Goal: Task Accomplishment & Management: Use online tool/utility

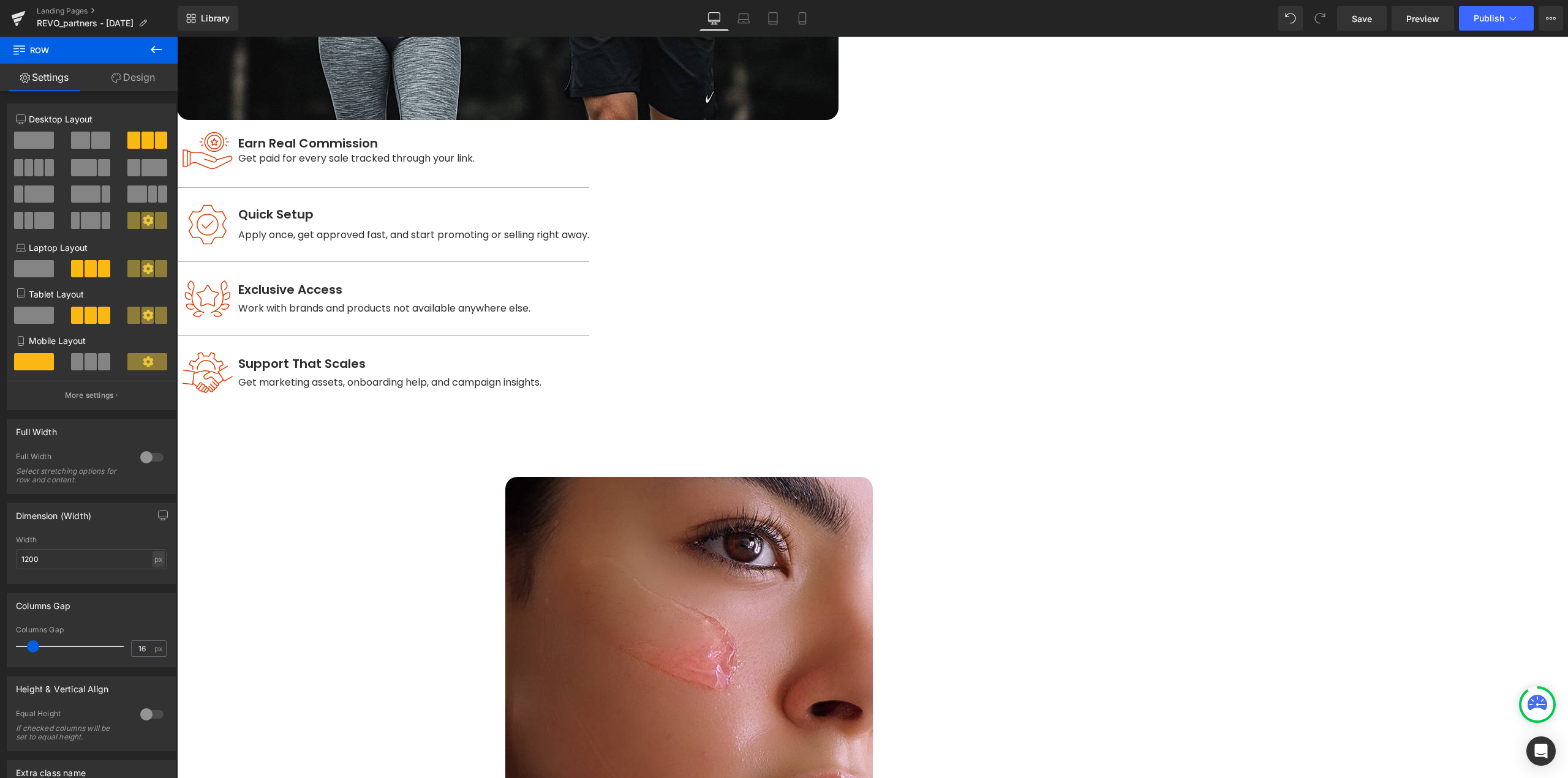
scroll to position [1163, 0]
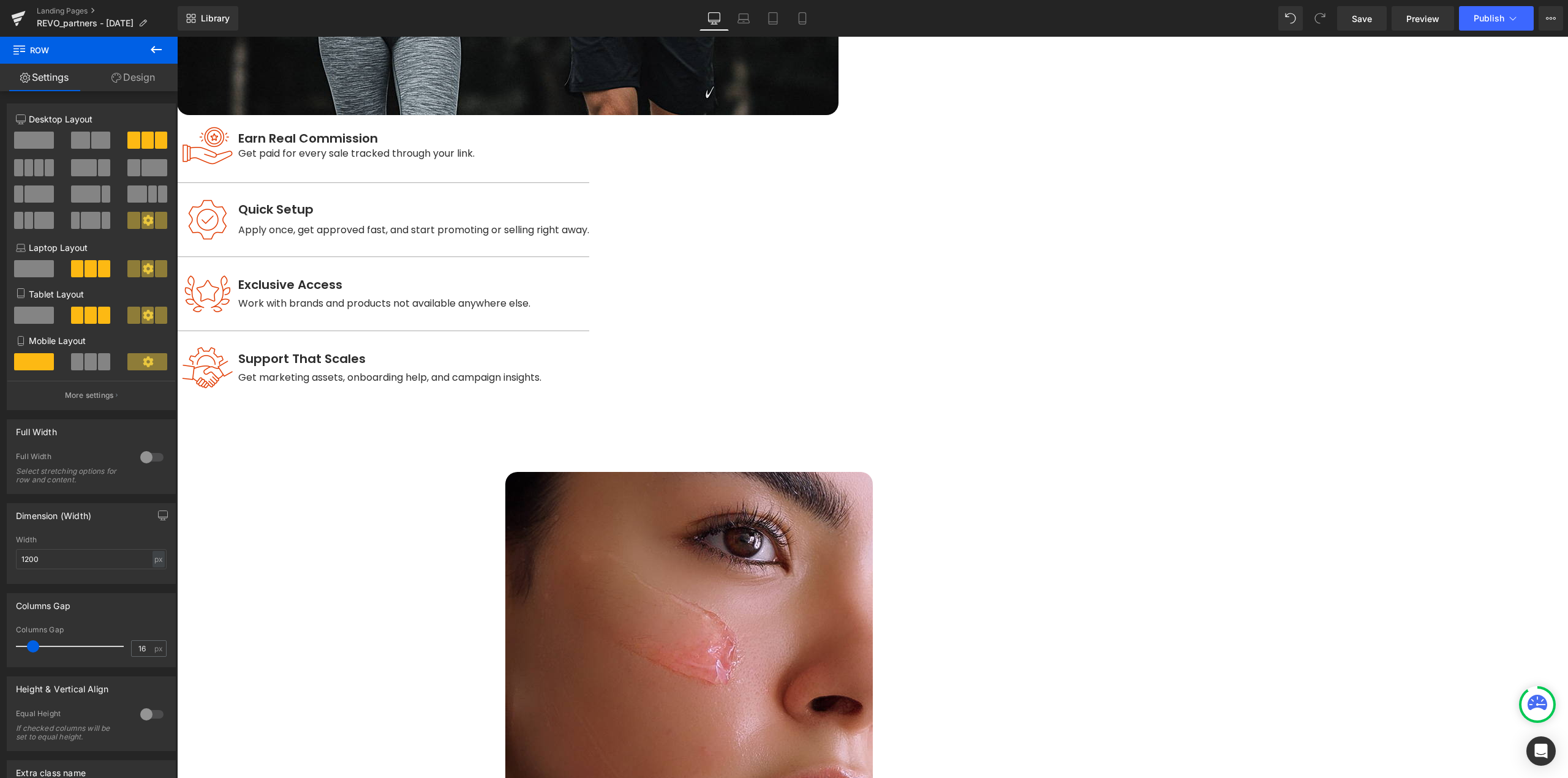
click at [177, 37] on span "Row" at bounding box center [177, 37] width 0 height 0
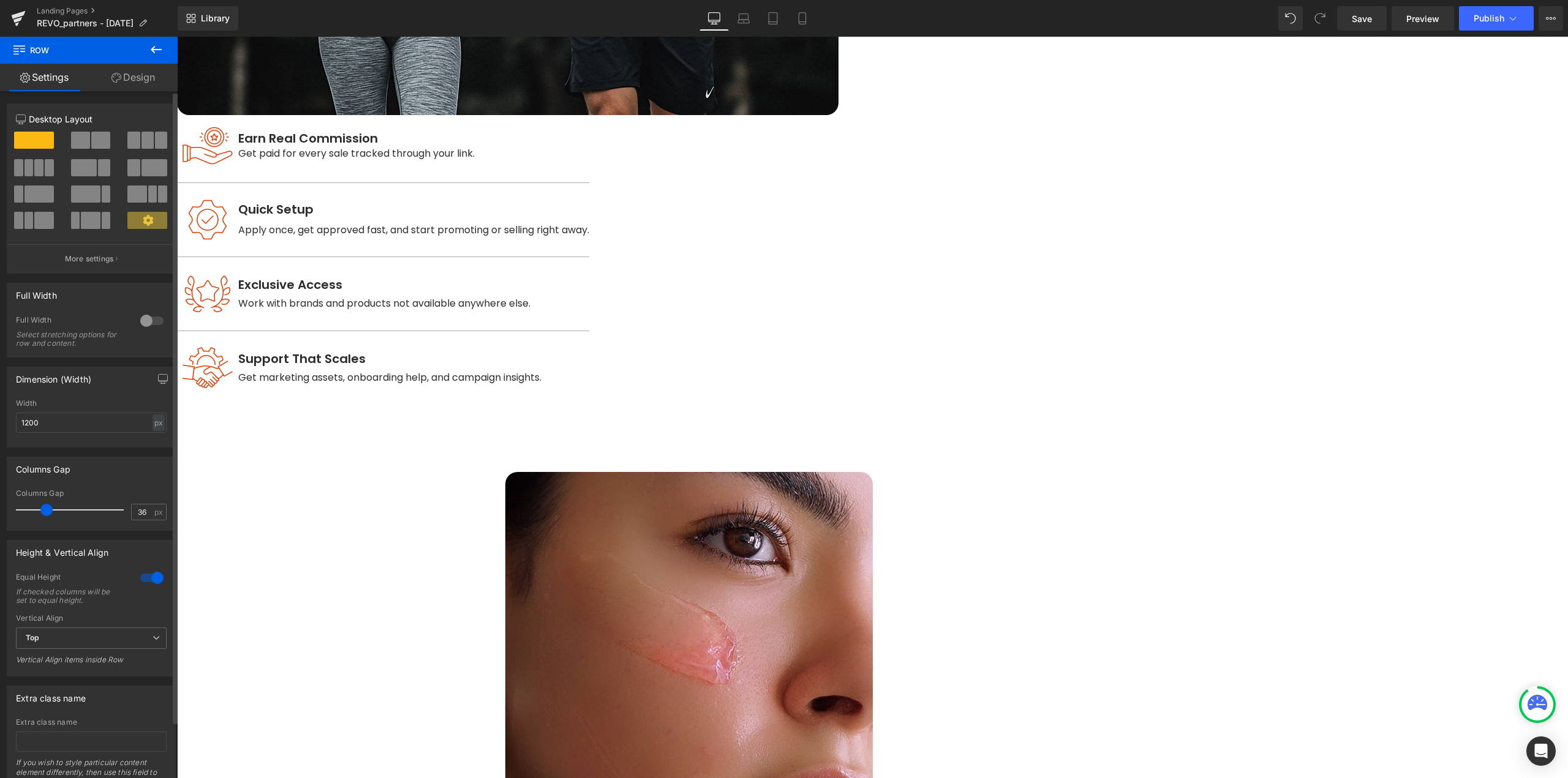
drag, startPoint x: 30, startPoint y: 508, endPoint x: 46, endPoint y: 511, distance: 16.3
click at [46, 511] on span at bounding box center [46, 510] width 13 height 13
drag, startPoint x: 147, startPoint y: 510, endPoint x: 73, endPoint y: 514, distance: 74.1
click at [73, 514] on div "Columns Gap 36 px" at bounding box center [91, 509] width 151 height 41
type input "24"
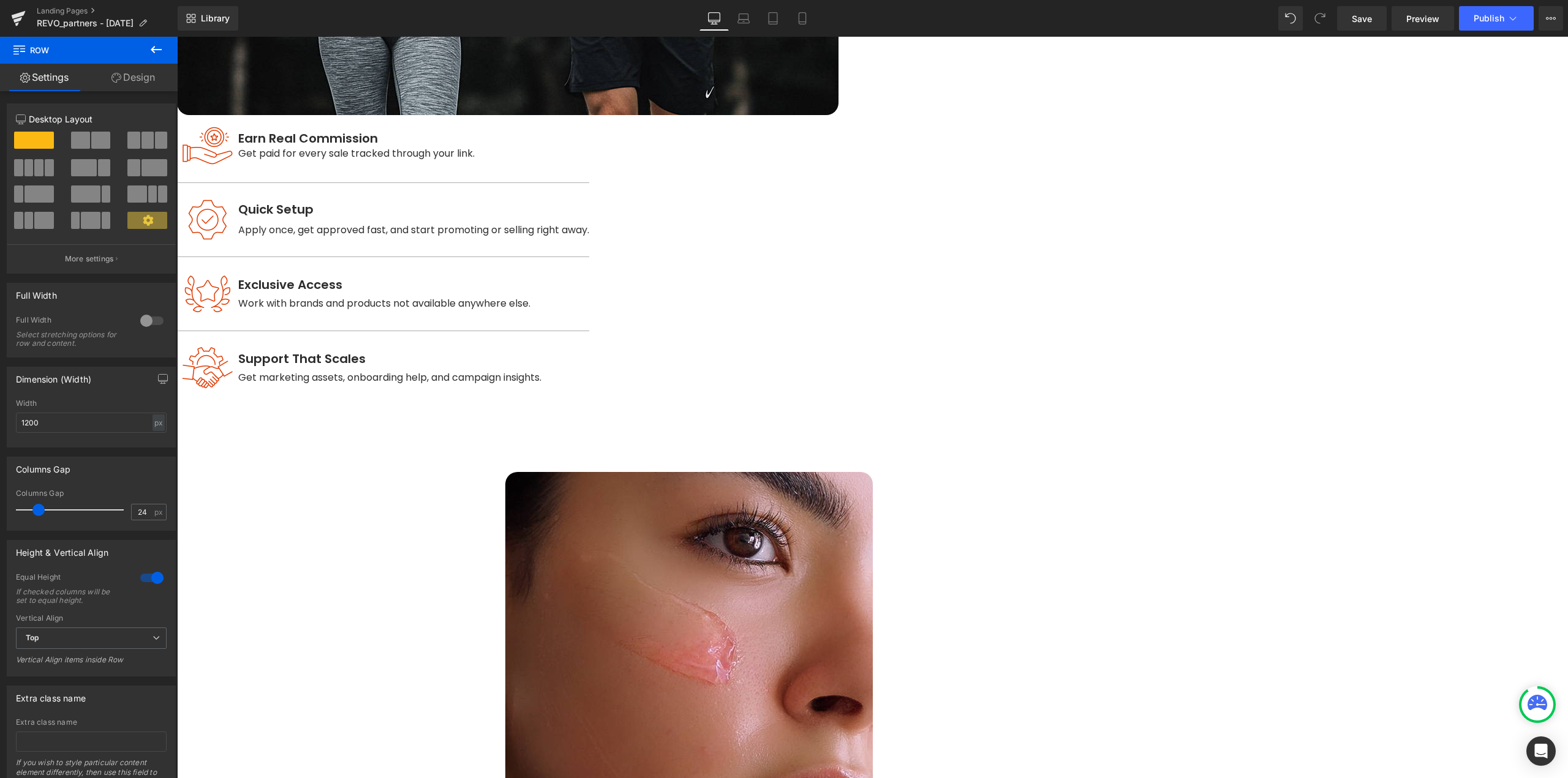
click at [177, 37] on span "Row" at bounding box center [177, 37] width 0 height 0
drag, startPoint x: 143, startPoint y: 511, endPoint x: 104, endPoint y: 515, distance: 39.2
click at [105, 514] on div "Columns Gap 12 px" at bounding box center [91, 509] width 151 height 41
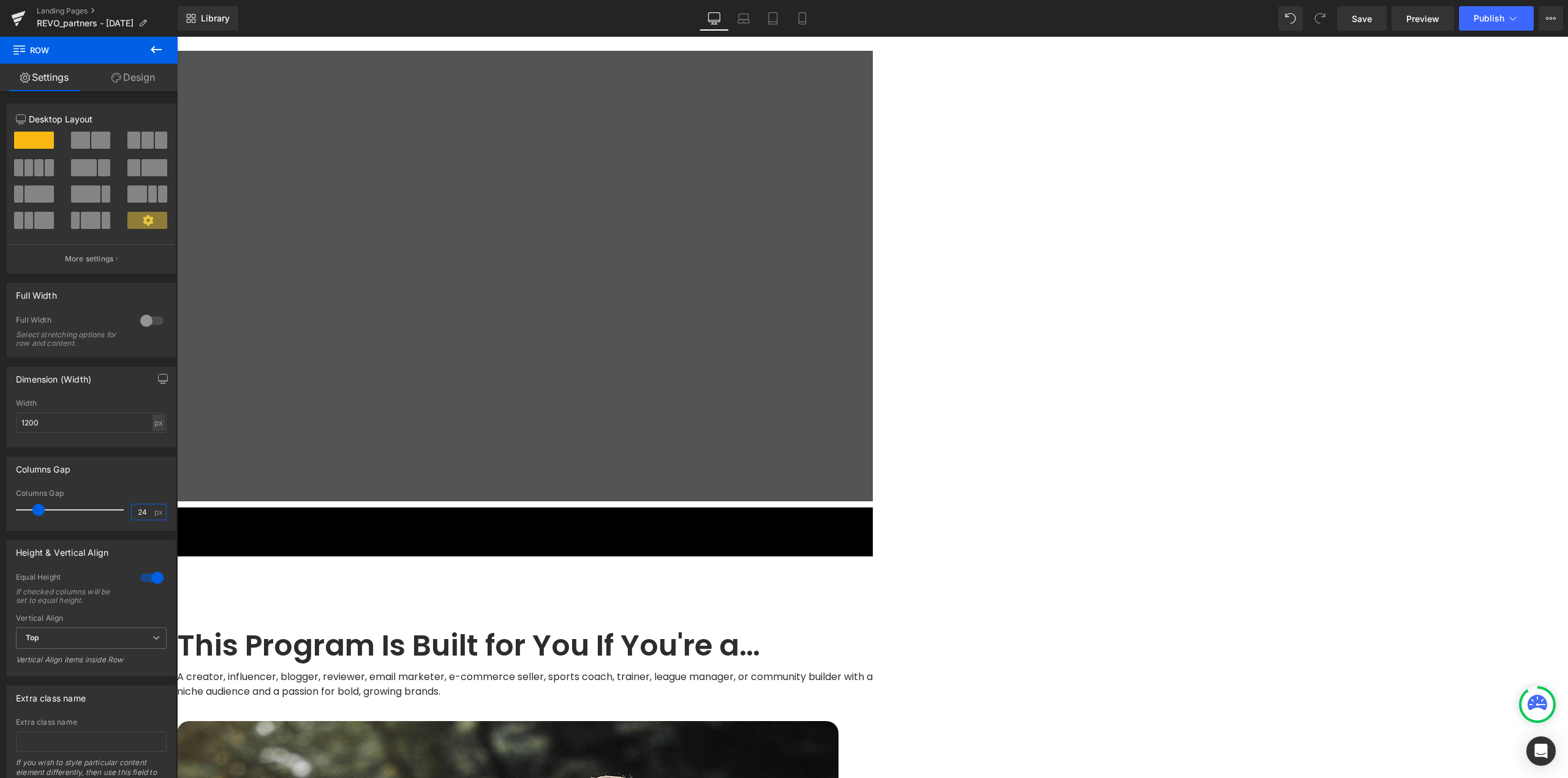
scroll to position [0, 0]
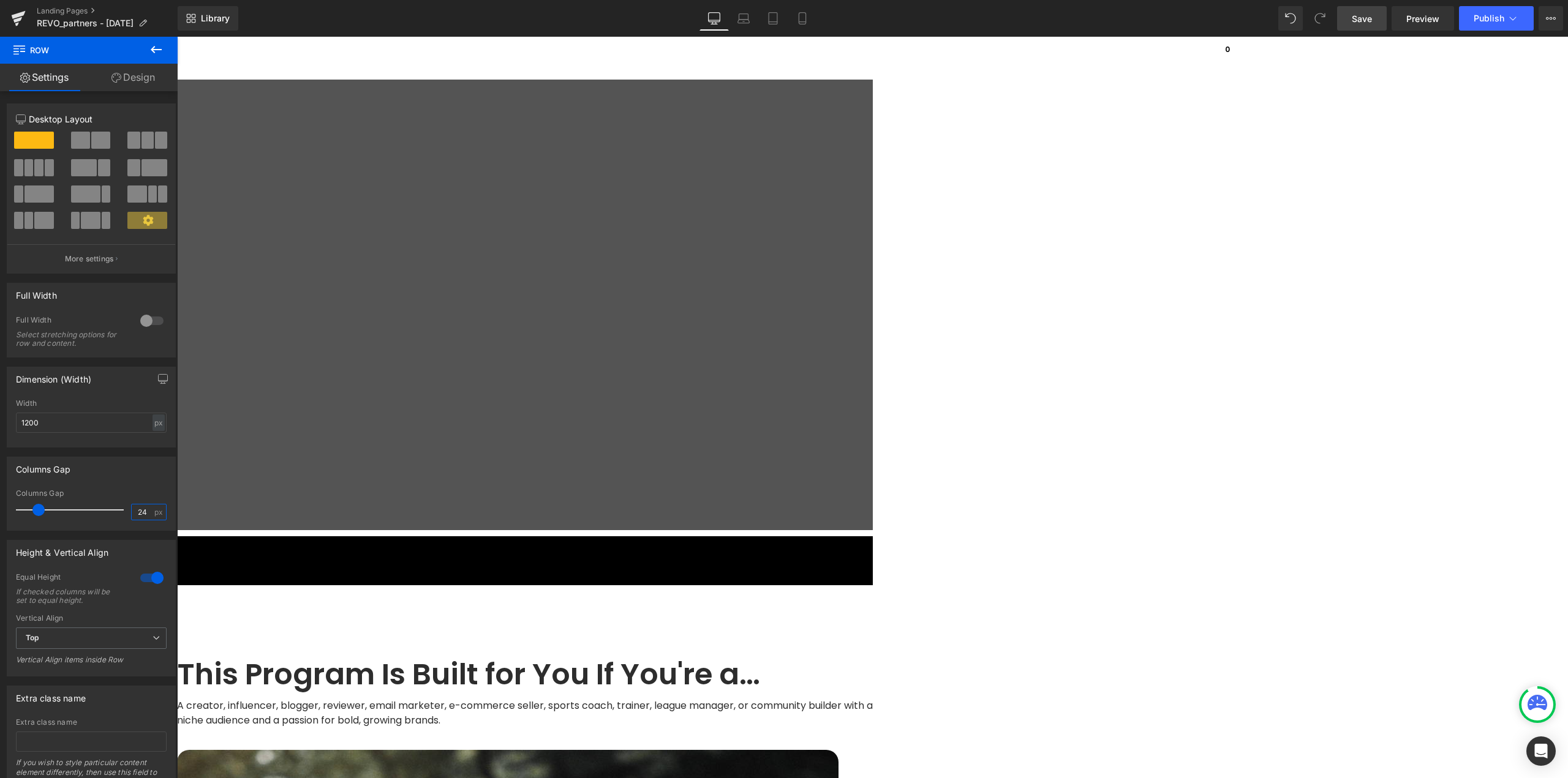
type input "24"
click at [1366, 22] on span "Save" at bounding box center [1361, 19] width 21 height 13
drag, startPoint x: 747, startPoint y: 21, endPoint x: 183, endPoint y: 4, distance: 564.3
click at [747, 21] on icon at bounding box center [743, 19] width 13 height 13
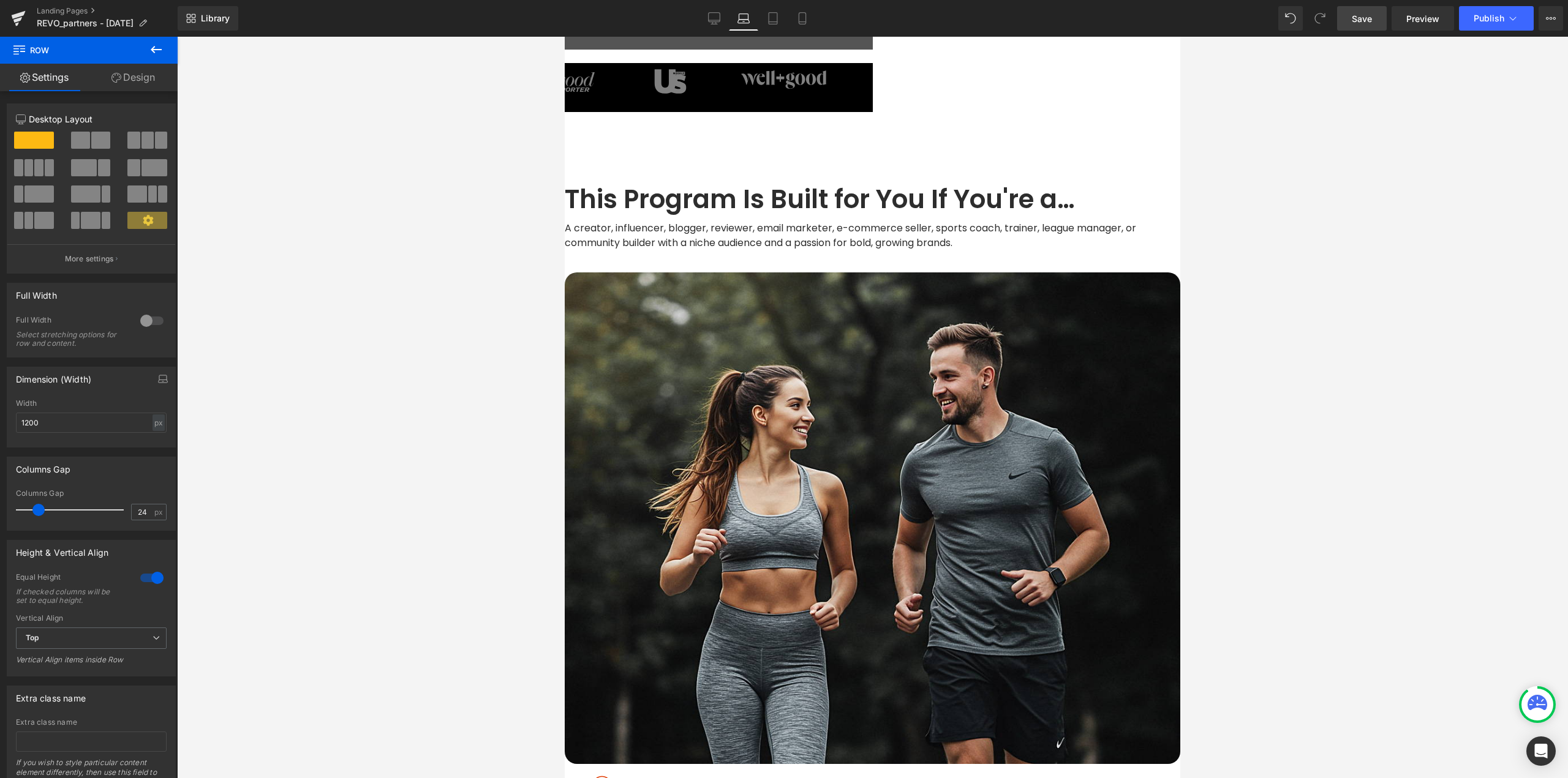
scroll to position [490, 0]
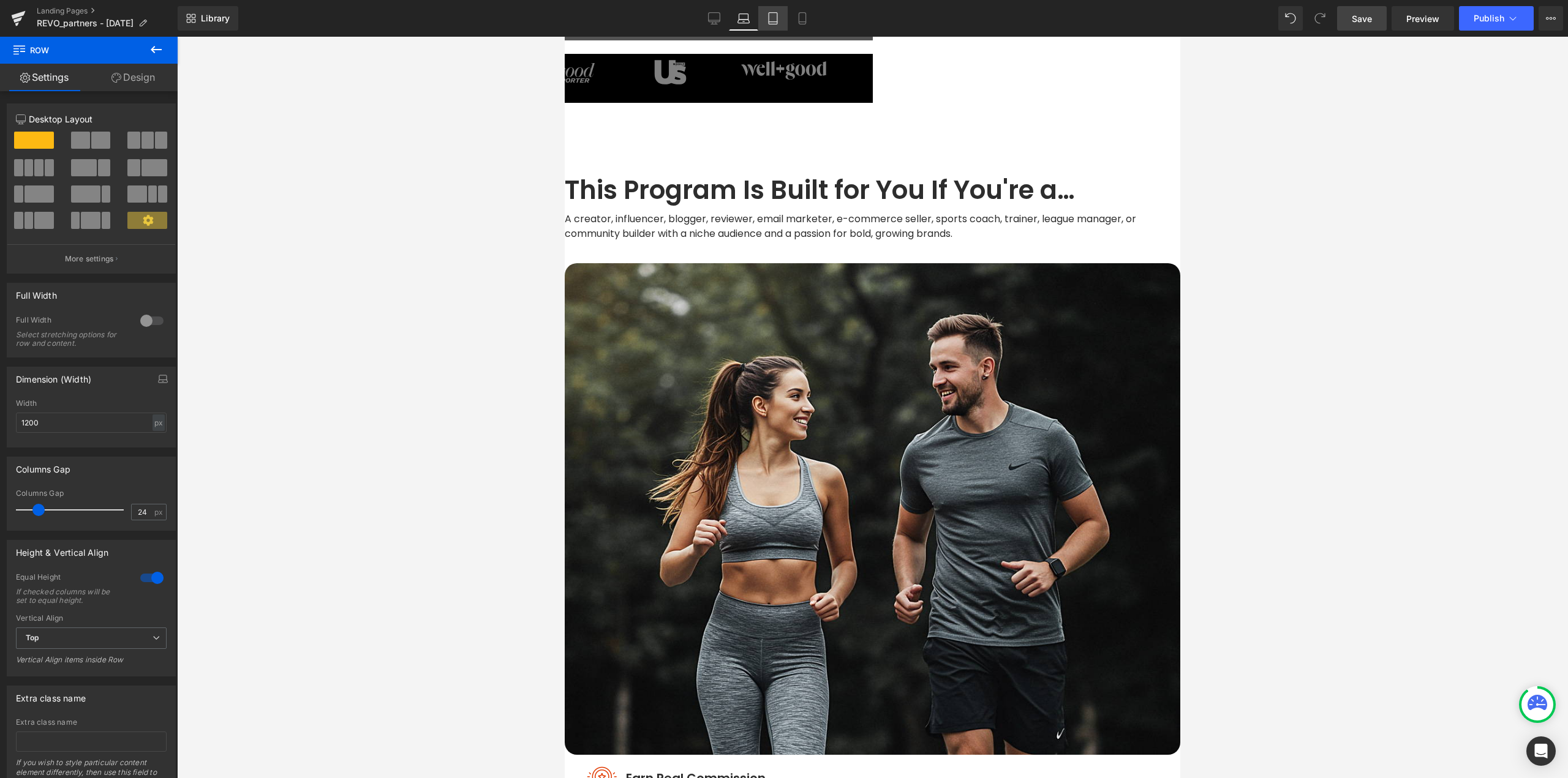
click at [776, 13] on icon at bounding box center [772, 19] width 9 height 12
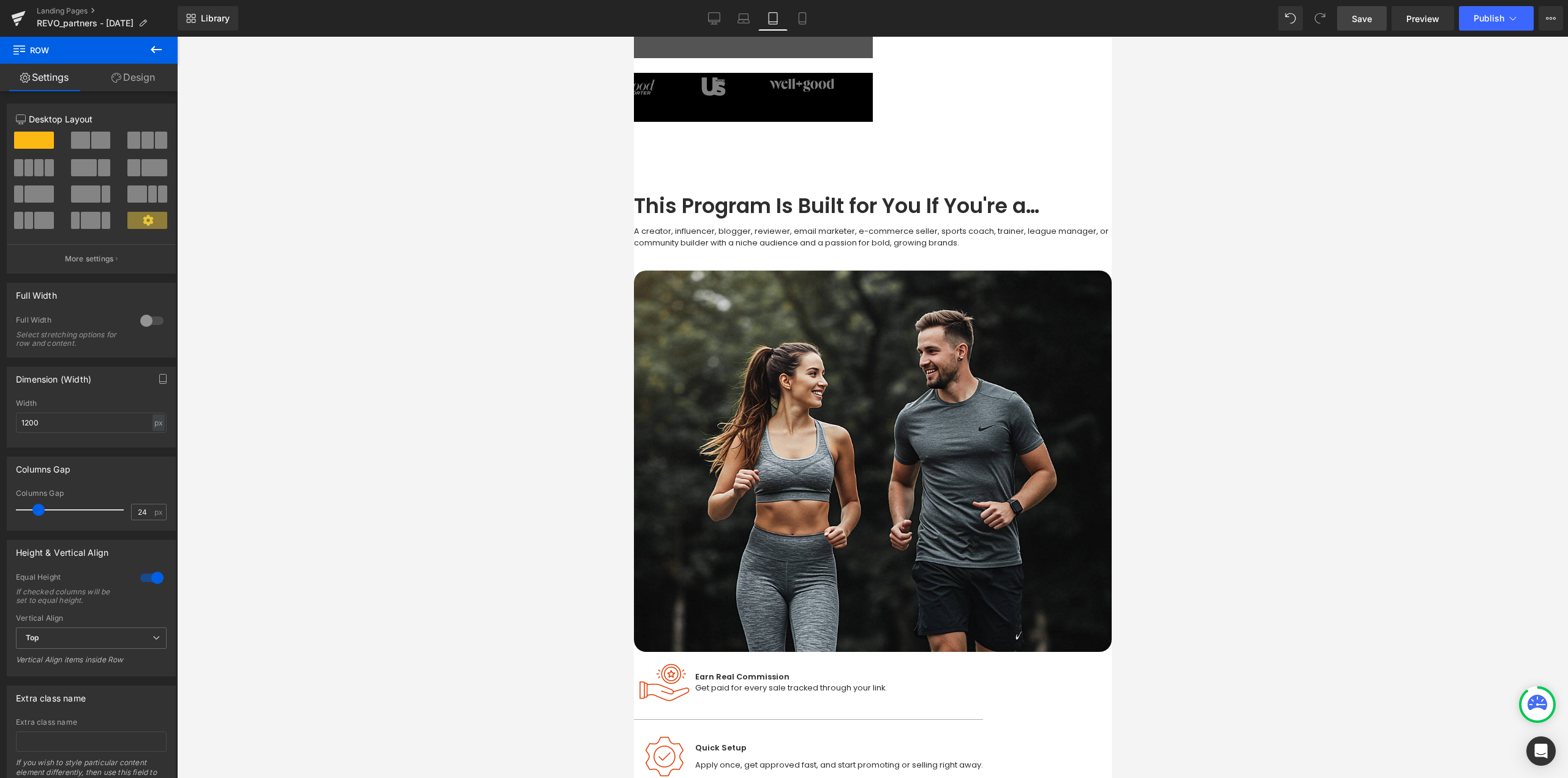
scroll to position [122, 0]
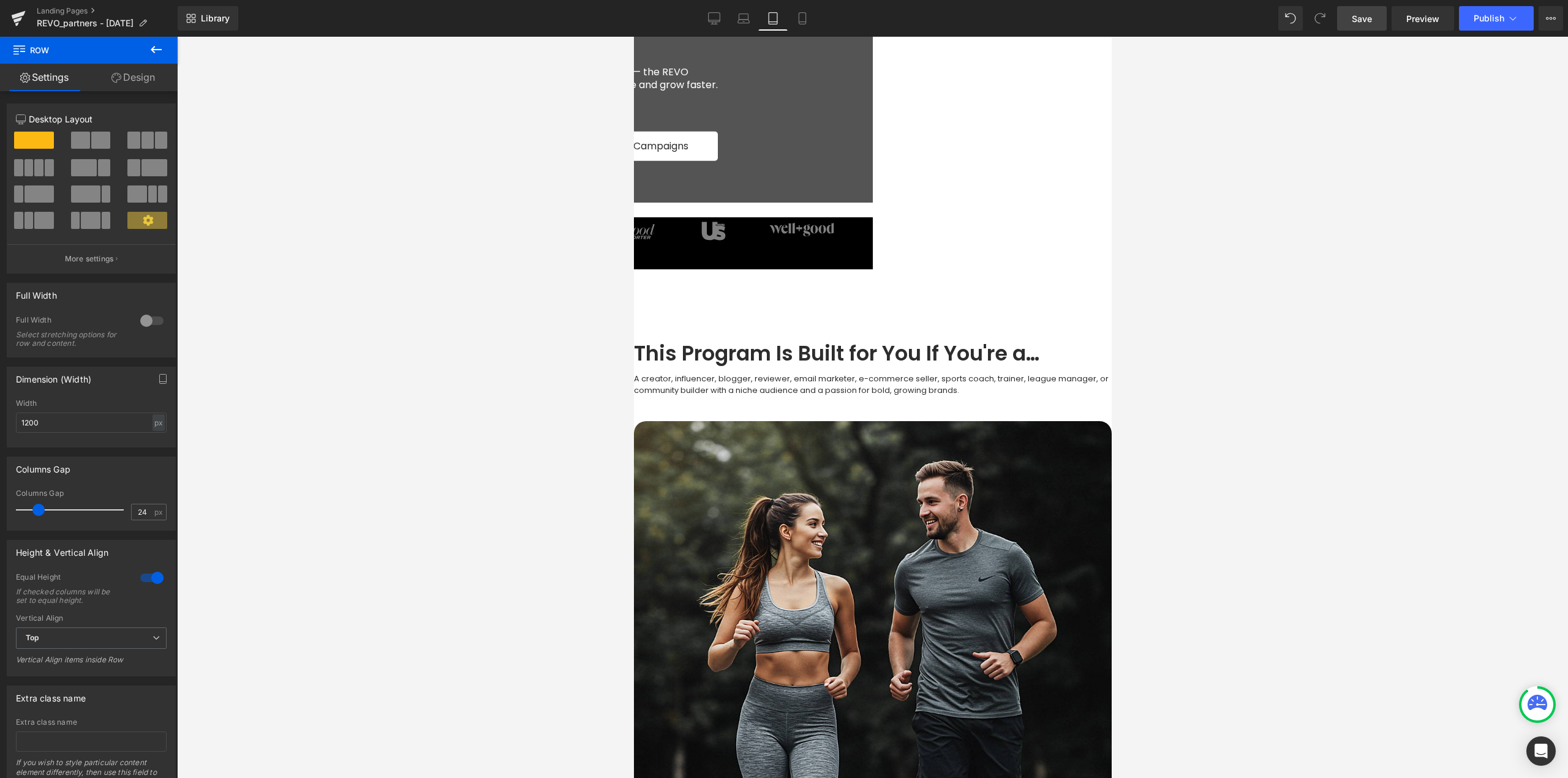
click at [633, 37] on span "Row" at bounding box center [633, 37] width 0 height 0
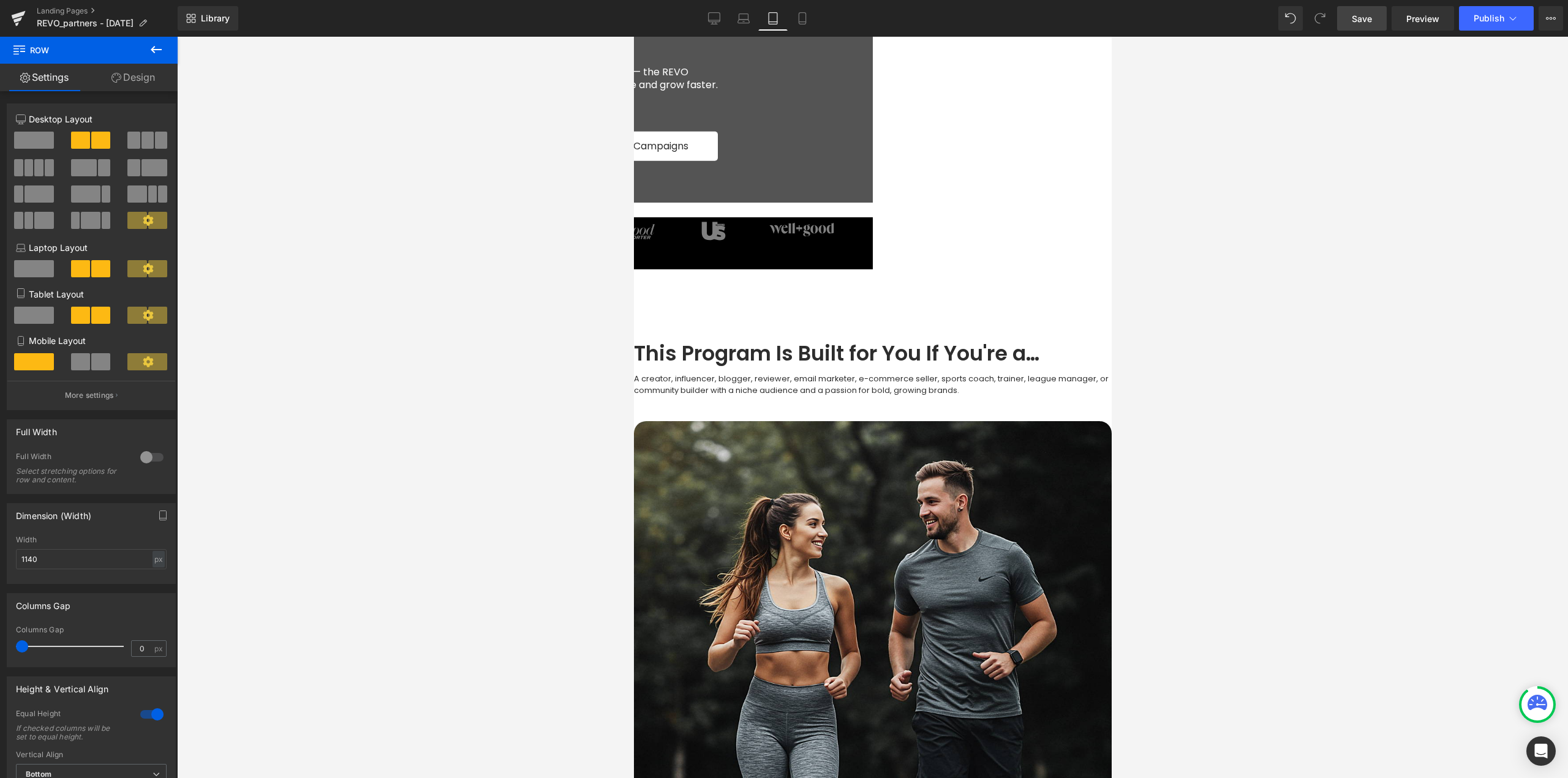
click at [633, 37] on span "Row" at bounding box center [633, 37] width 0 height 0
click at [152, 558] on div "px" at bounding box center [158, 559] width 13 height 17
click at [75, 566] on input "1140" at bounding box center [91, 559] width 151 height 21
drag, startPoint x: 79, startPoint y: 559, endPoint x: 1, endPoint y: 563, distance: 78.1
click at [0, 561] on div "Dimension (Width) 1140px Width 1140 px % px" at bounding box center [91, 540] width 183 height 90
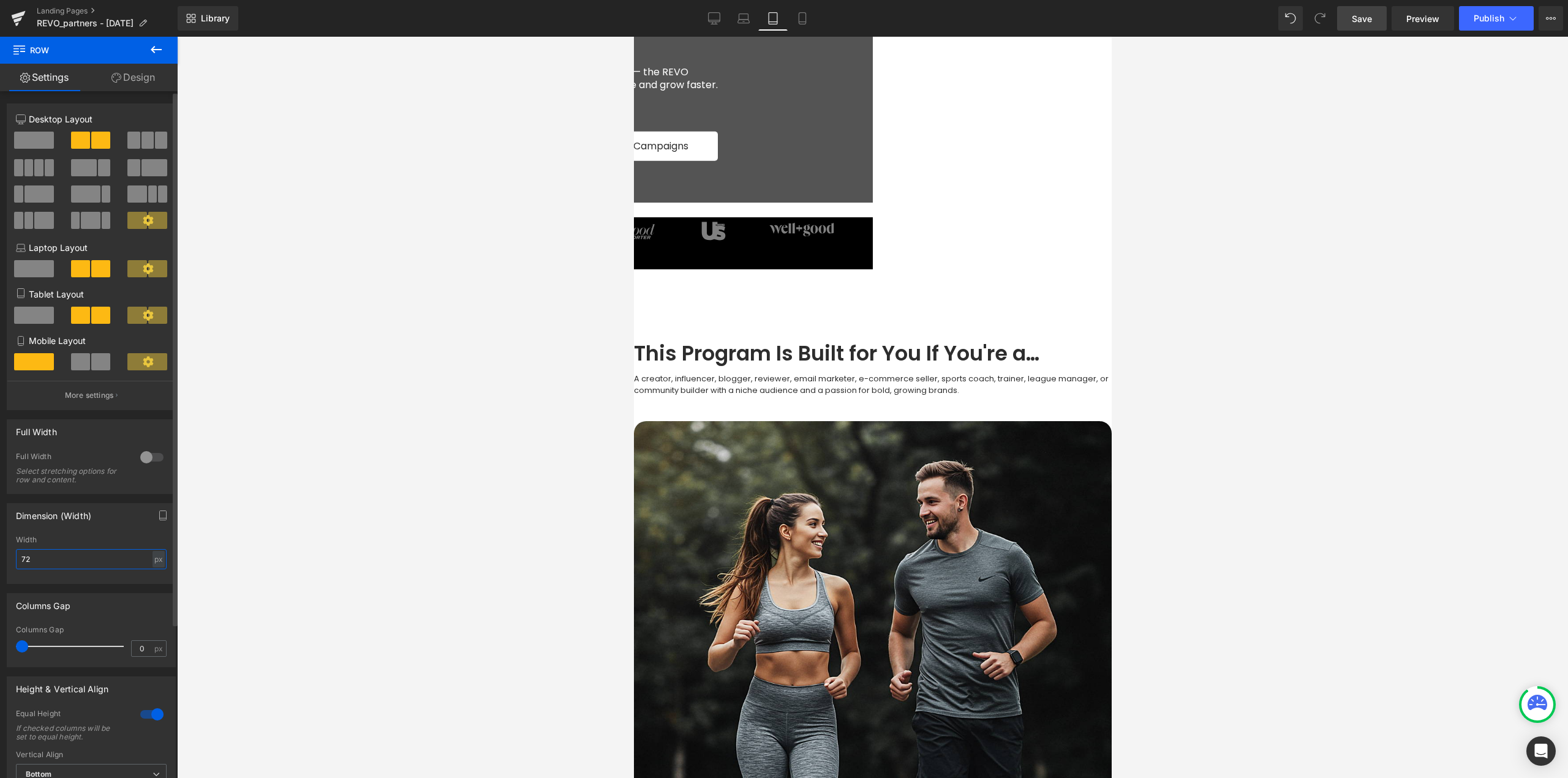
type input "720"
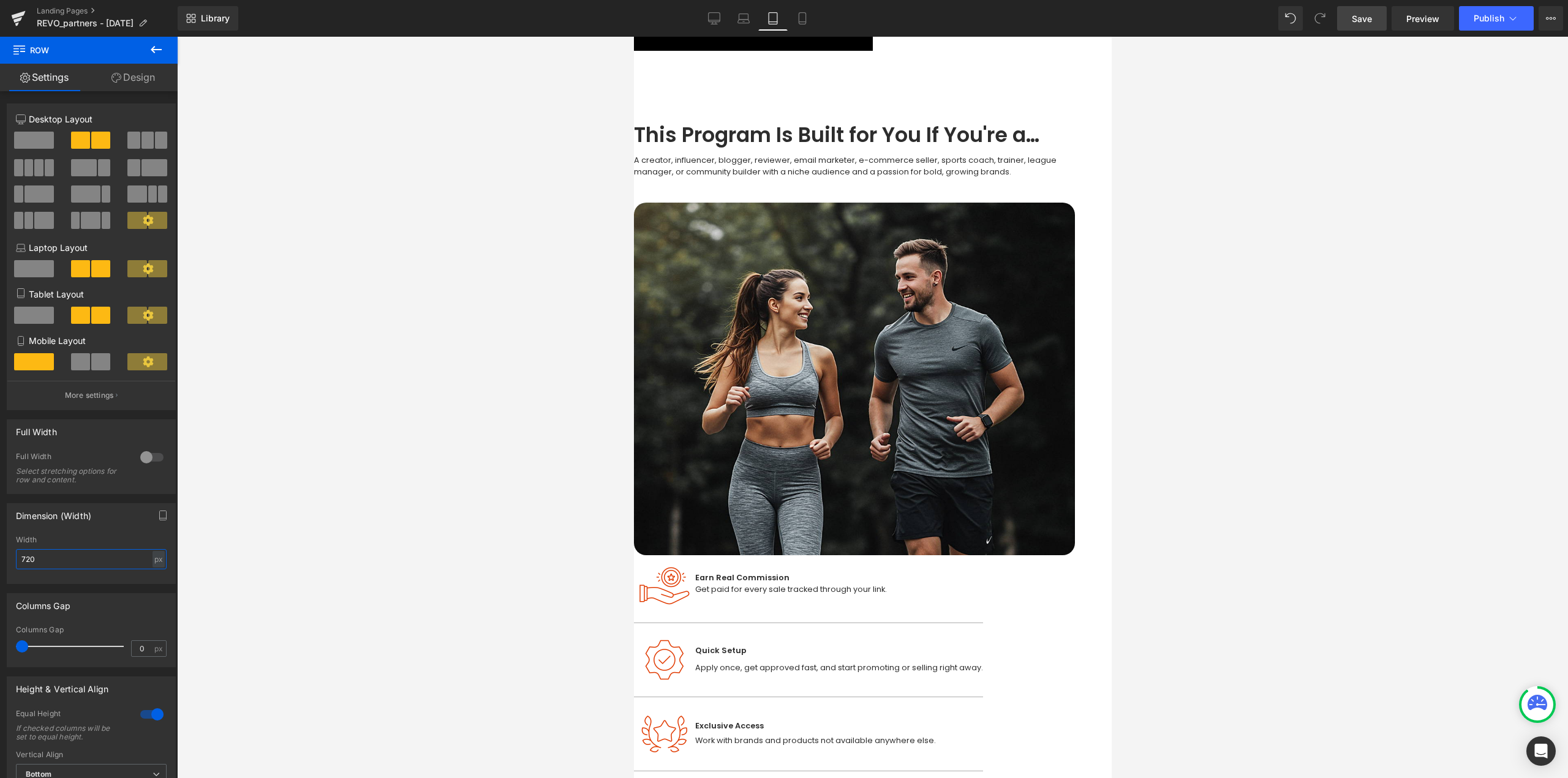
scroll to position [367, 0]
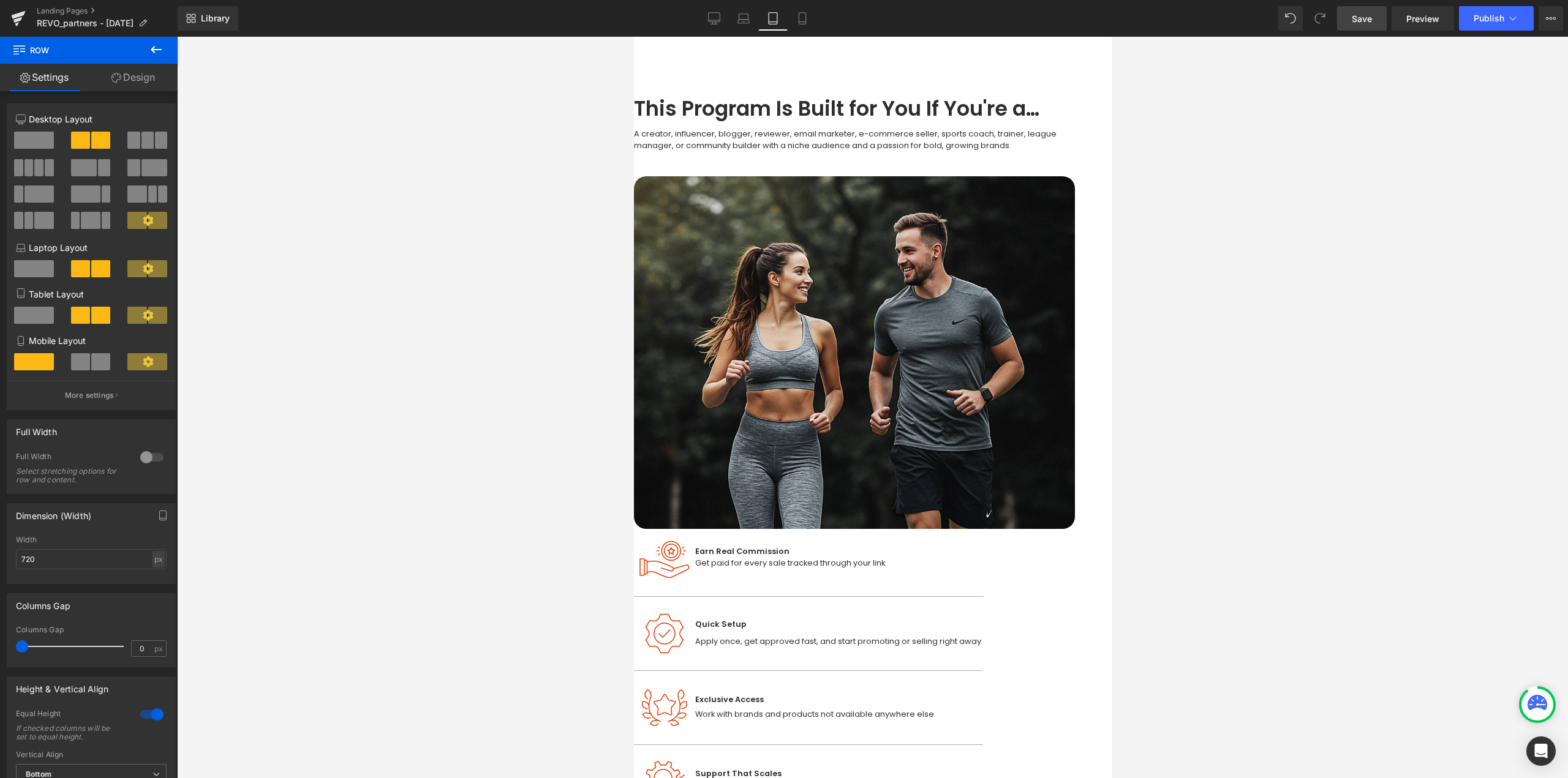
click at [633, 37] on span "Row" at bounding box center [633, 37] width 0 height 0
drag, startPoint x: 60, startPoint y: 556, endPoint x: 0, endPoint y: 558, distance: 60.0
click at [0, 558] on div "Dimension (Width) 1200px Width 1200 px % px" at bounding box center [91, 540] width 183 height 90
click at [633, 37] on icon at bounding box center [633, 37] width 0 height 0
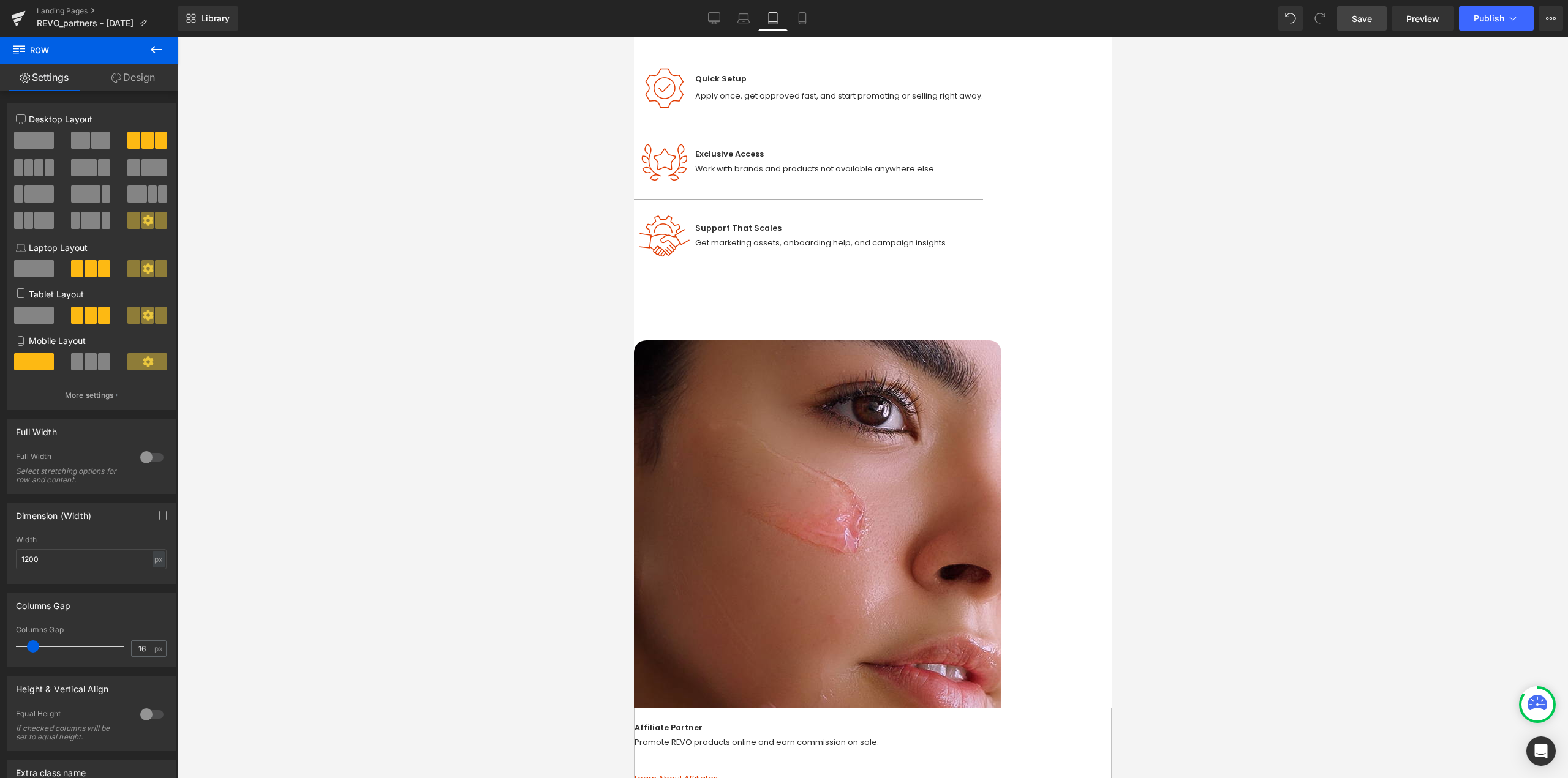
scroll to position [891, 0]
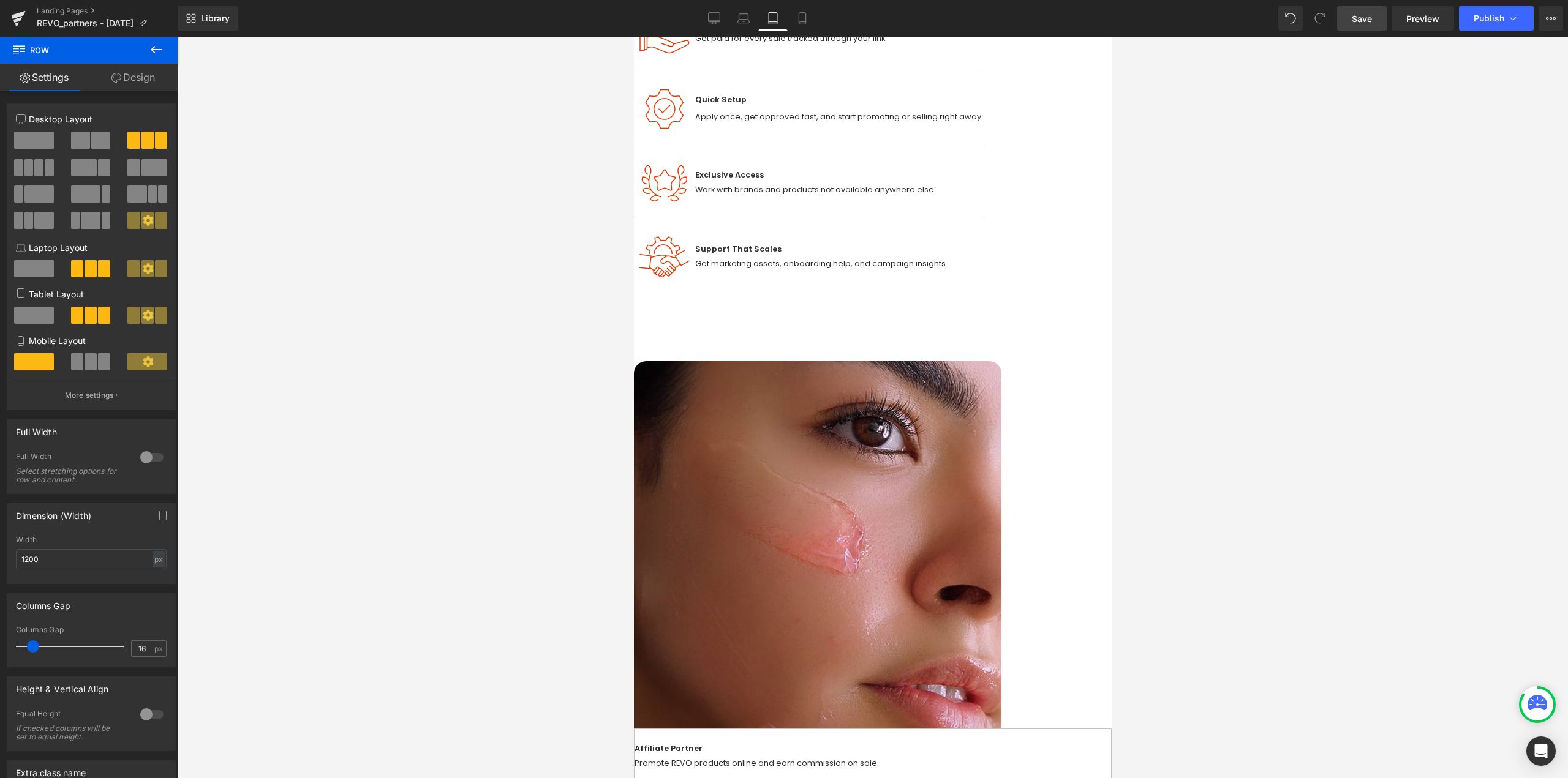
click at [633, 37] on span "Row" at bounding box center [633, 37] width 0 height 0
click at [137, 81] on link "Design" at bounding box center [133, 77] width 89 height 27
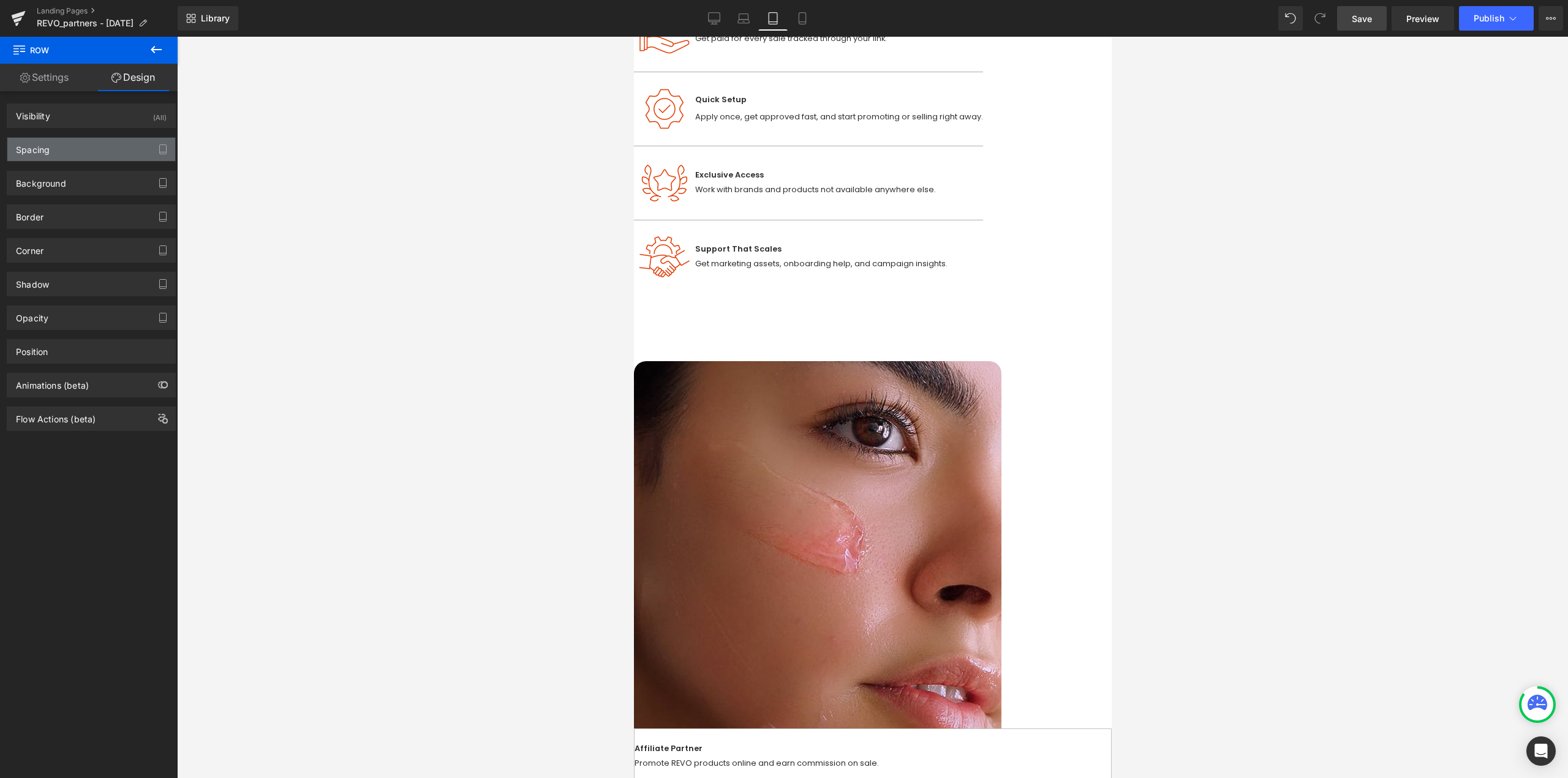
click at [98, 148] on div "Spacing" at bounding box center [92, 150] width 168 height 23
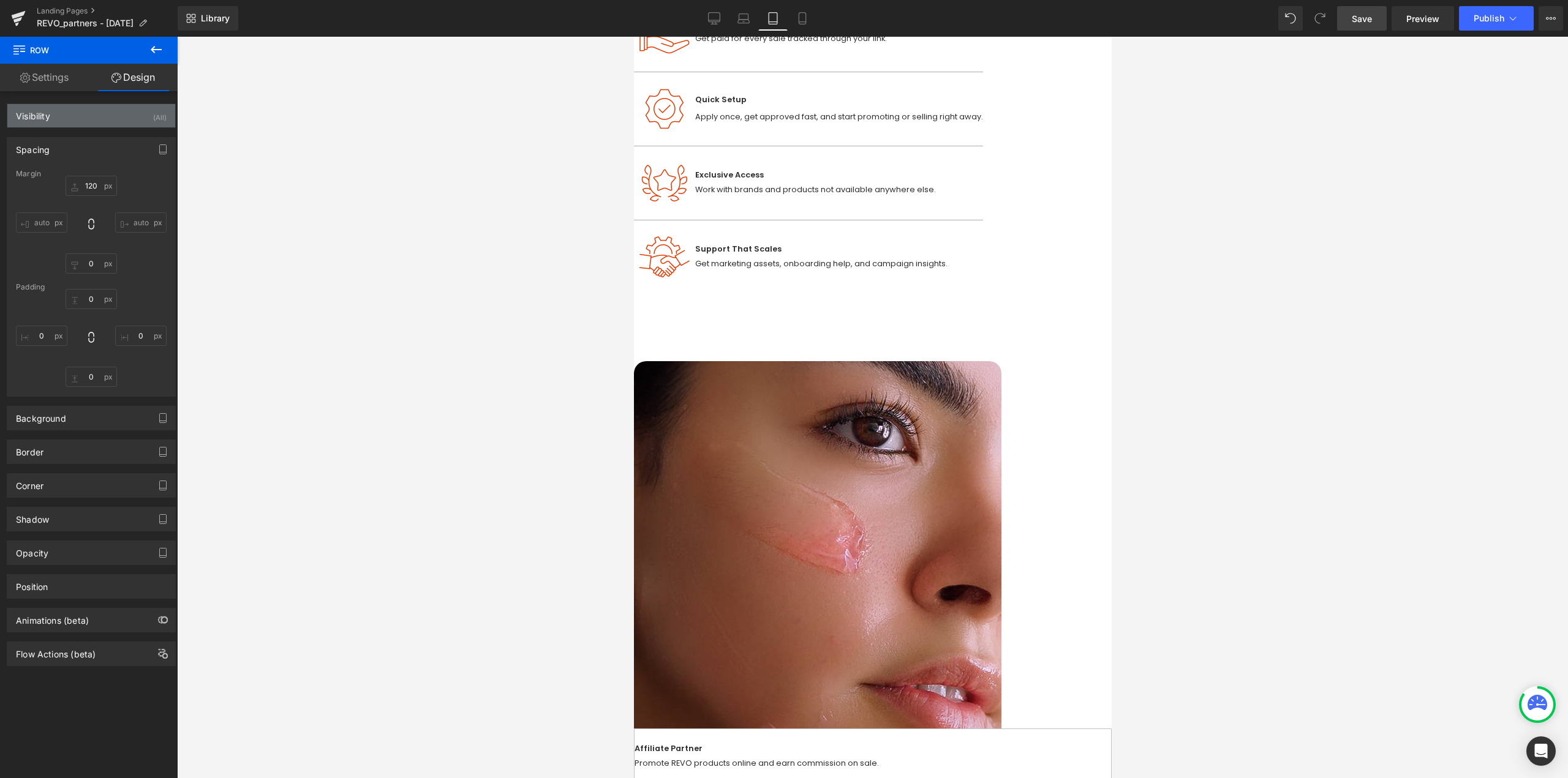
click at [122, 120] on div "Visibility (All)" at bounding box center [92, 115] width 168 height 23
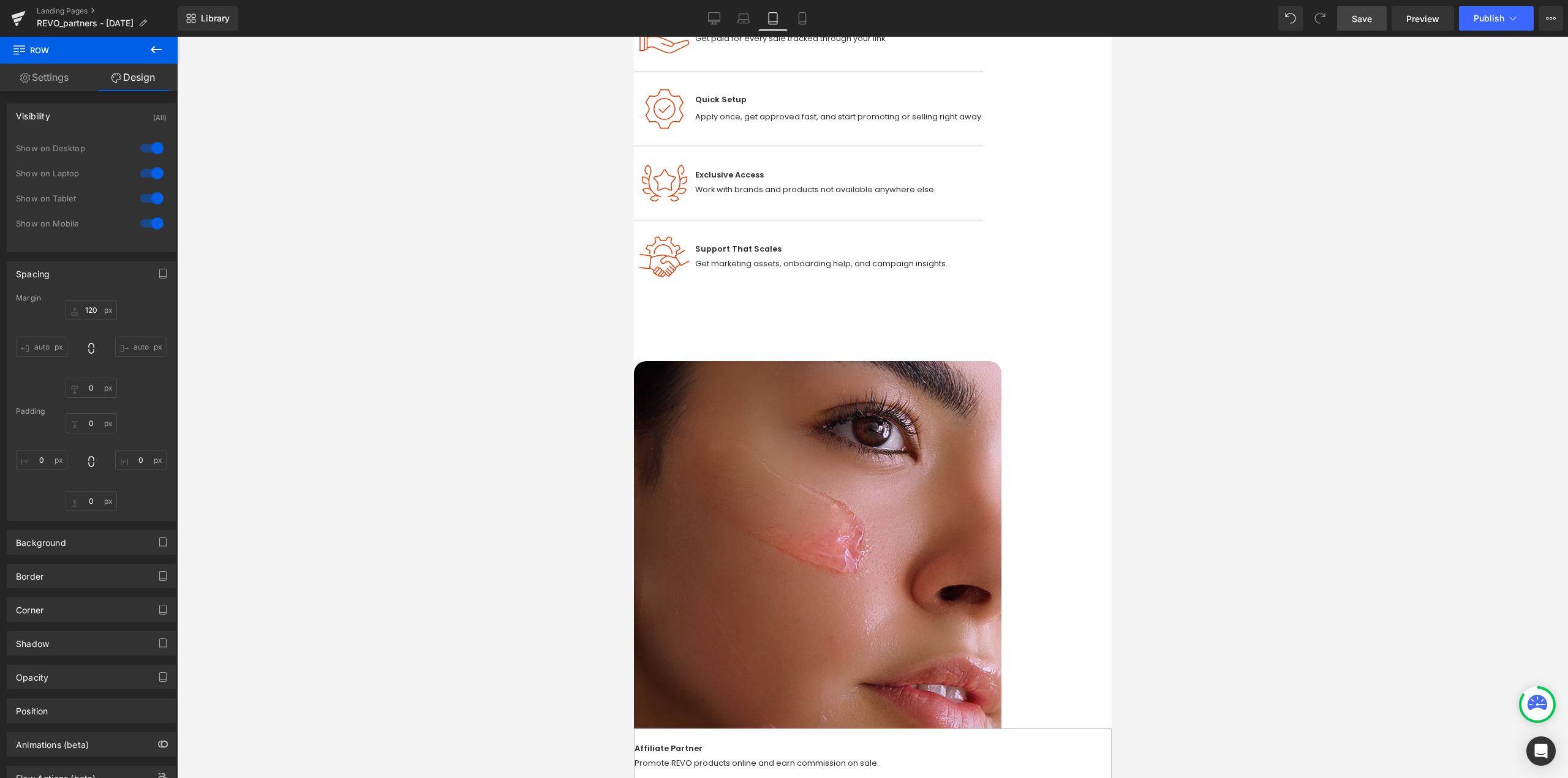
click at [147, 195] on div at bounding box center [152, 198] width 29 height 20
drag, startPoint x: 140, startPoint y: 225, endPoint x: 484, endPoint y: 232, distance: 344.1
click at [142, 225] on div at bounding box center [152, 224] width 29 height 20
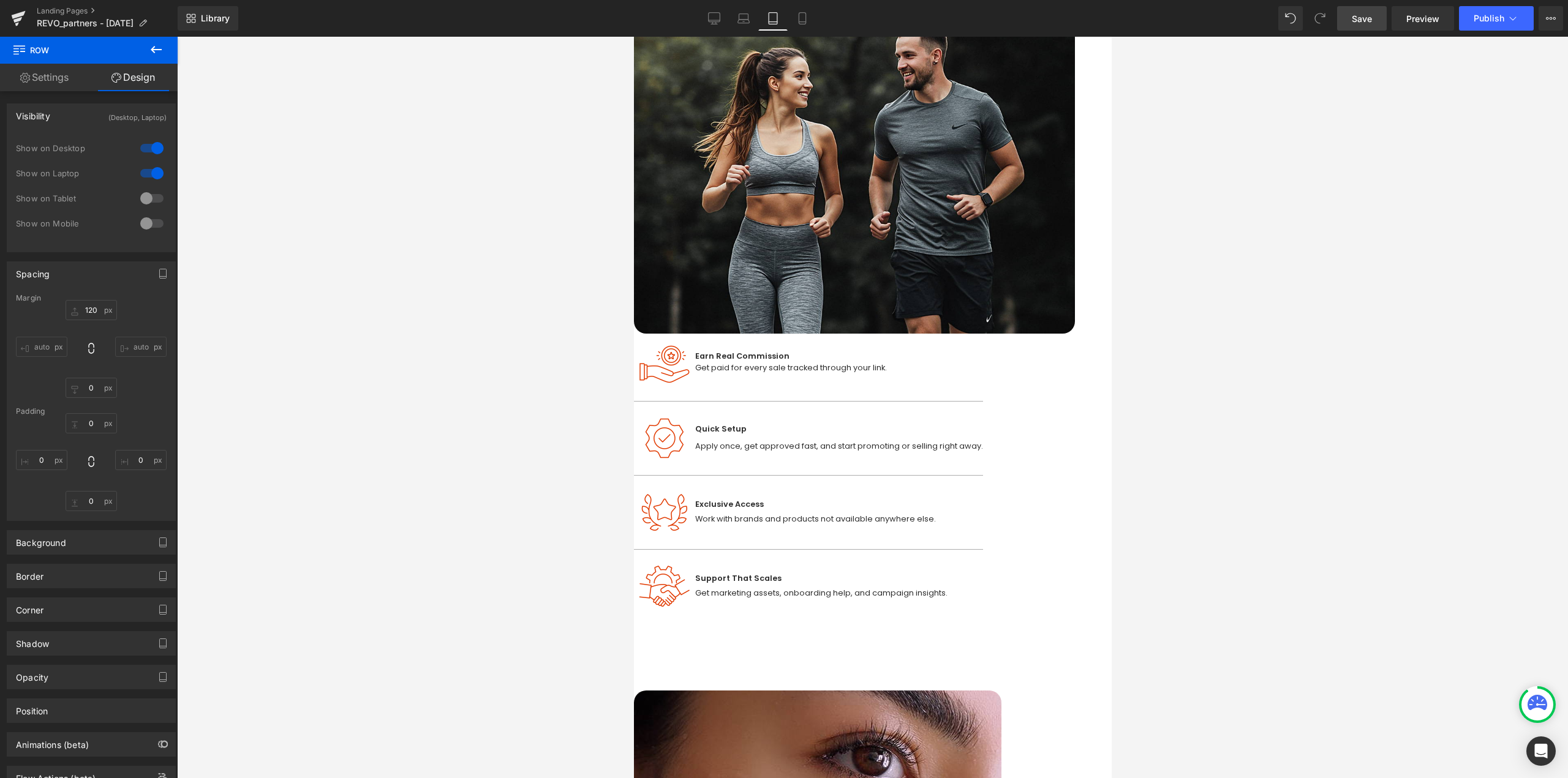
scroll to position [524, 0]
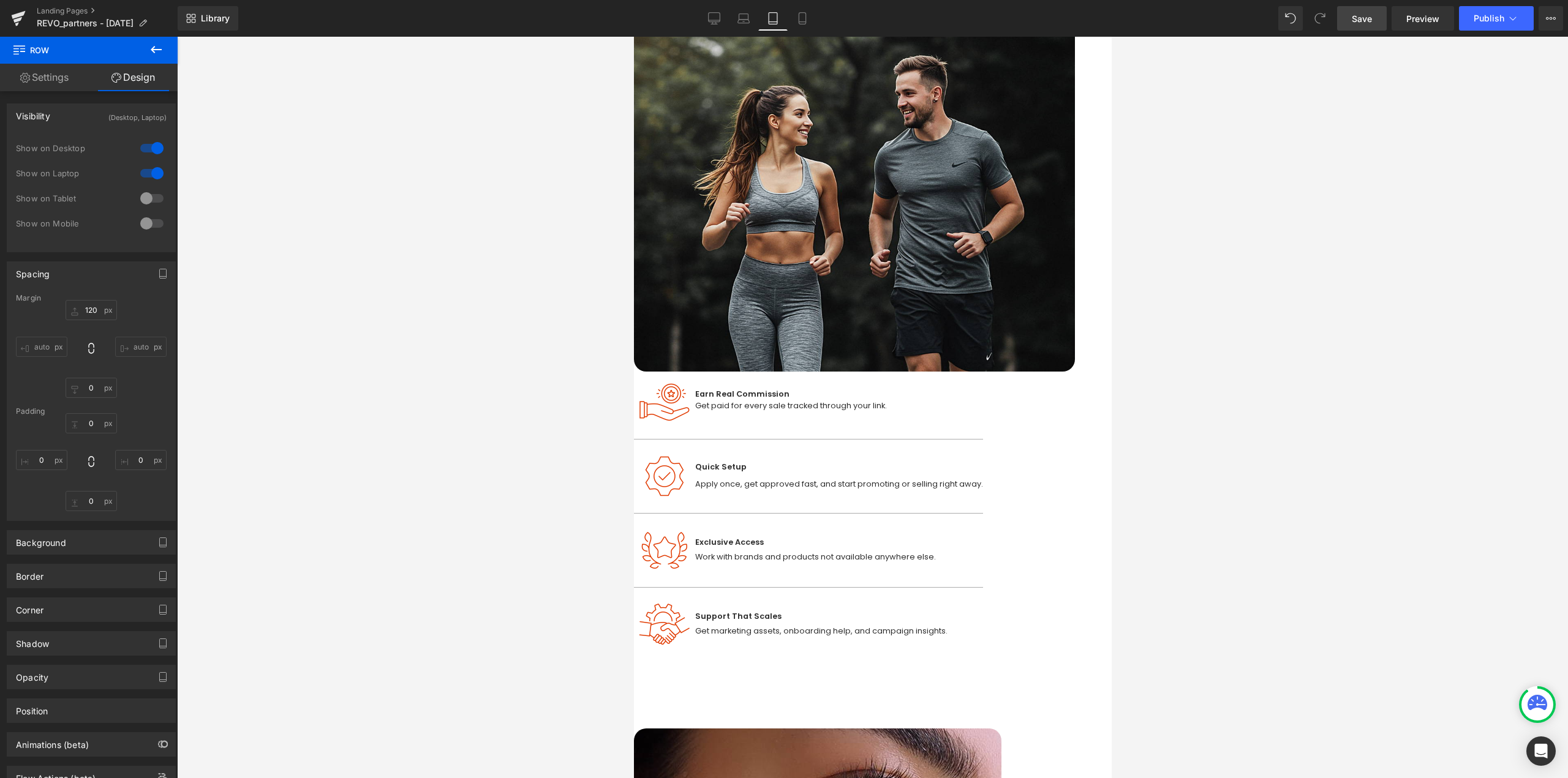
click at [633, 37] on span "Row" at bounding box center [633, 37] width 0 height 0
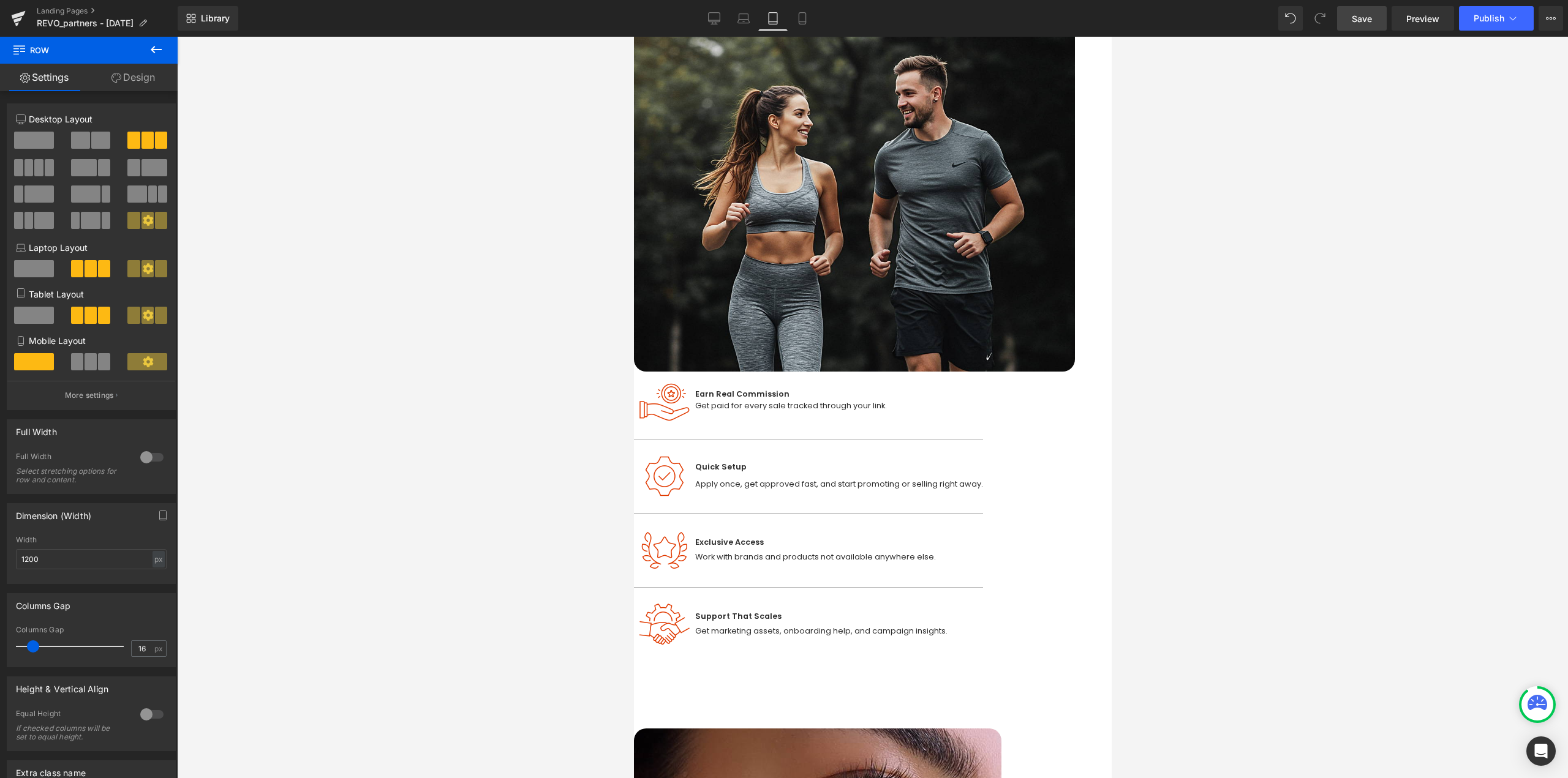
click at [140, 66] on link "Design" at bounding box center [133, 77] width 89 height 27
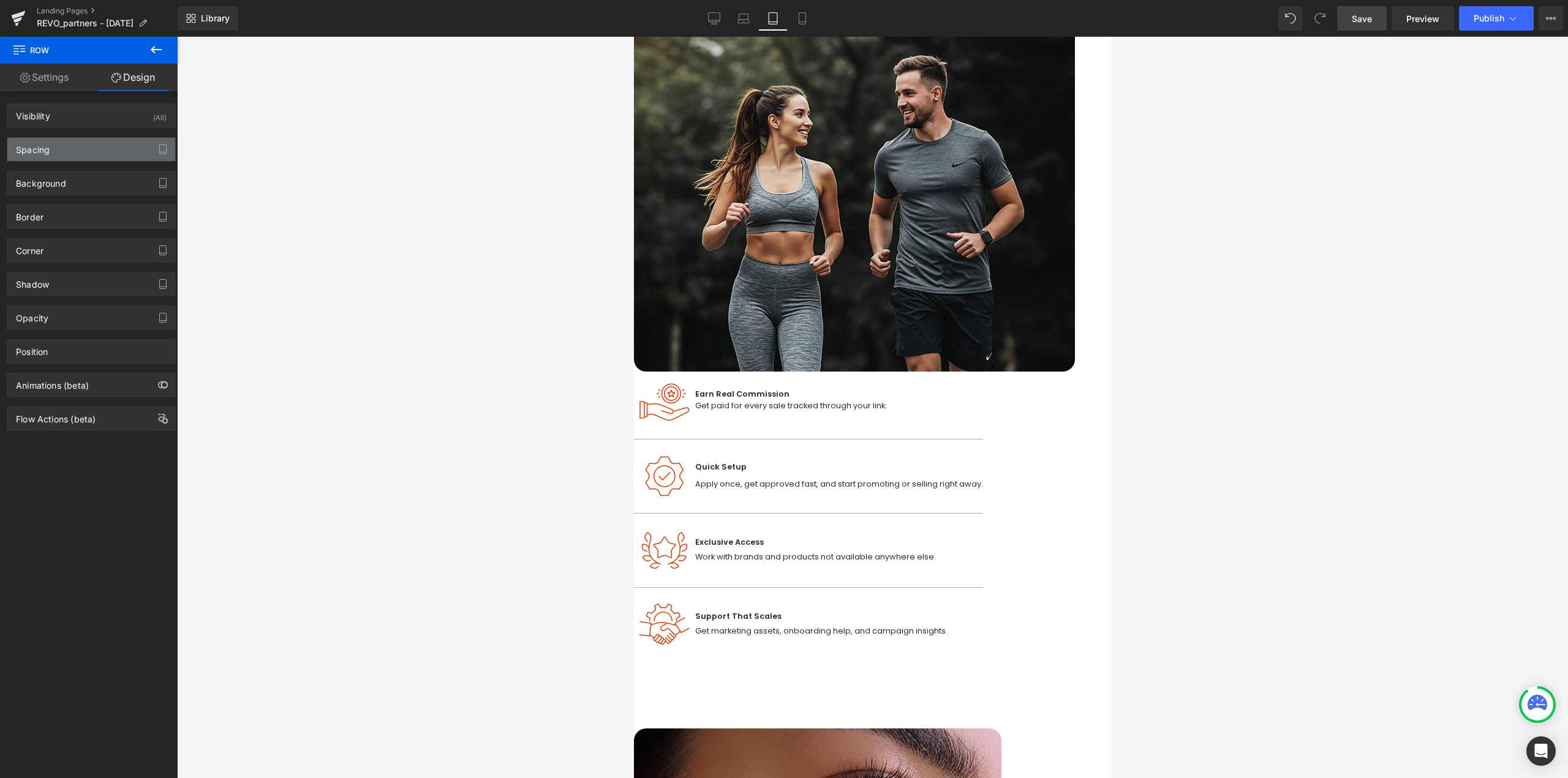
click at [71, 151] on div "Spacing" at bounding box center [92, 150] width 168 height 23
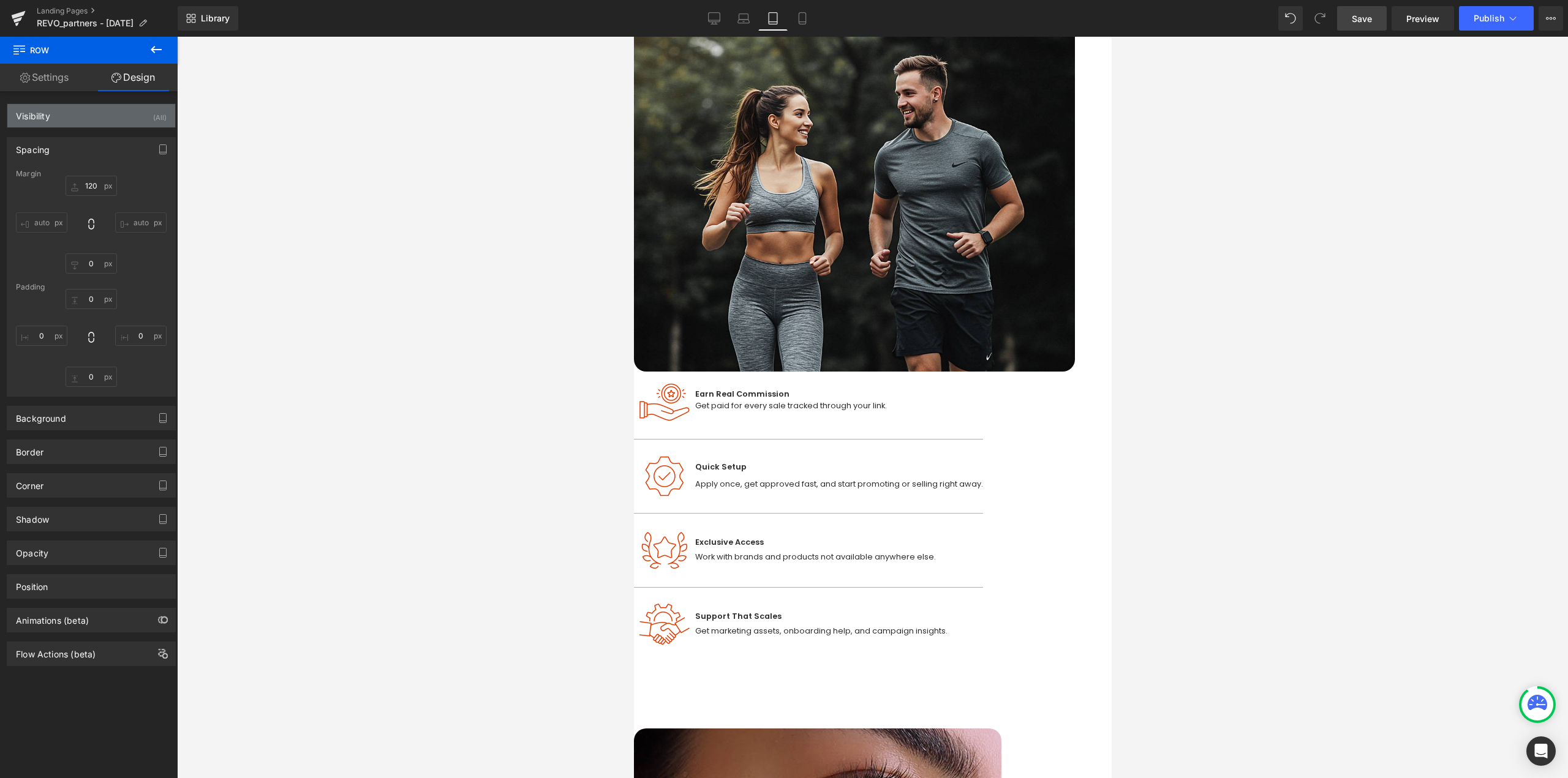
click at [134, 108] on div "Visibility (All)" at bounding box center [92, 115] width 168 height 23
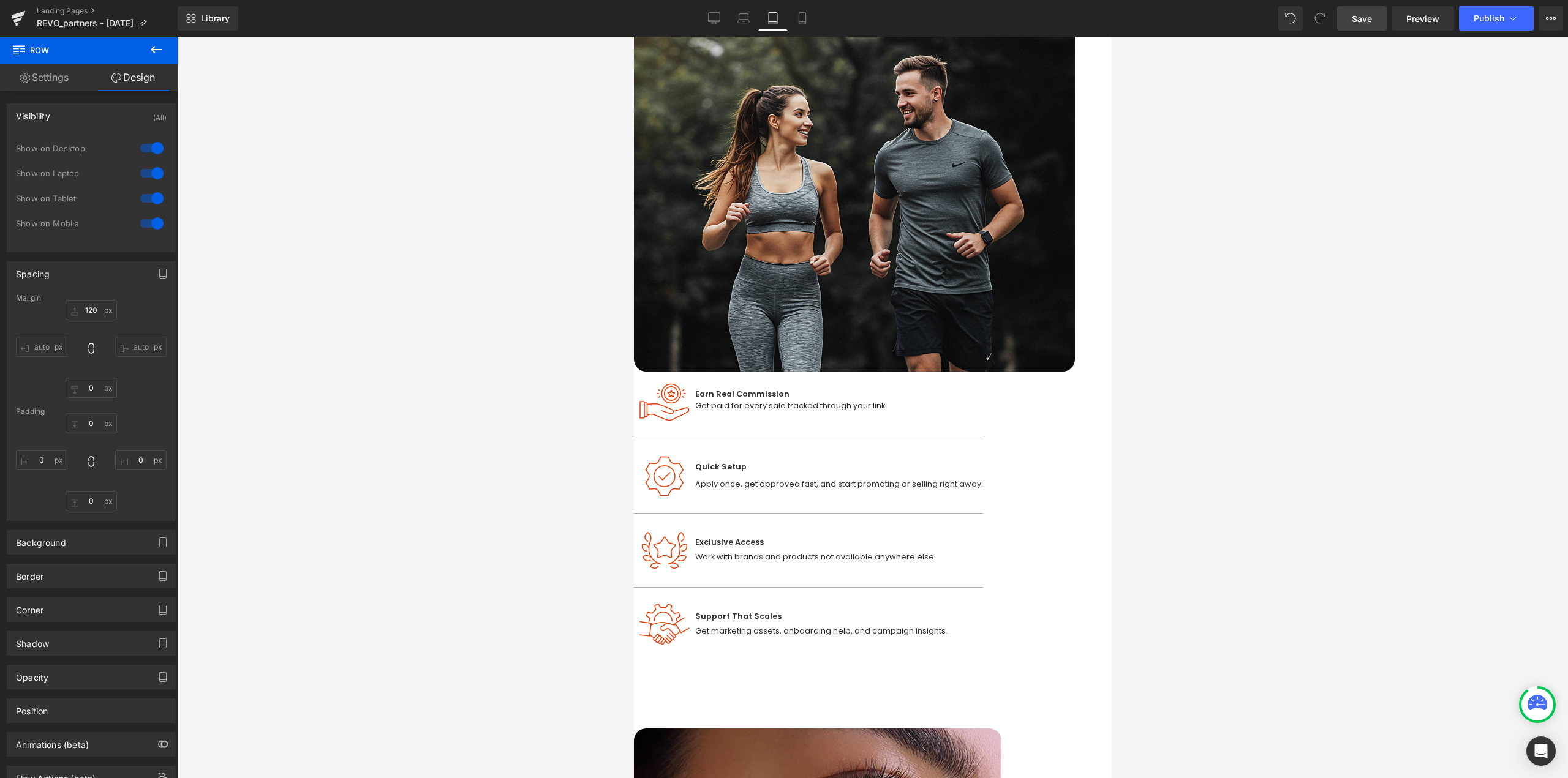
click at [147, 150] on div at bounding box center [152, 149] width 29 height 20
click at [149, 175] on div at bounding box center [152, 173] width 29 height 20
click at [633, 37] on span "Row" at bounding box center [633, 37] width 0 height 0
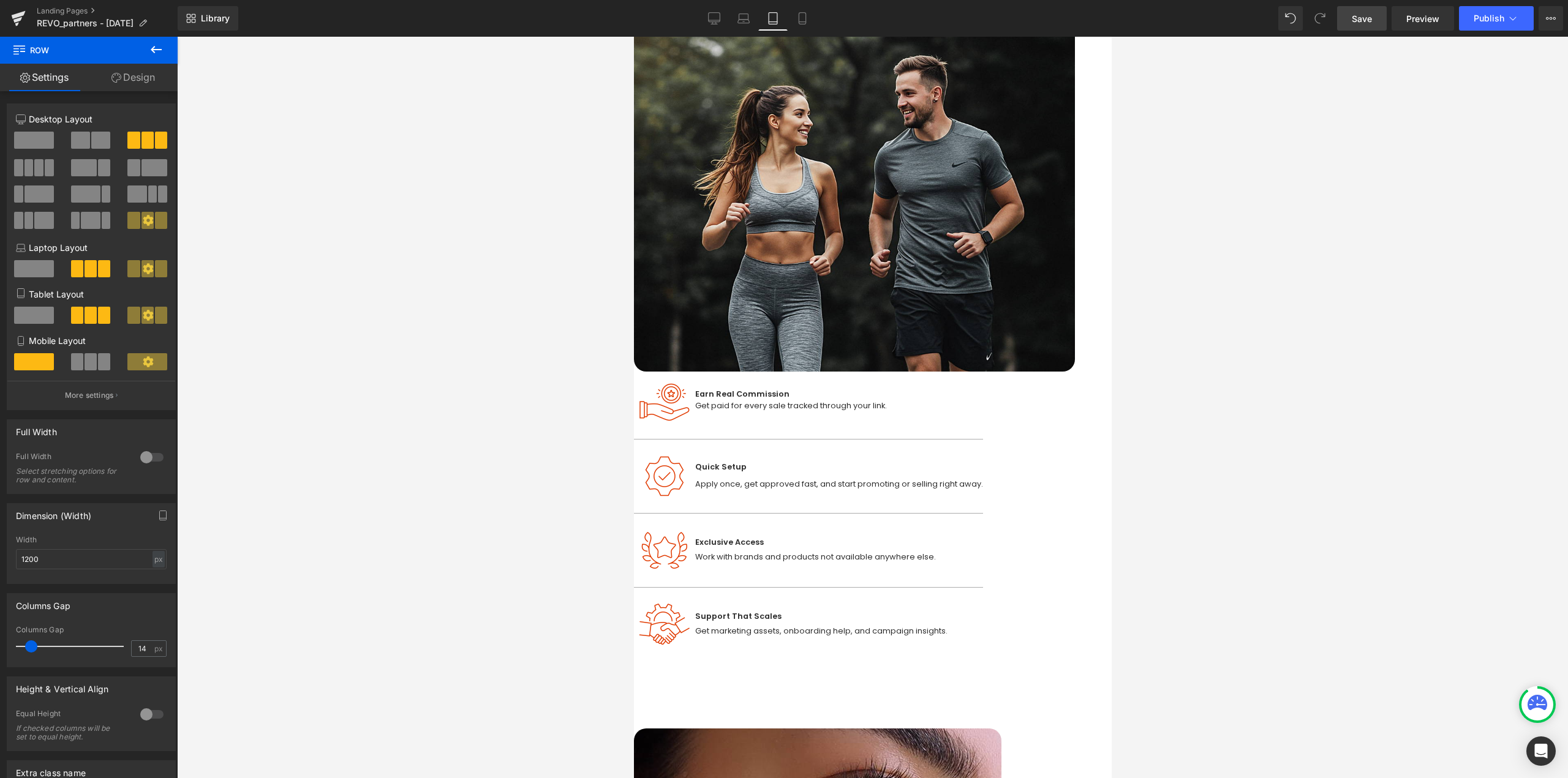
type input "15"
click at [33, 649] on span at bounding box center [32, 646] width 13 height 13
click at [633, 37] on span "Row" at bounding box center [633, 37] width 0 height 0
drag, startPoint x: 104, startPoint y: 560, endPoint x: 0, endPoint y: 567, distance: 104.2
click at [0, 567] on div "Dimension (Width) 1200px Width 1200 px % px" at bounding box center [91, 540] width 183 height 90
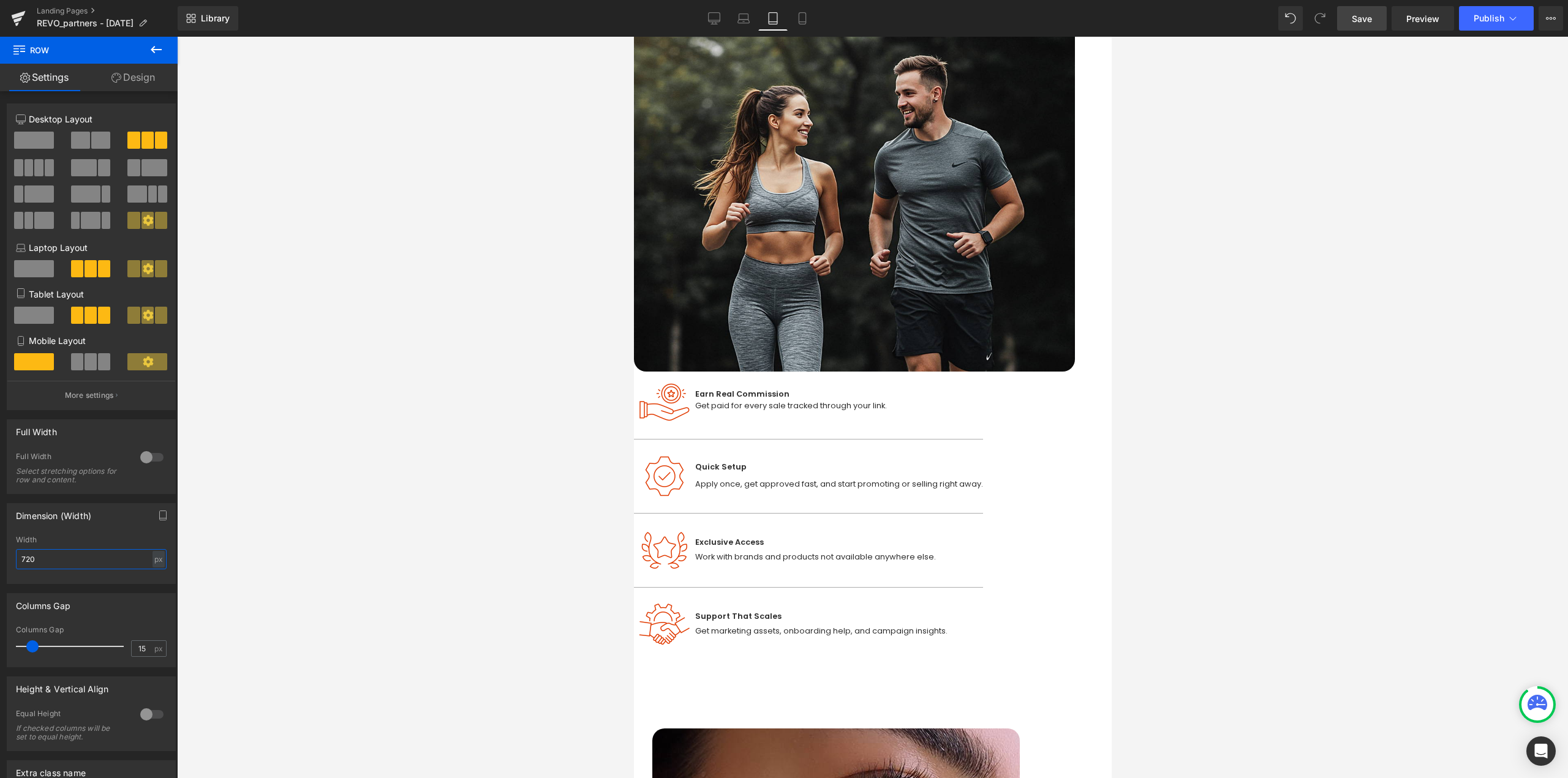
type input "720"
type input "6"
drag, startPoint x: 32, startPoint y: 645, endPoint x: 27, endPoint y: 649, distance: 6.4
click at [27, 649] on span at bounding box center [26, 646] width 13 height 13
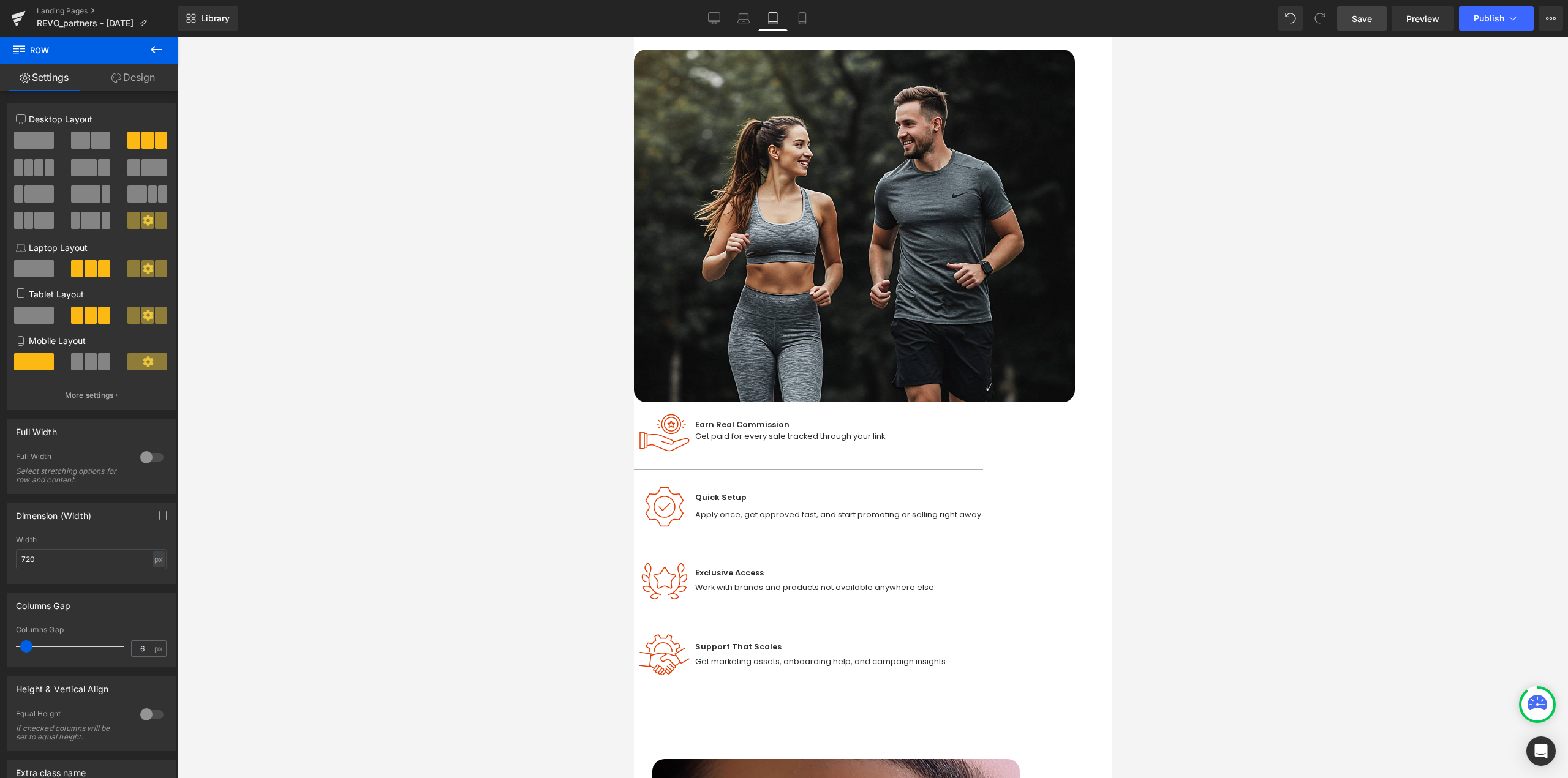
scroll to position [402, 0]
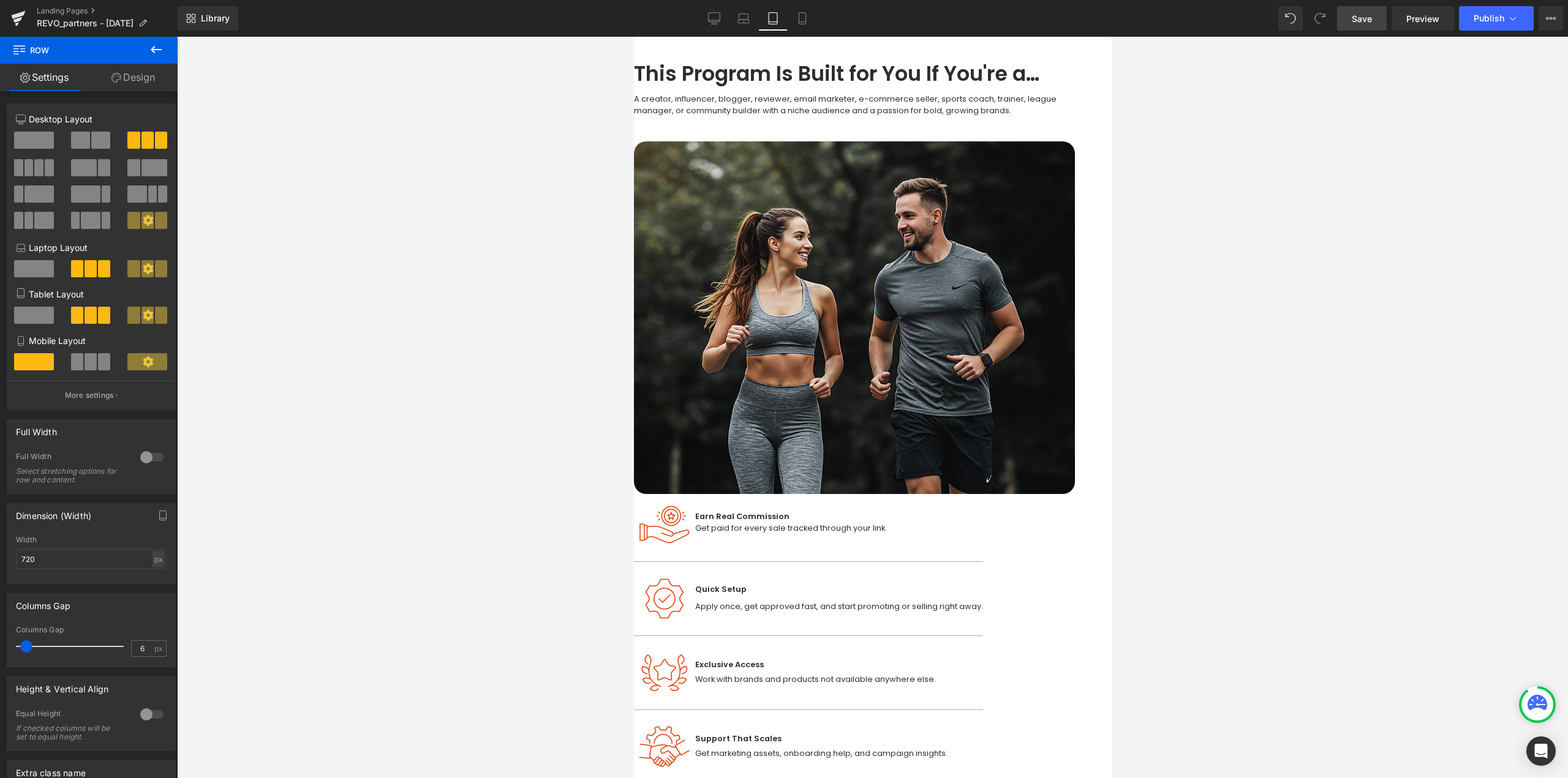
click at [633, 37] on span "Row" at bounding box center [633, 37] width 0 height 0
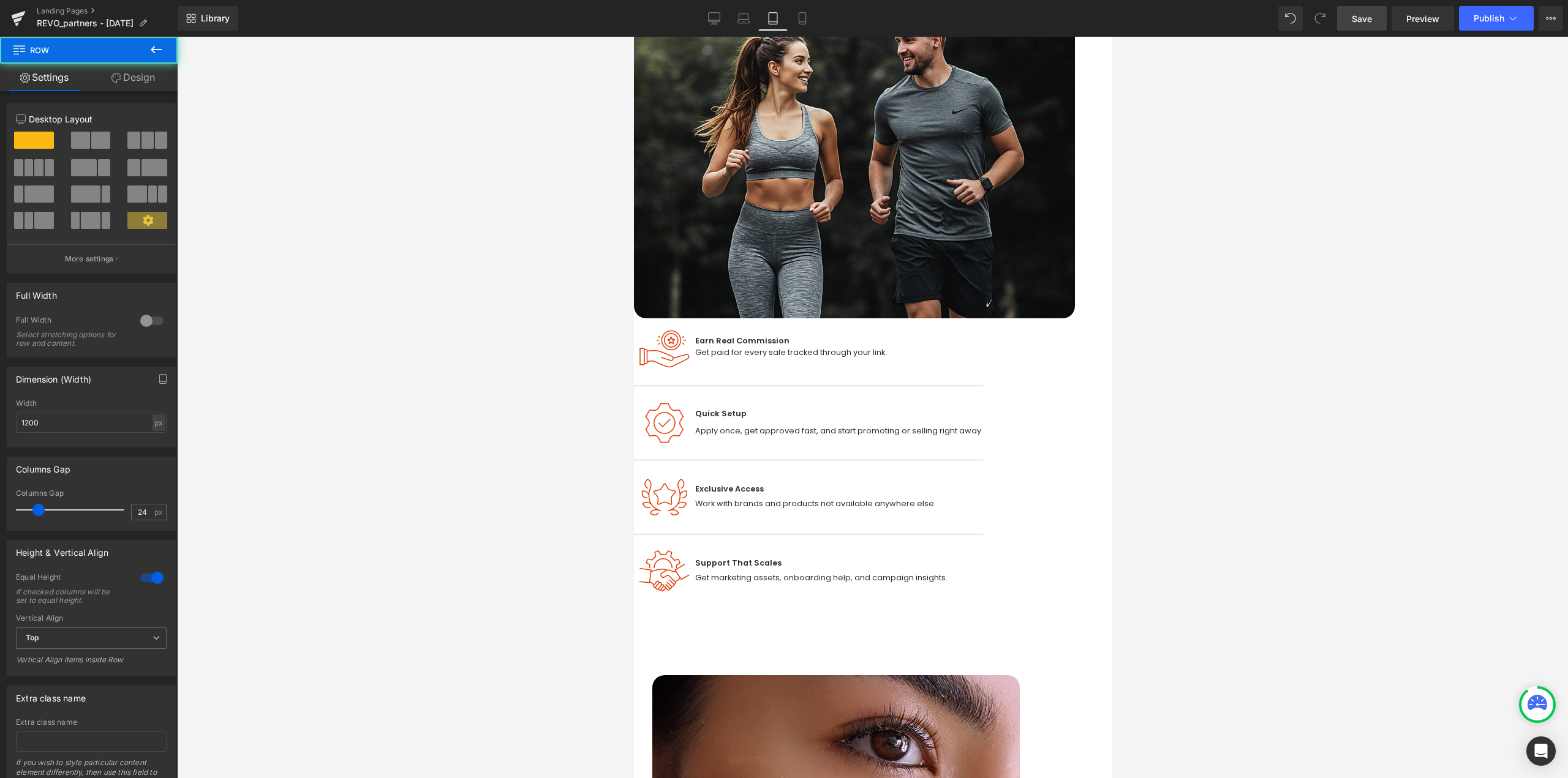
scroll to position [585, 0]
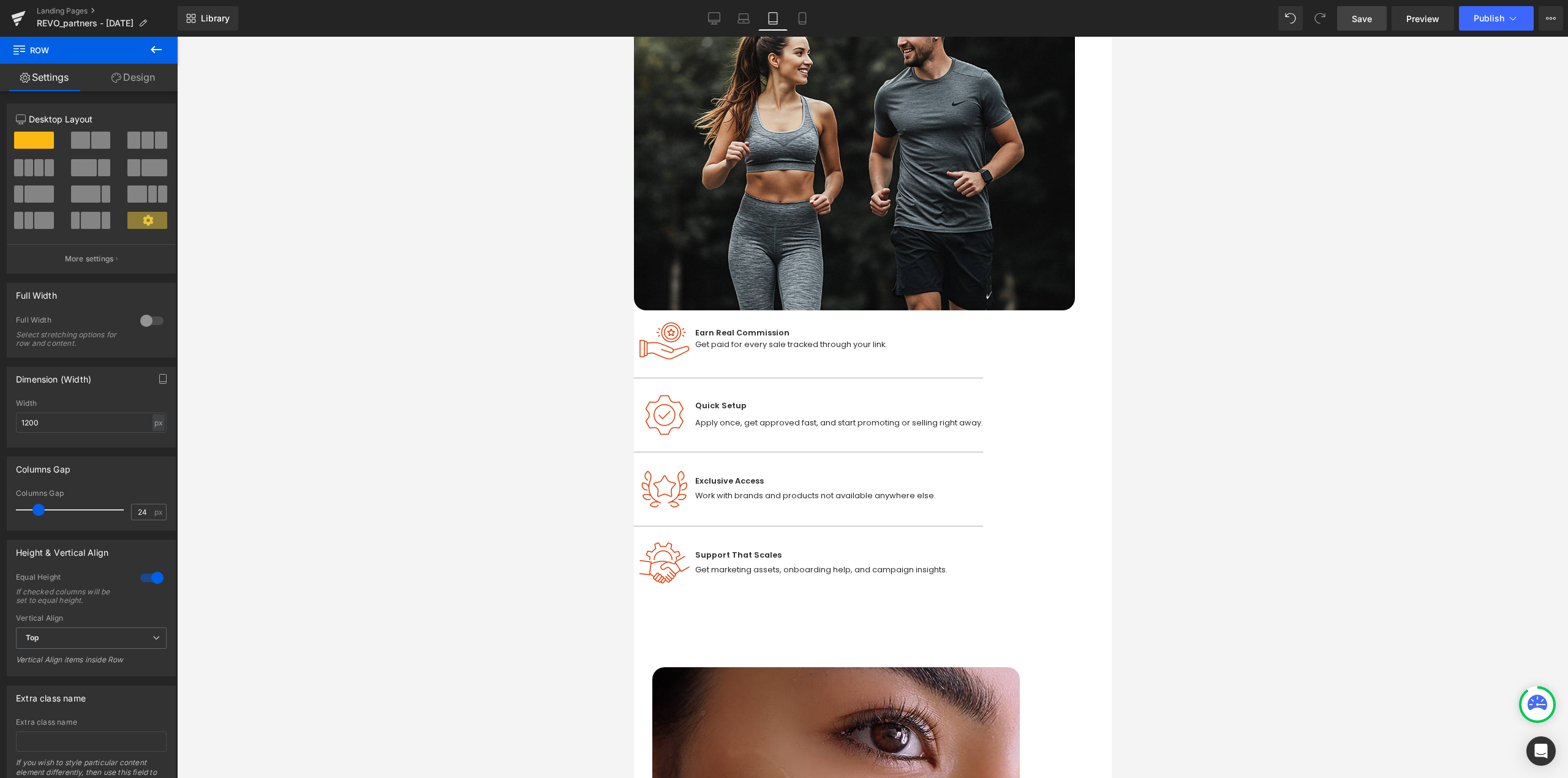
click at [633, 37] on span "Button" at bounding box center [633, 37] width 0 height 0
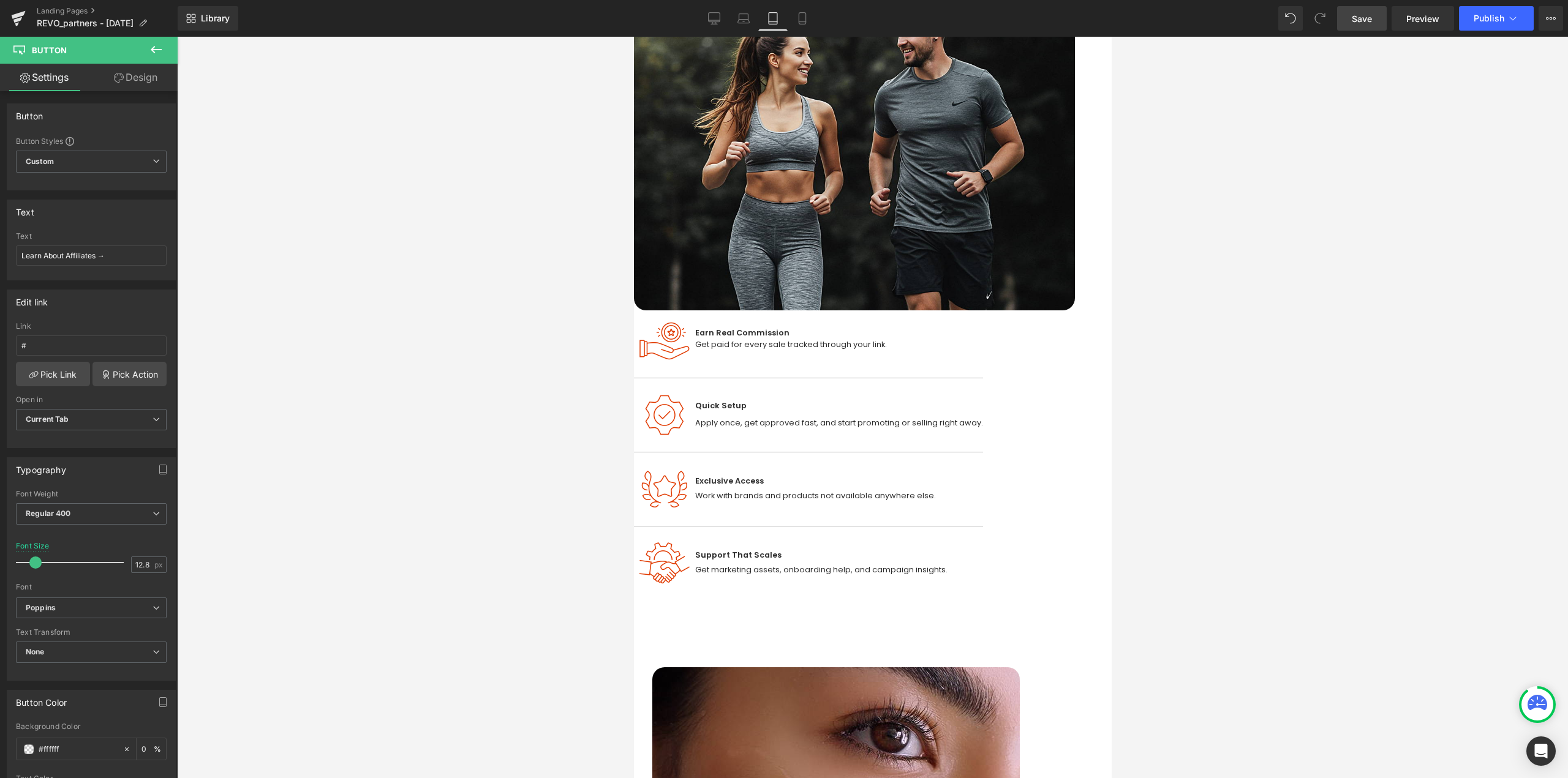
click at [633, 37] on li at bounding box center [633, 37] width 0 height 0
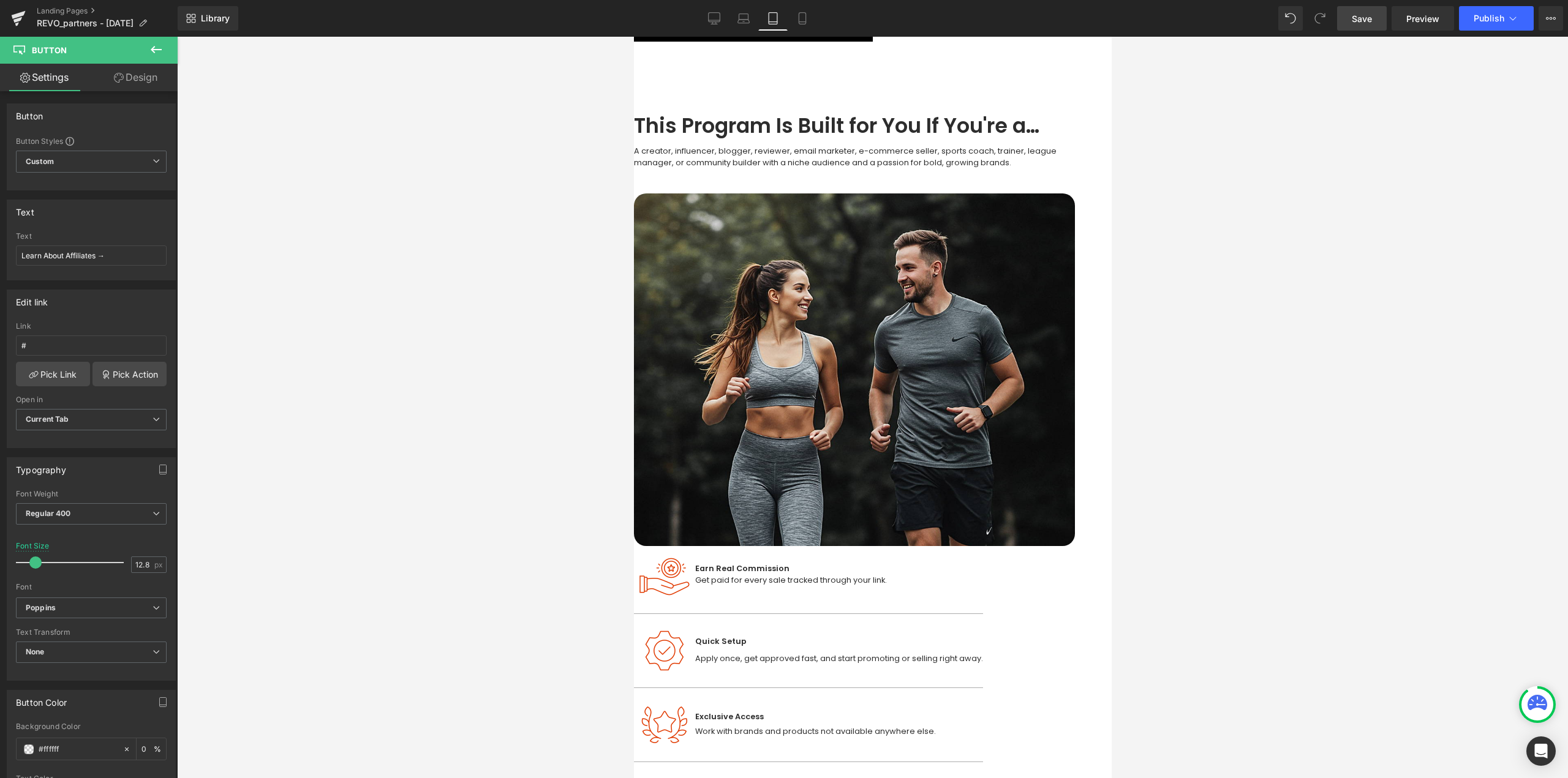
scroll to position [340, 0]
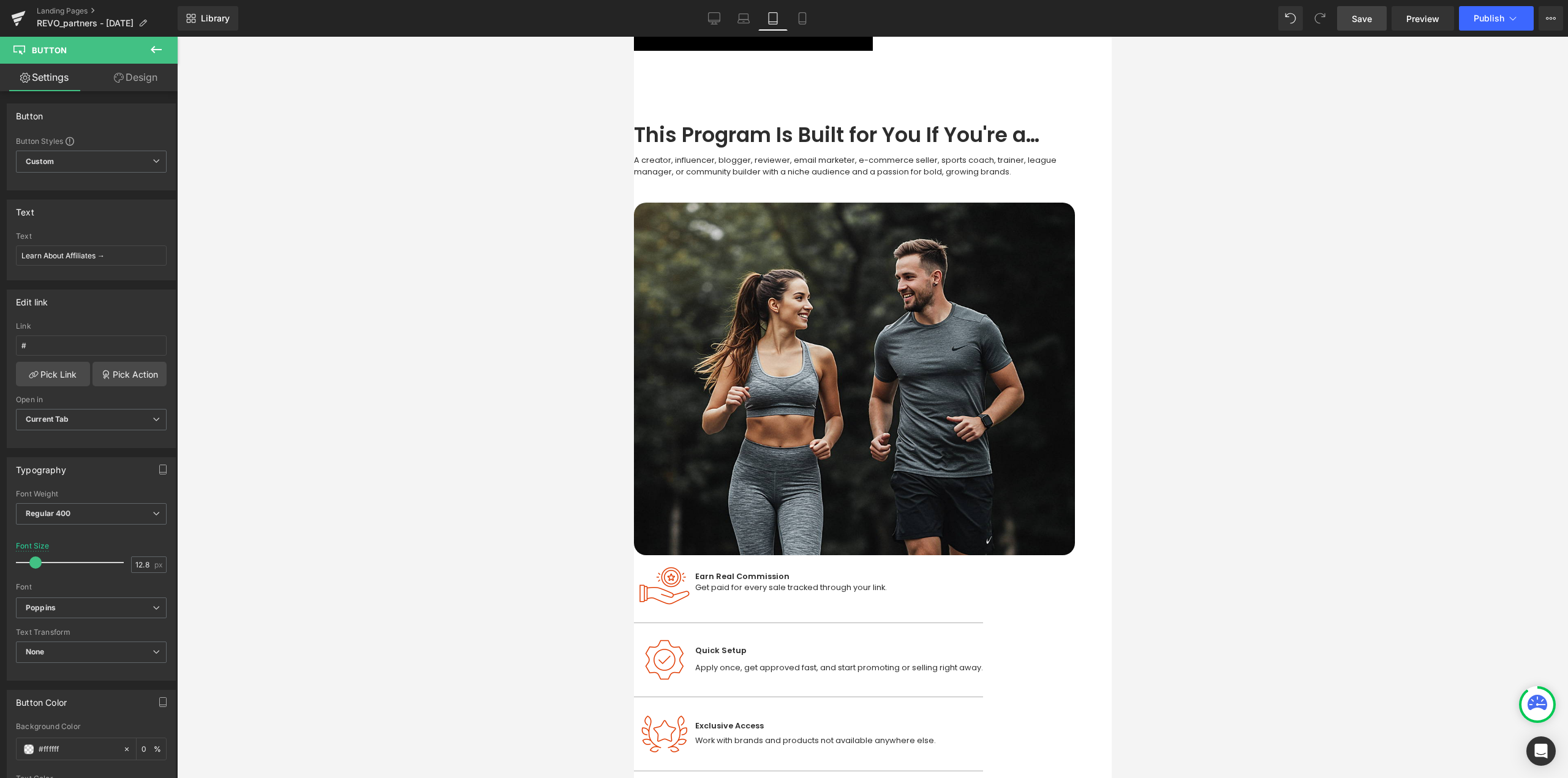
click at [633, 37] on span "Text Block" at bounding box center [633, 37] width 0 height 0
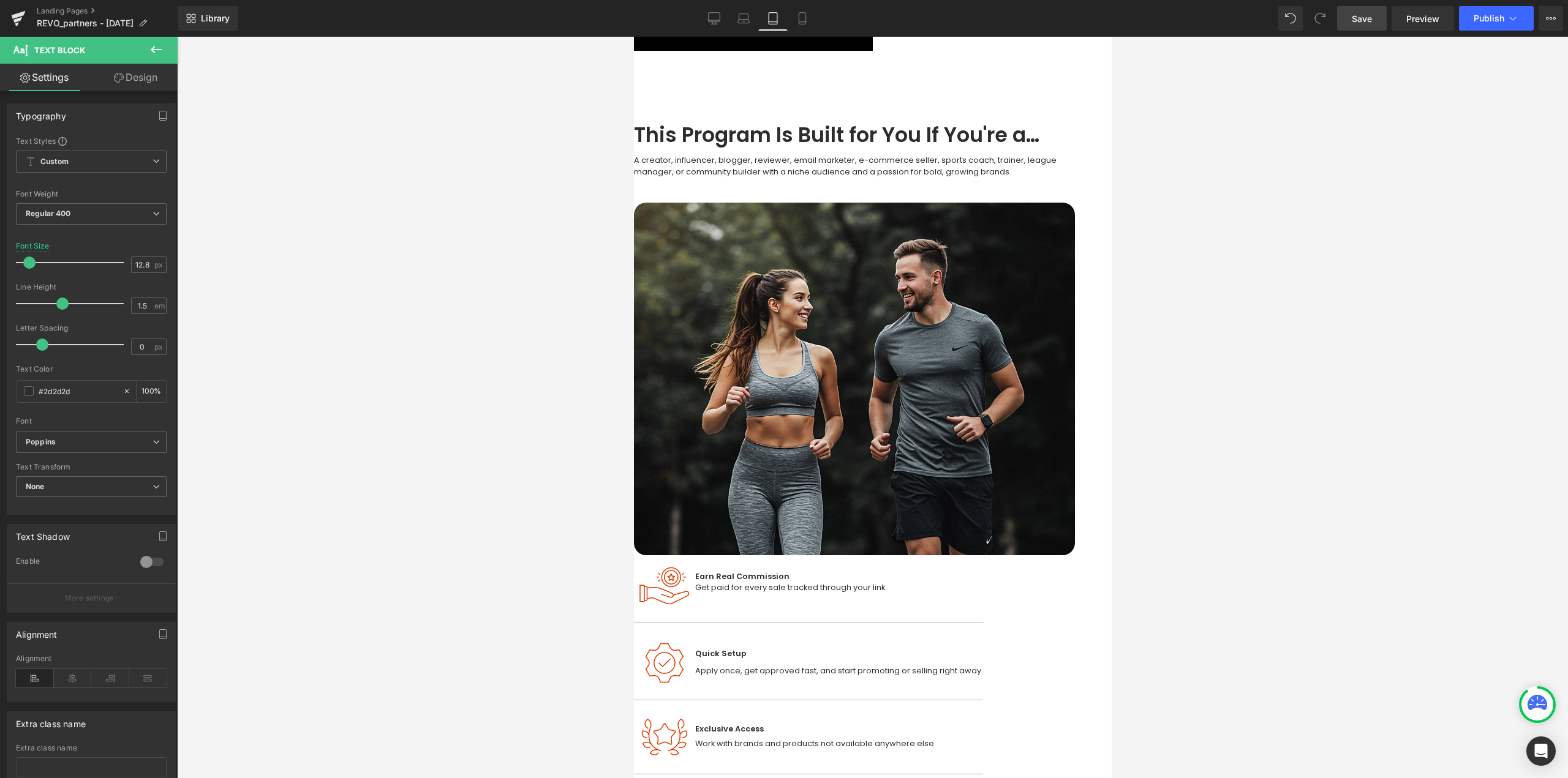
click at [633, 37] on span "Text Block" at bounding box center [633, 37] width 0 height 0
click at [141, 263] on input "12.8" at bounding box center [143, 265] width 22 height 16
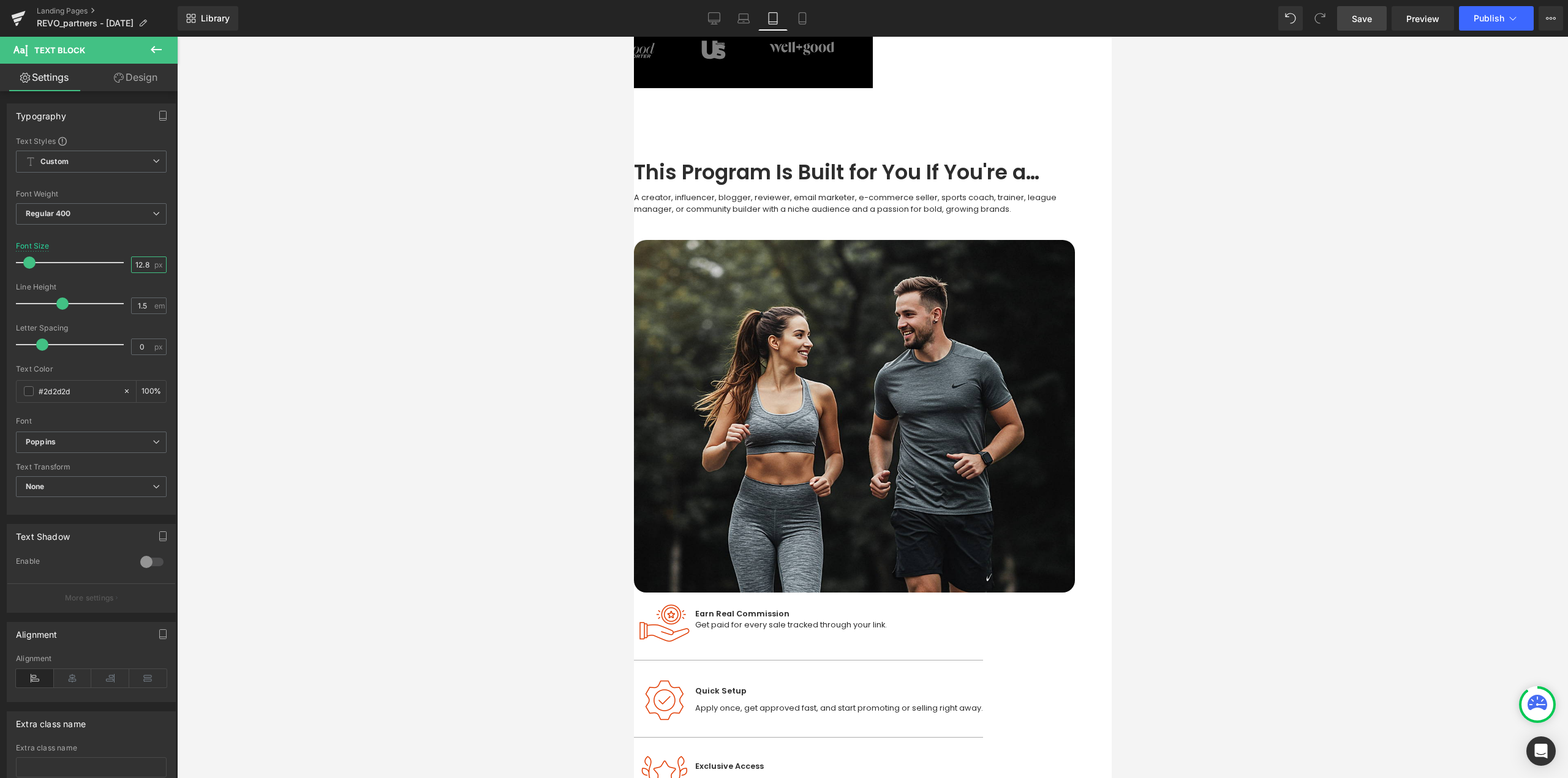
scroll to position [218, 0]
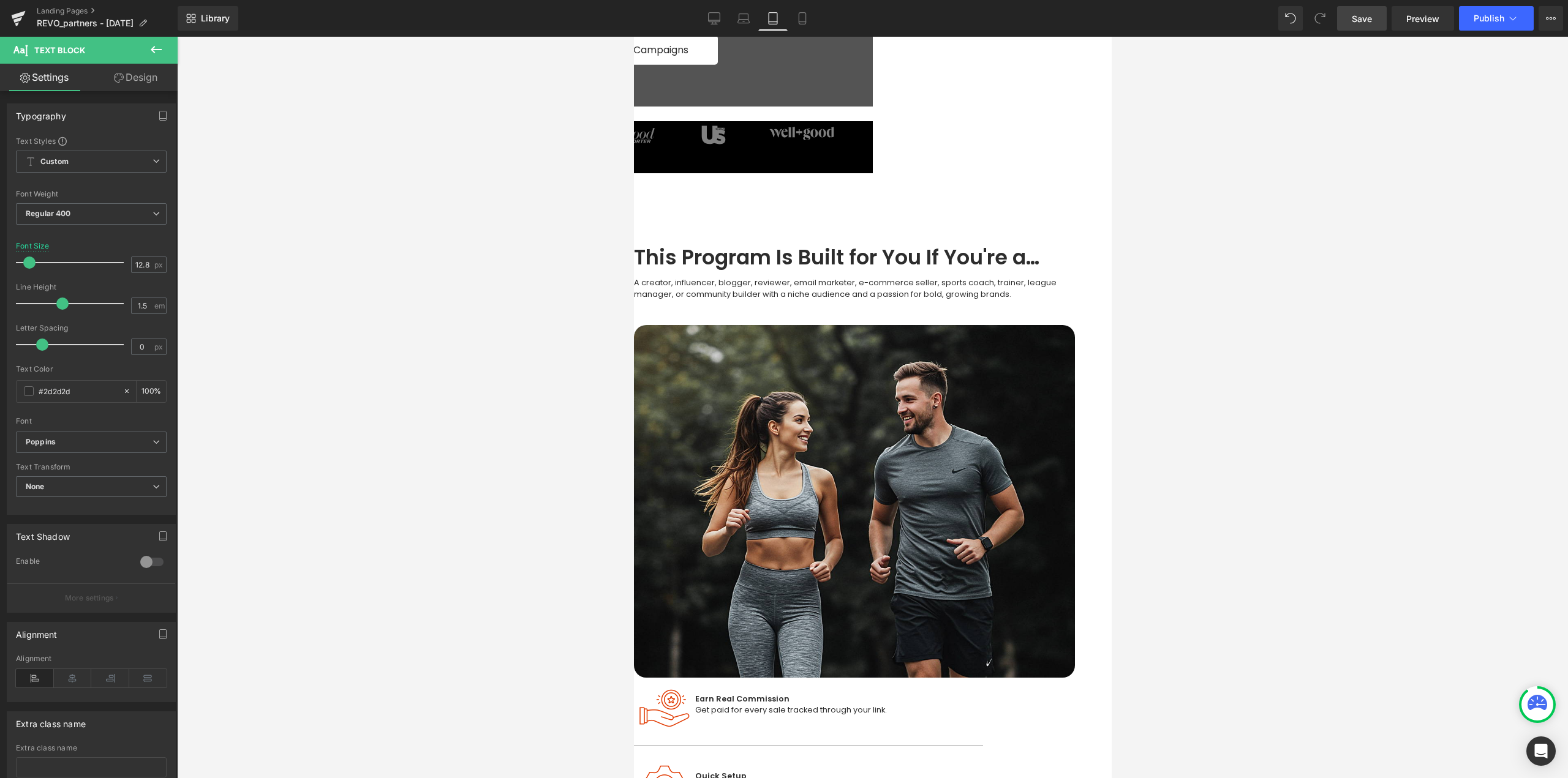
click at [633, 37] on span "Text Block" at bounding box center [633, 37] width 0 height 0
click at [140, 267] on input "12.8" at bounding box center [143, 265] width 22 height 16
type input "14"
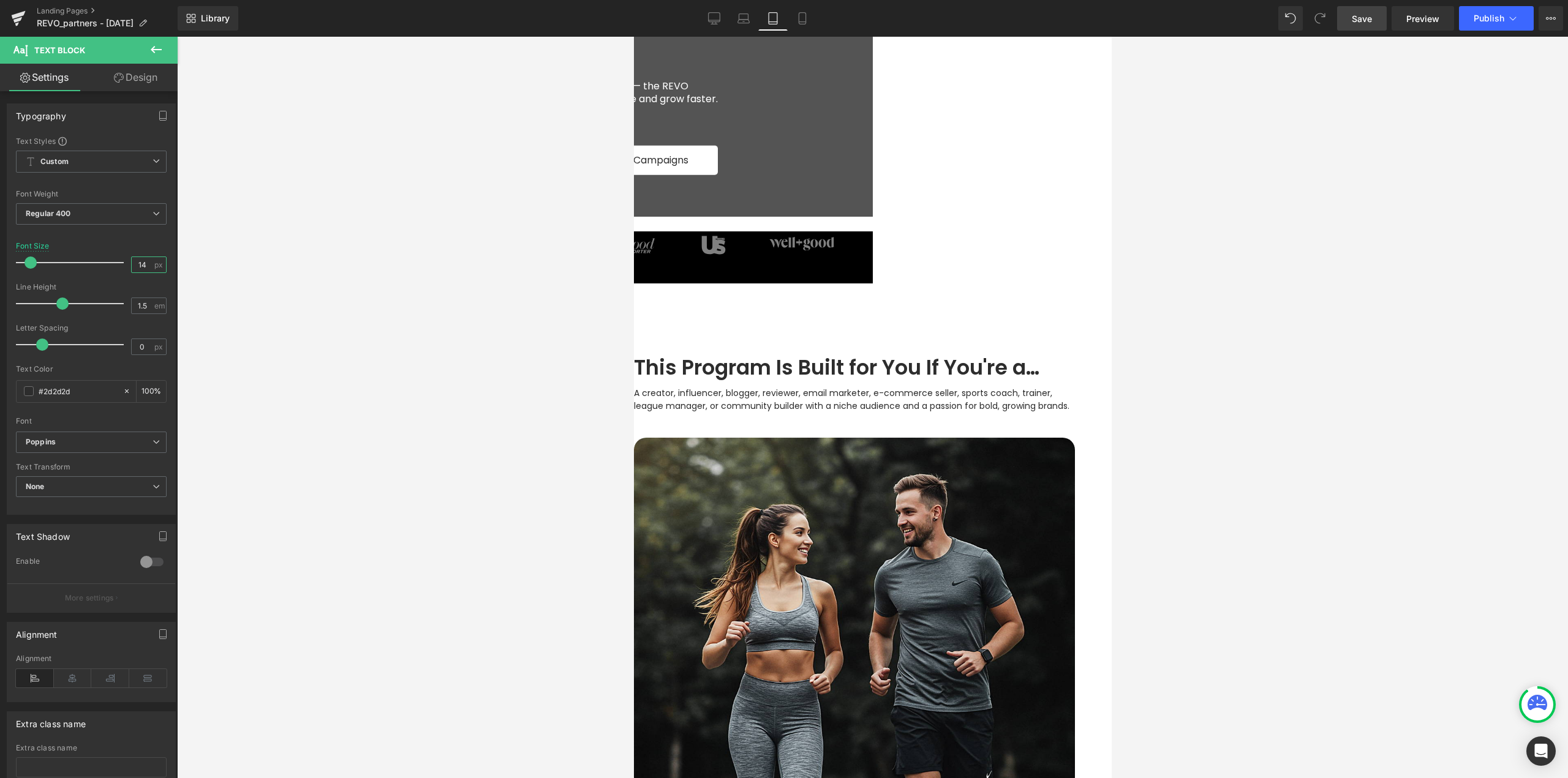
scroll to position [96, 0]
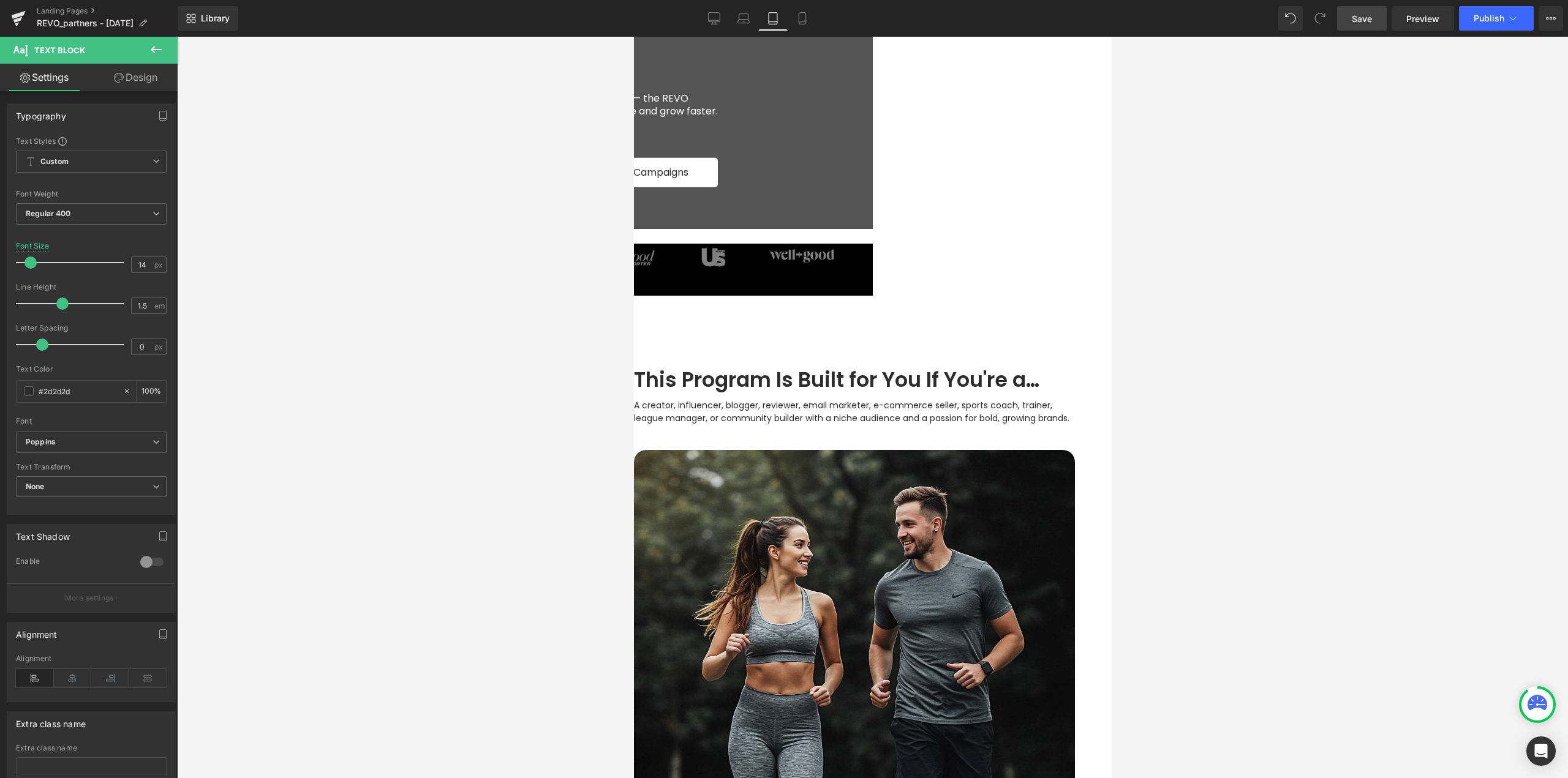
click at [1364, 16] on span "Save" at bounding box center [1361, 19] width 21 height 13
click at [633, 37] on span "Image" at bounding box center [633, 37] width 0 height 0
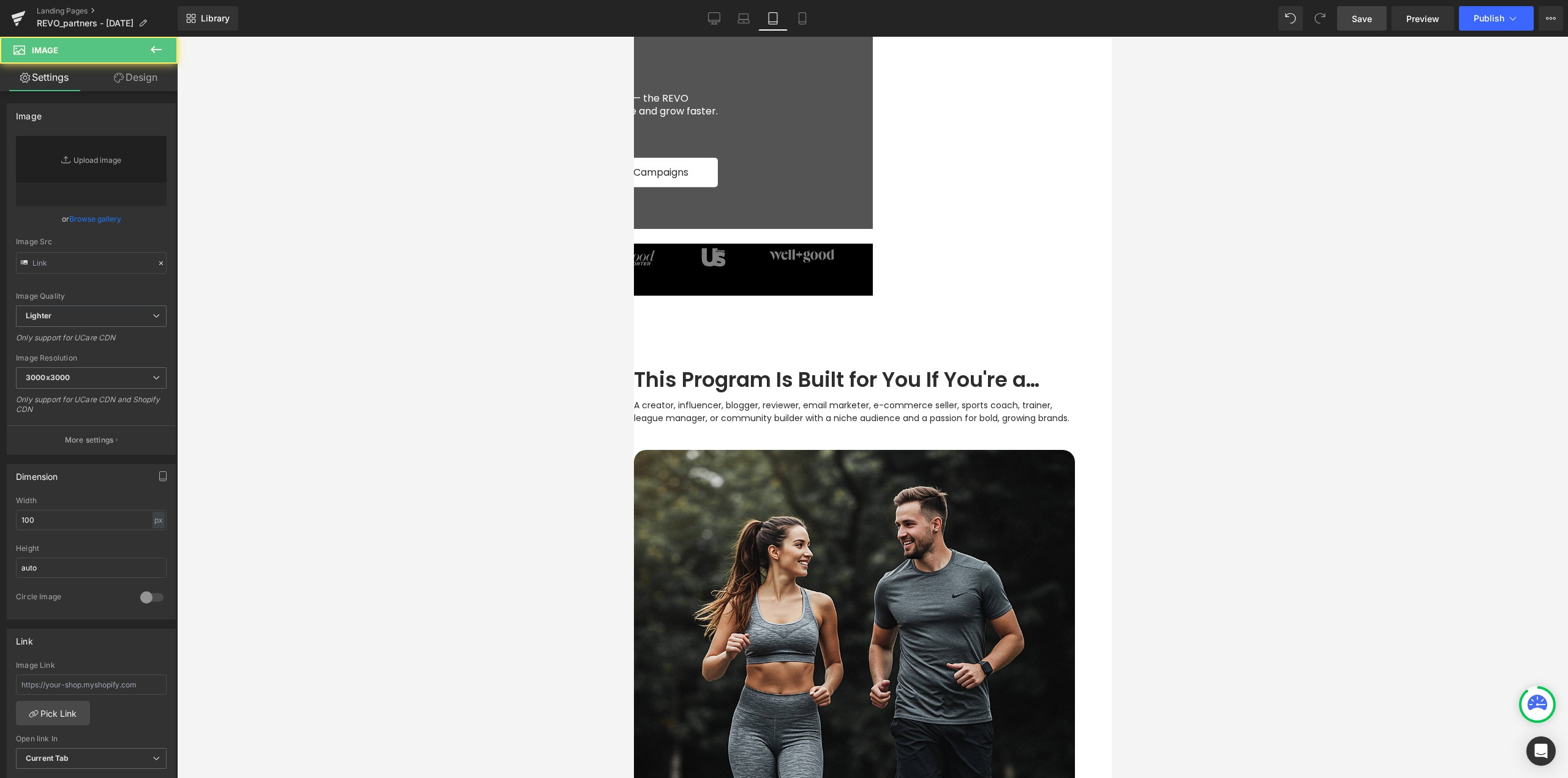
type input "https://ucarecdn.com/37e9ed53-b5c0-4ec7-82c1-ed503d291e76/-/format/auto/-/previ…"
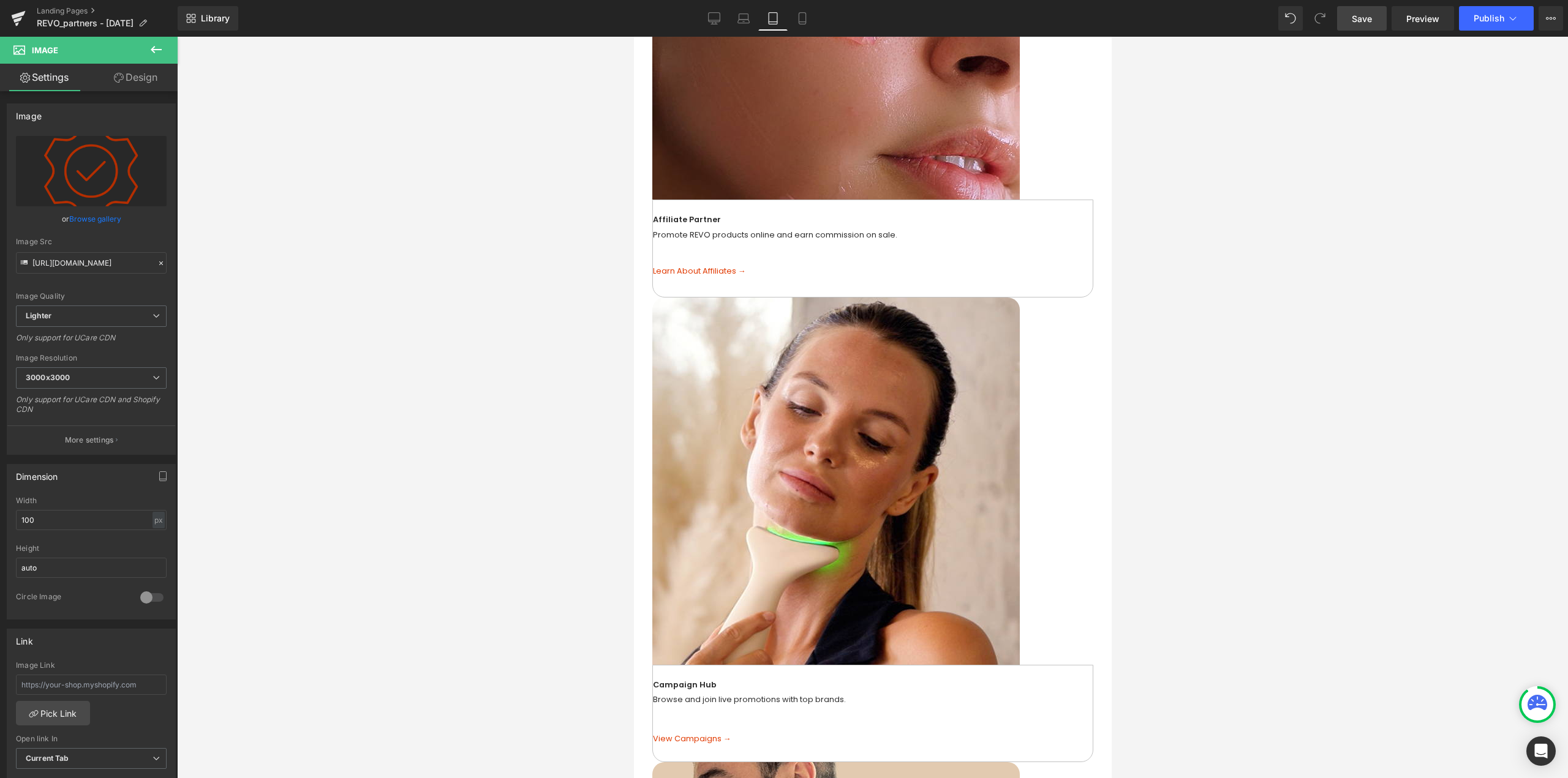
scroll to position [1430, 0]
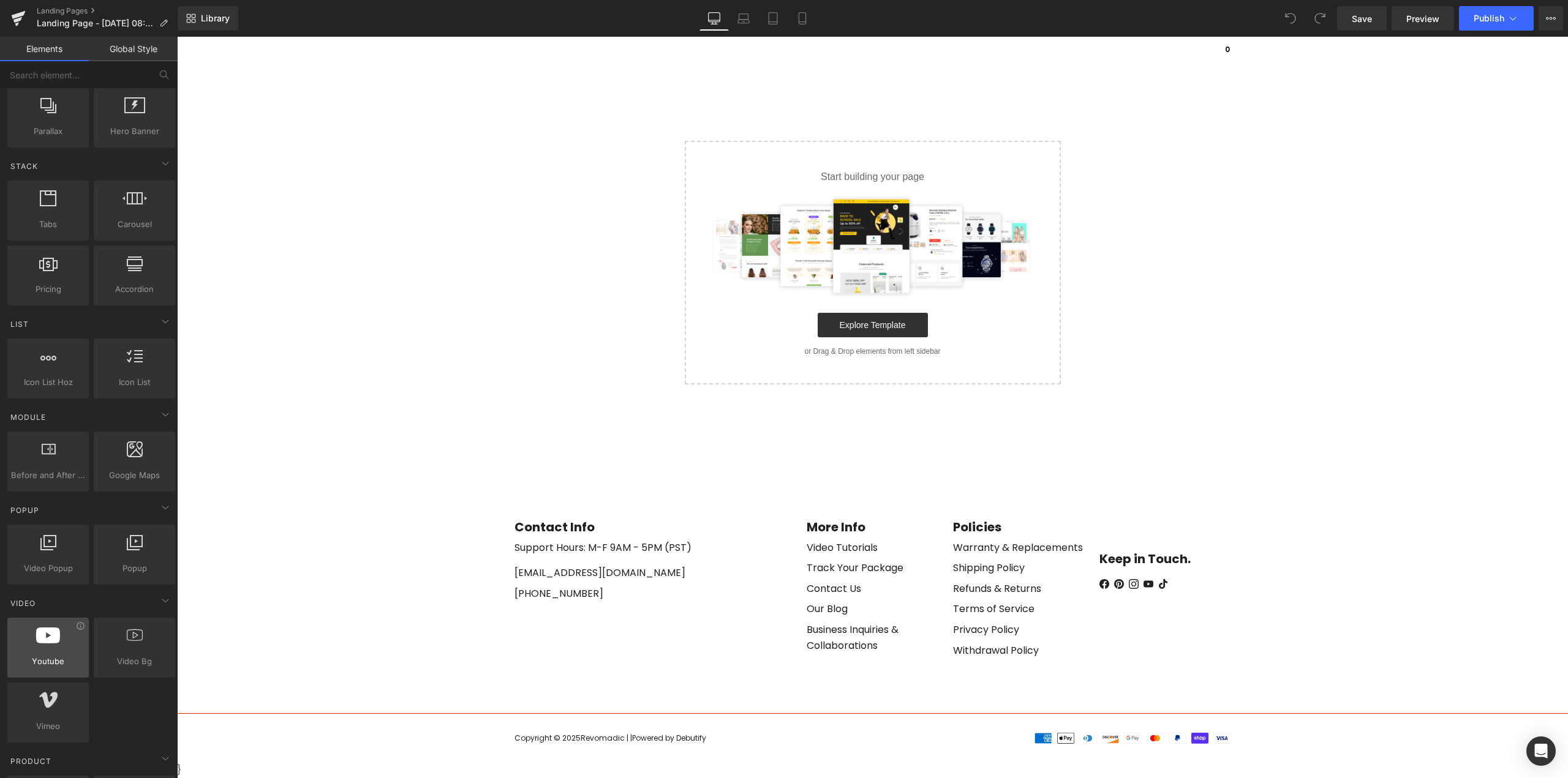
scroll to position [490, 0]
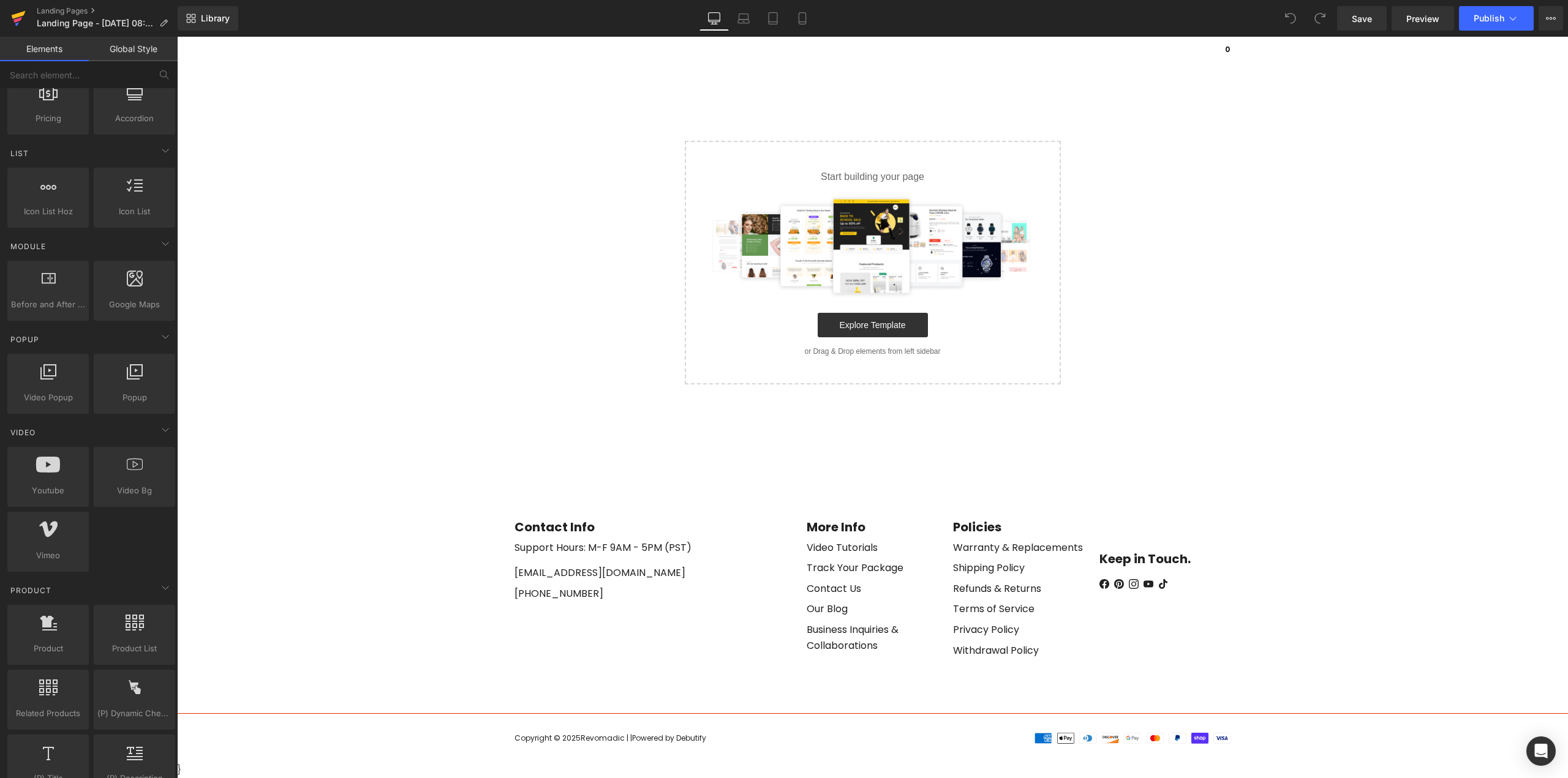
click at [15, 18] on icon at bounding box center [19, 15] width 14 height 8
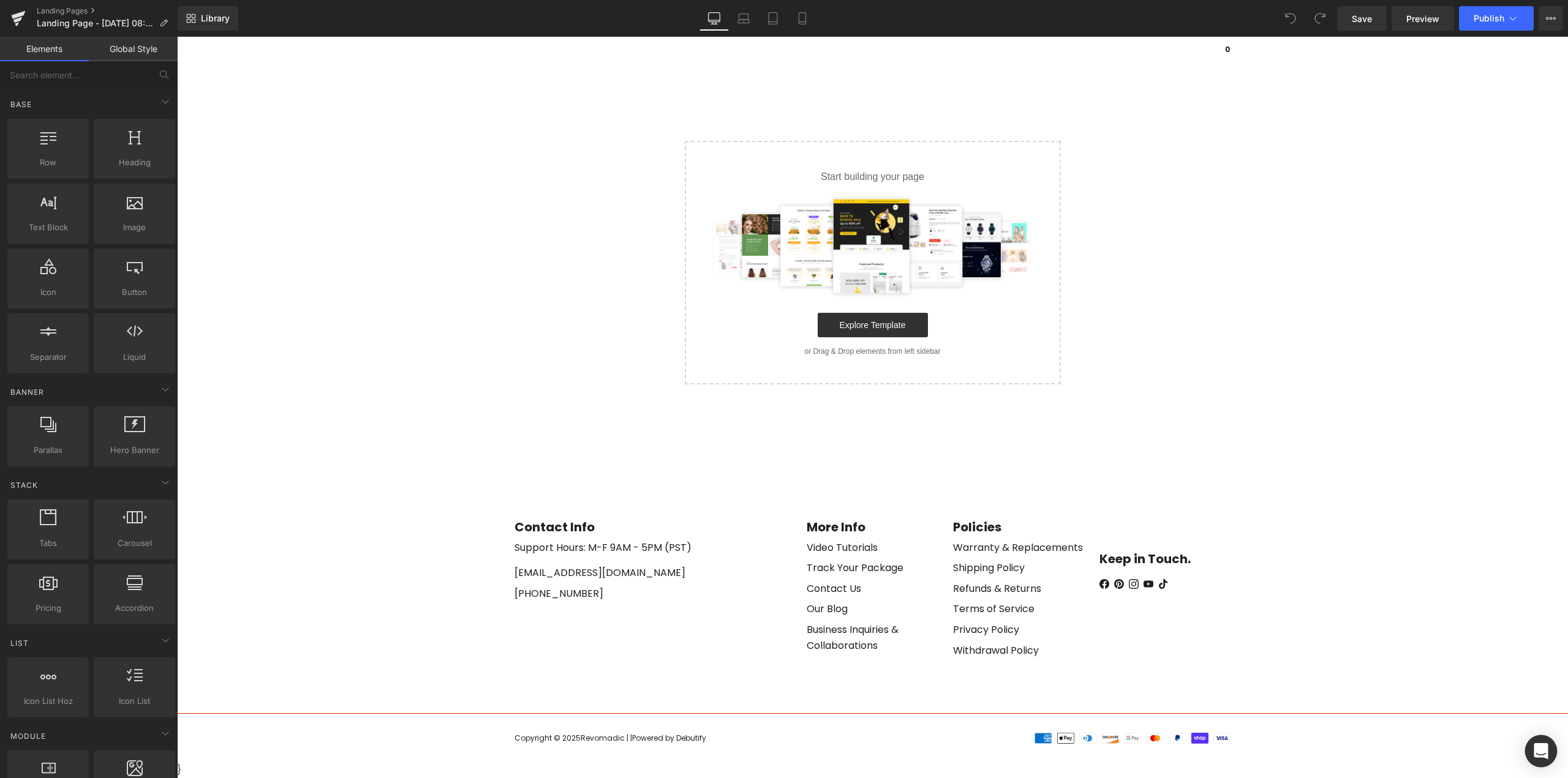
click at [1545, 751] on icon "Open Intercom Messenger" at bounding box center [1540, 751] width 14 height 16
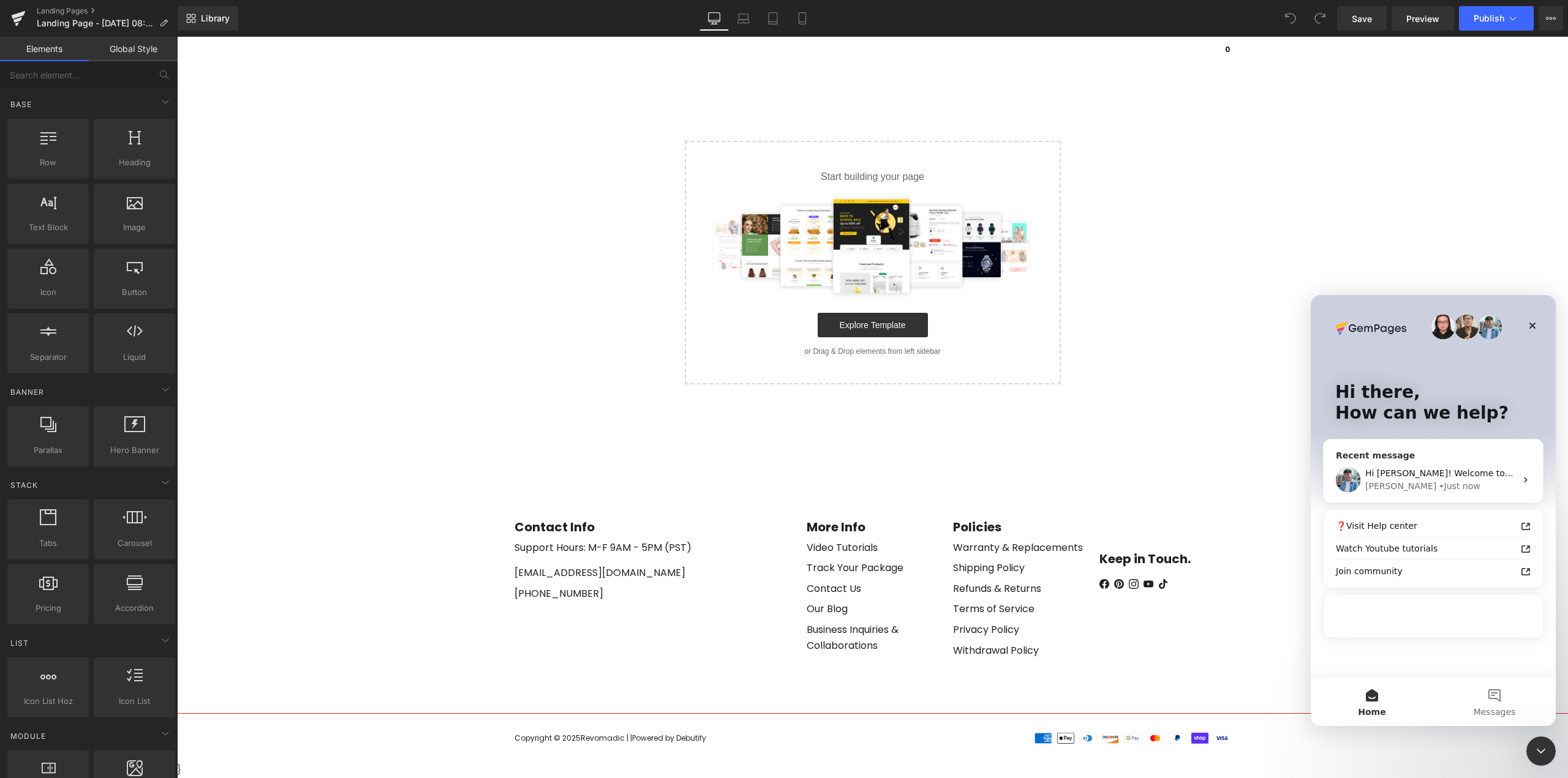
click at [1438, 483] on div "• Just now" at bounding box center [1459, 486] width 41 height 13
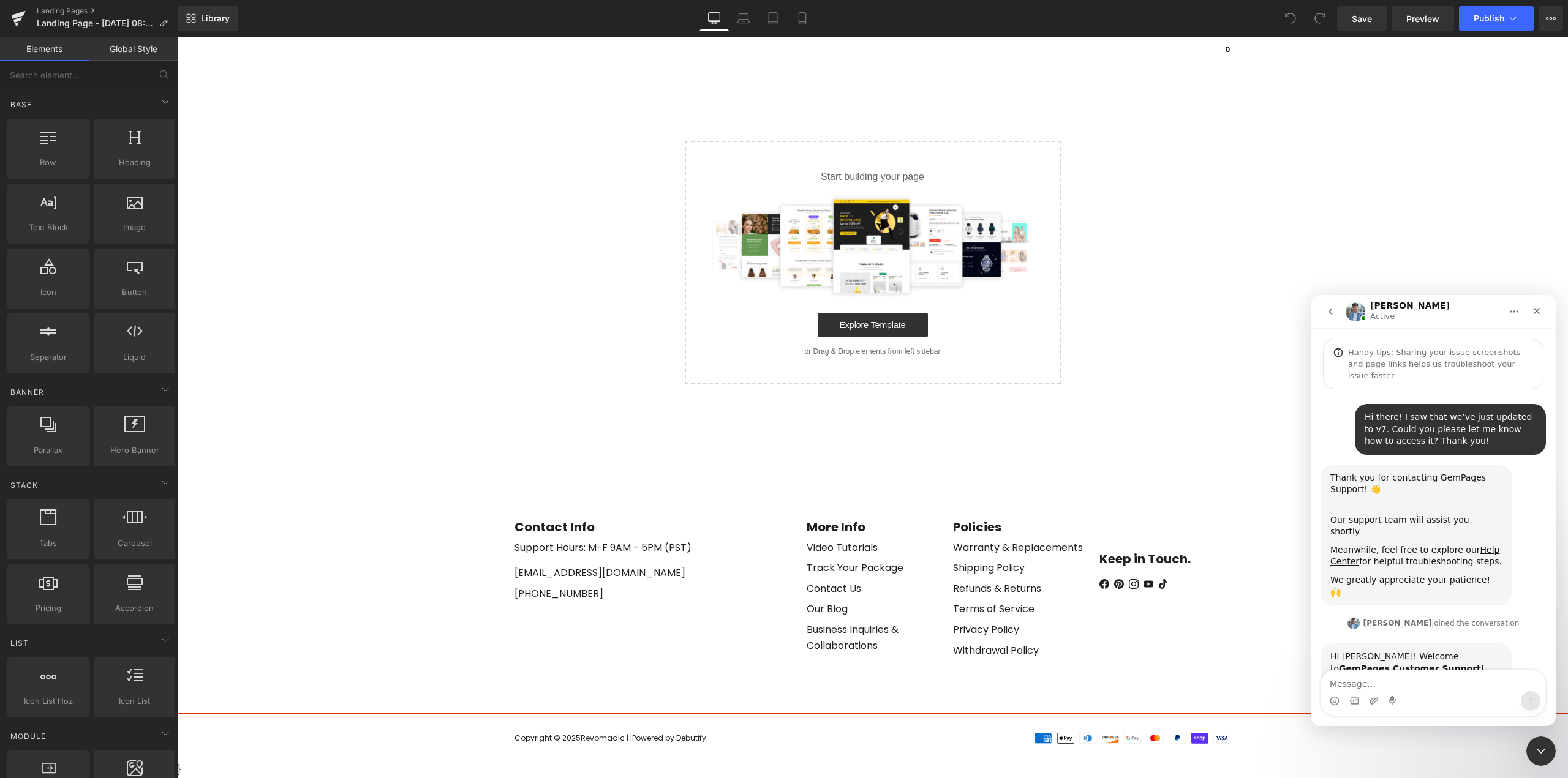
scroll to position [50, 0]
click at [1393, 685] on textarea "Message…" at bounding box center [1432, 680] width 224 height 21
type textarea "upon checking. It's still the old version."
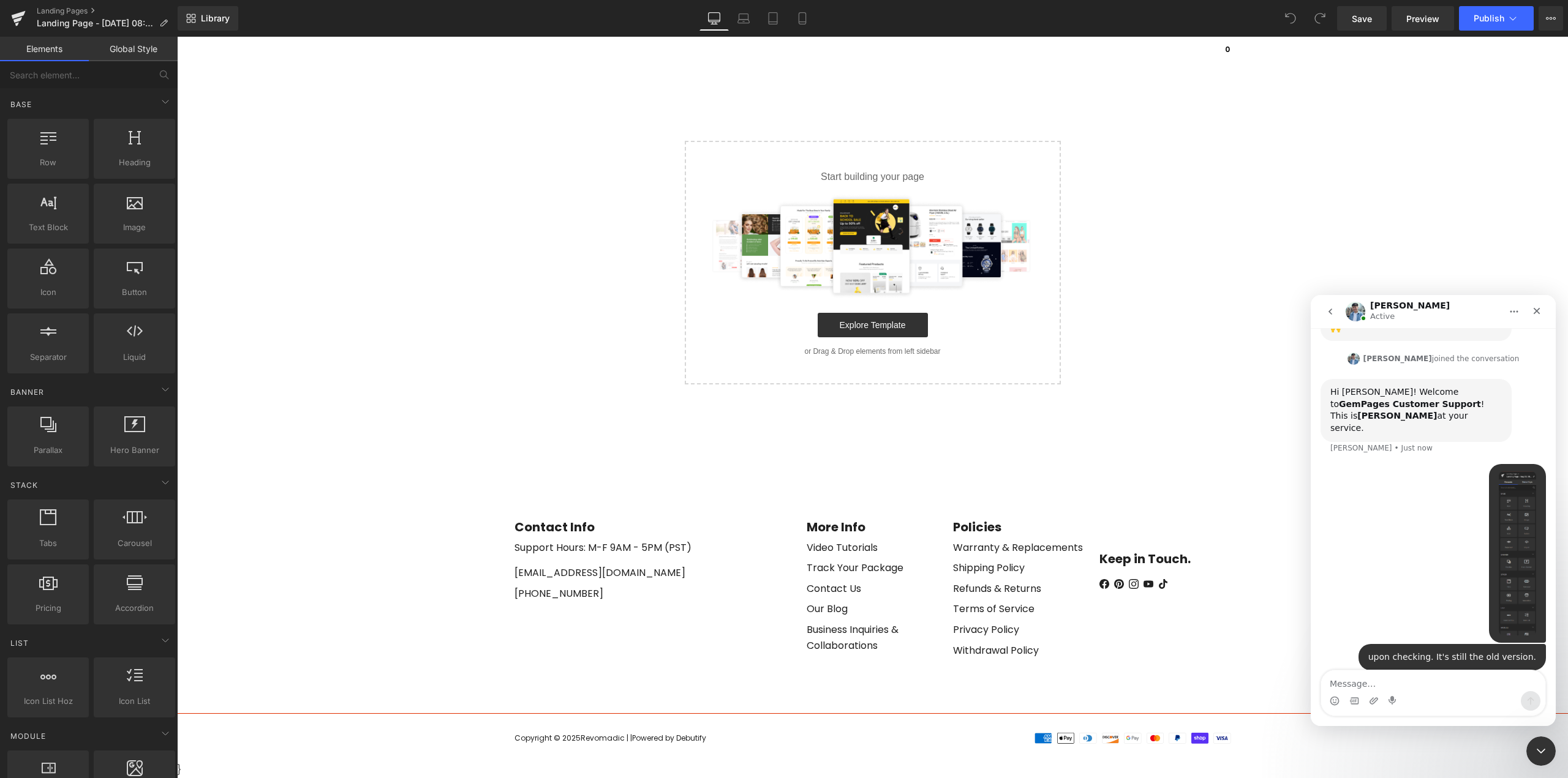
scroll to position [314, 0]
click at [70, 11] on div at bounding box center [784, 370] width 1568 height 742
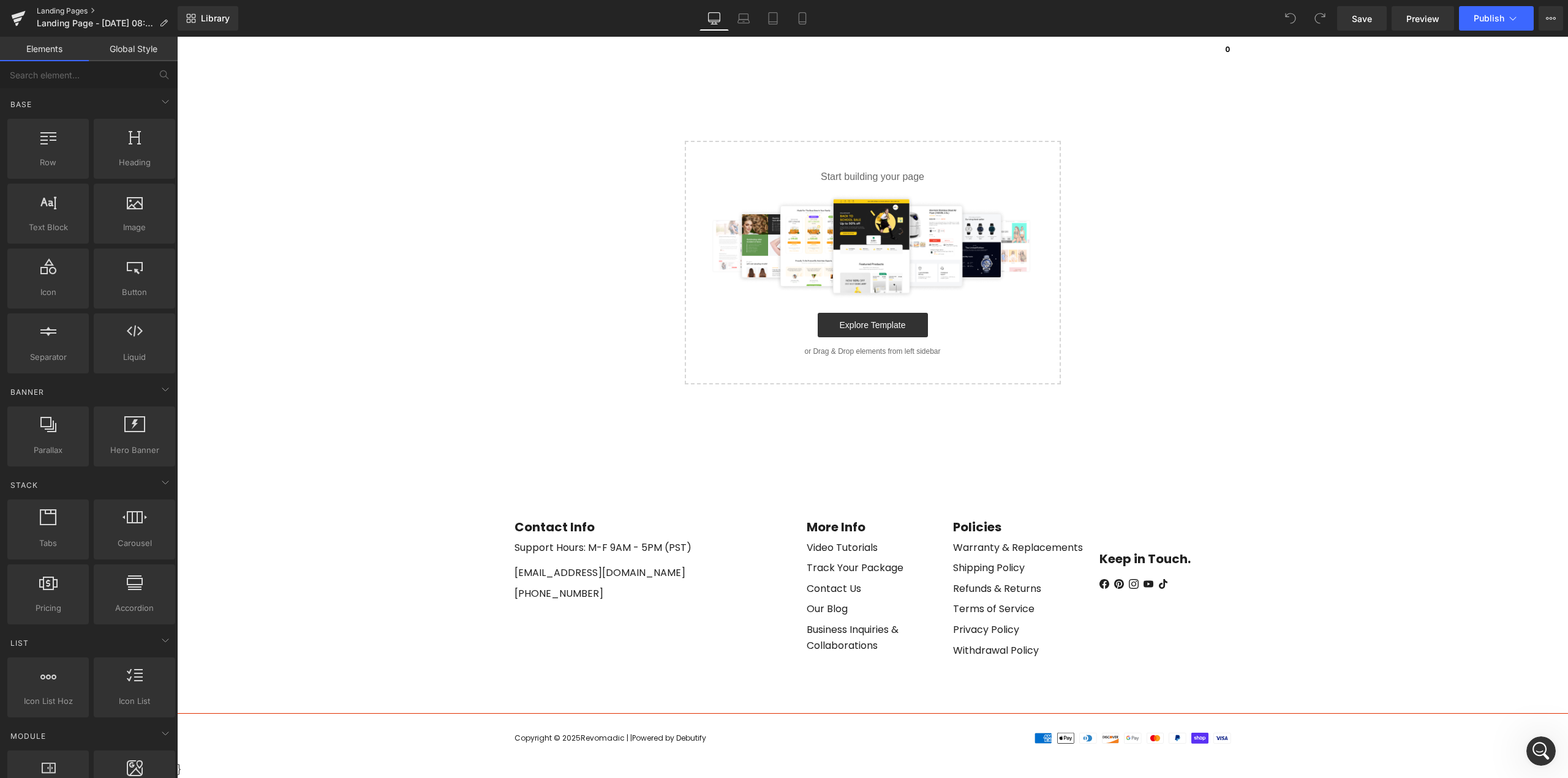
click at [82, 14] on link "Landing Pages" at bounding box center [108, 11] width 141 height 10
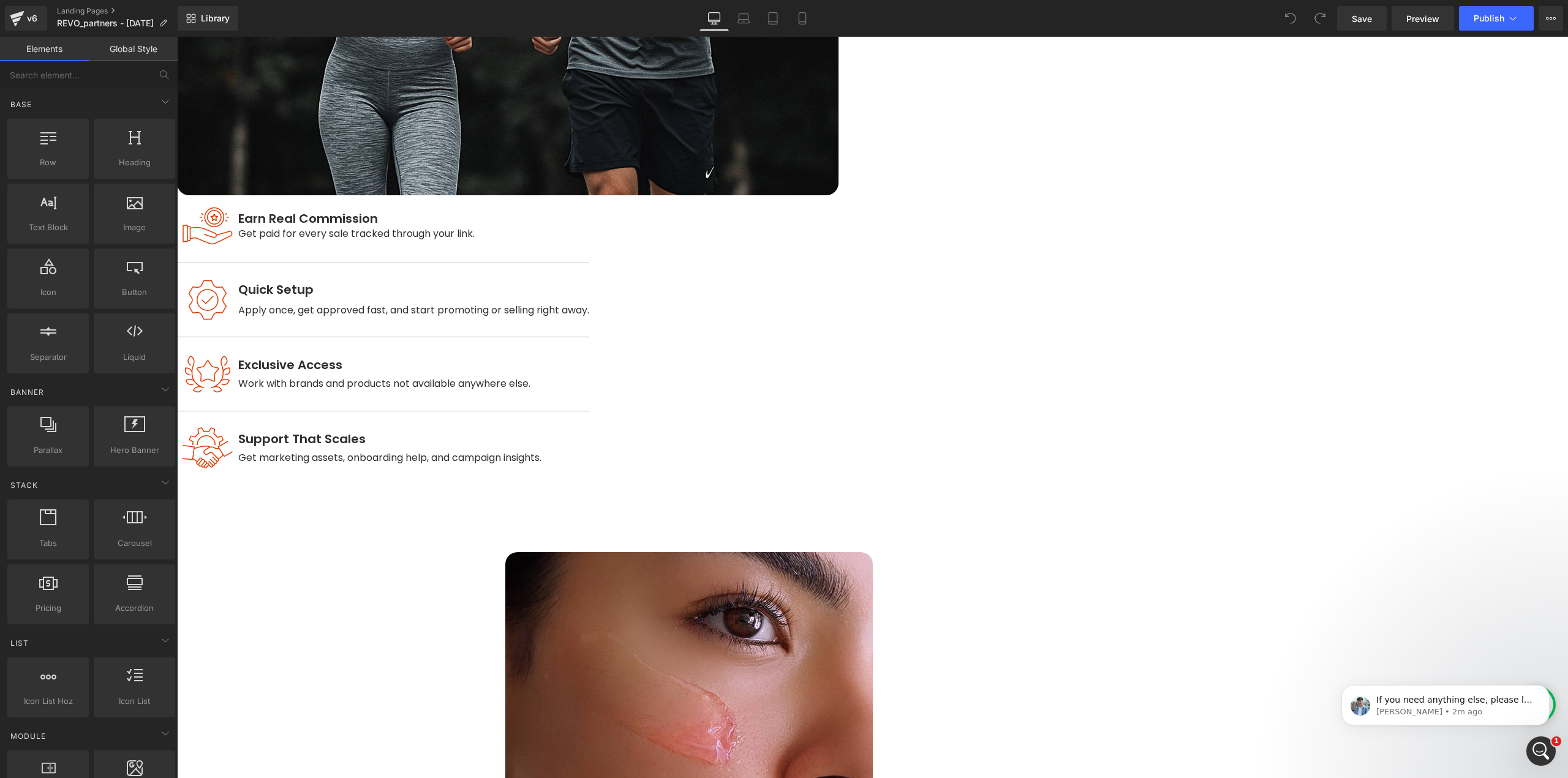
scroll to position [1102, 0]
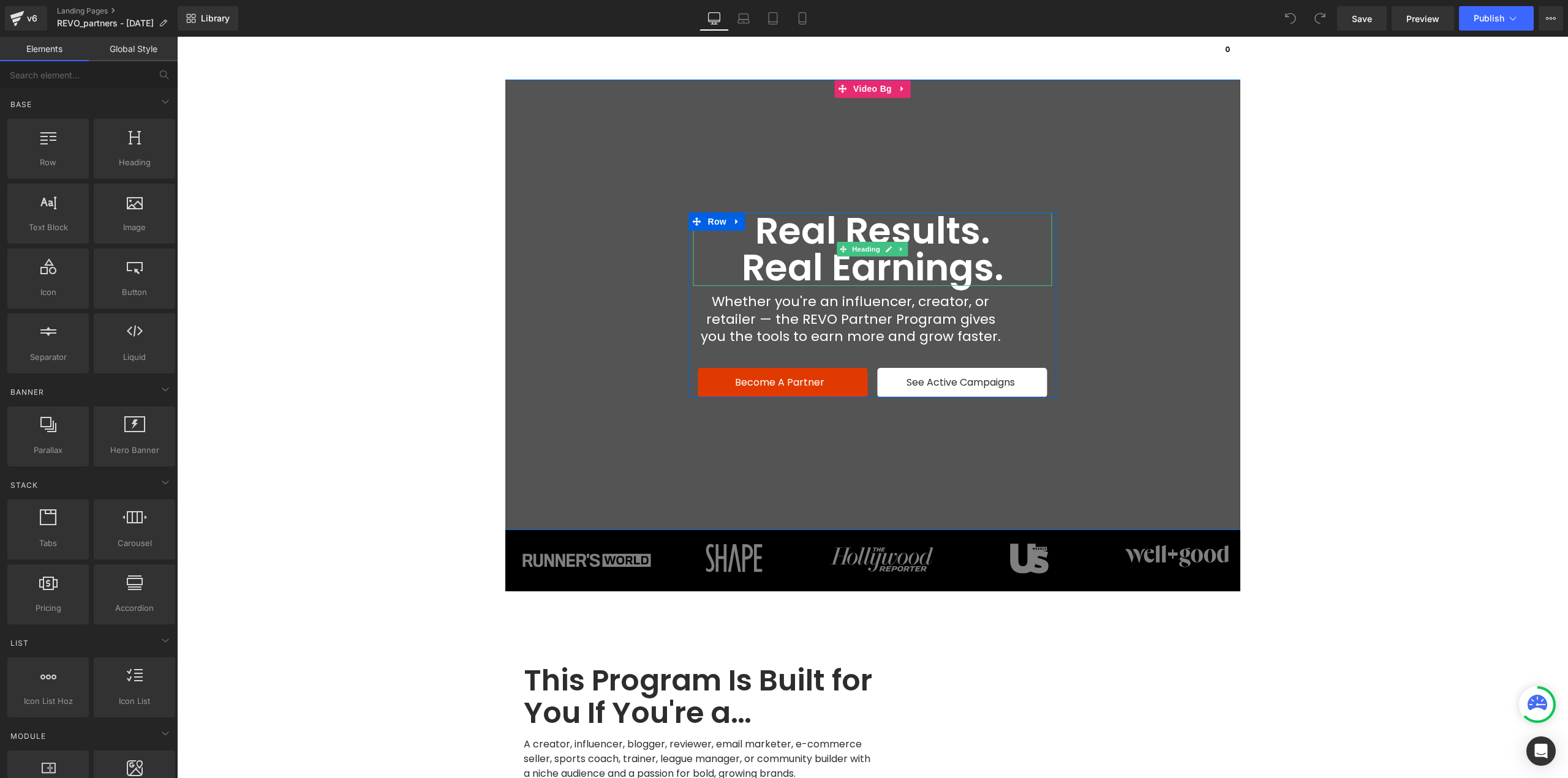
click at [867, 275] on span "Real Earnings." at bounding box center [873, 267] width 262 height 52
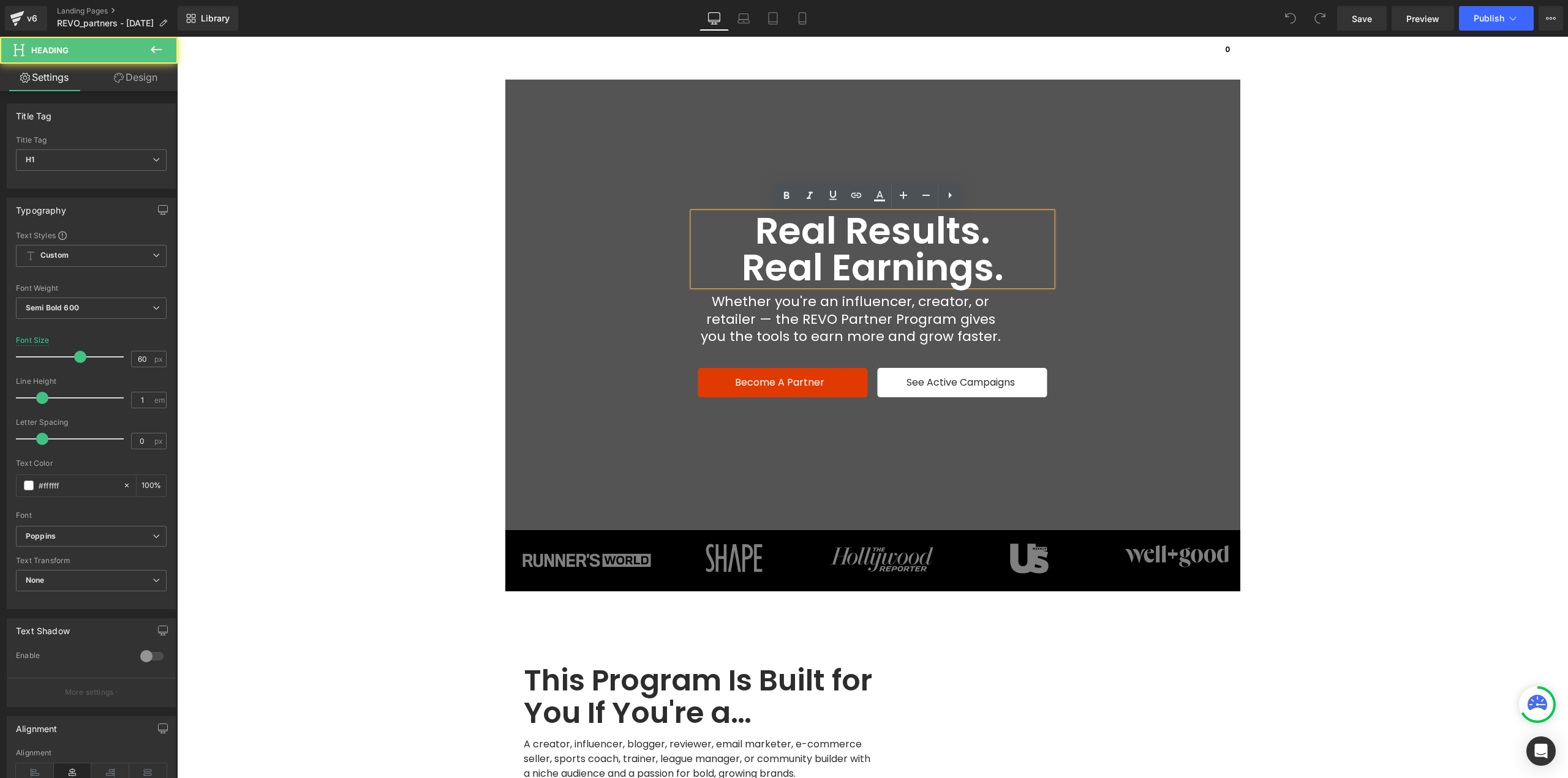
click at [867, 275] on span "Real Earnings." at bounding box center [873, 267] width 262 height 52
click at [1173, 324] on span "Real Results. Real Earnings. Heading Whether you're an influencer, creator, or …" at bounding box center [872, 304] width 1391 height 185
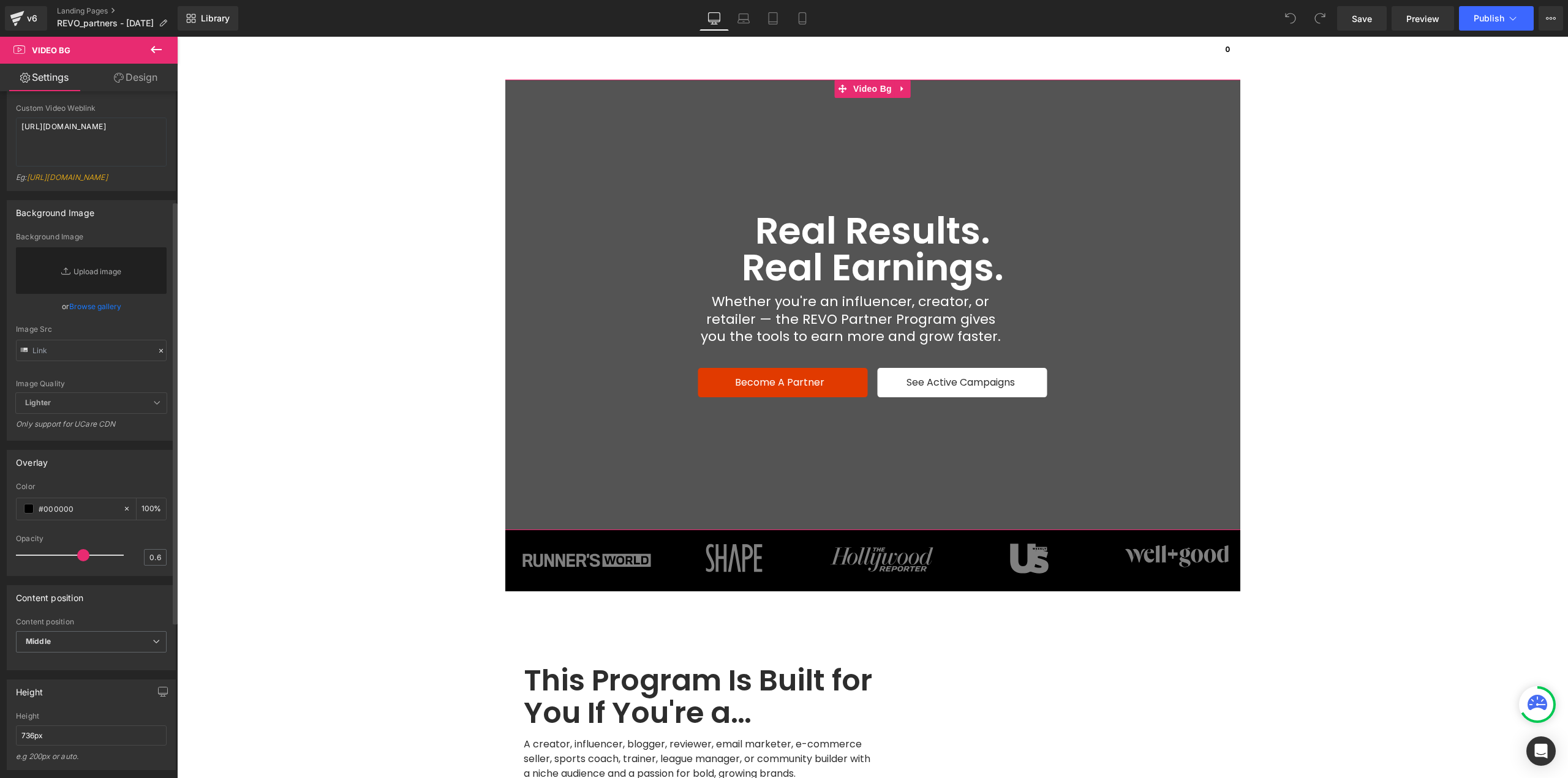
scroll to position [184, 0]
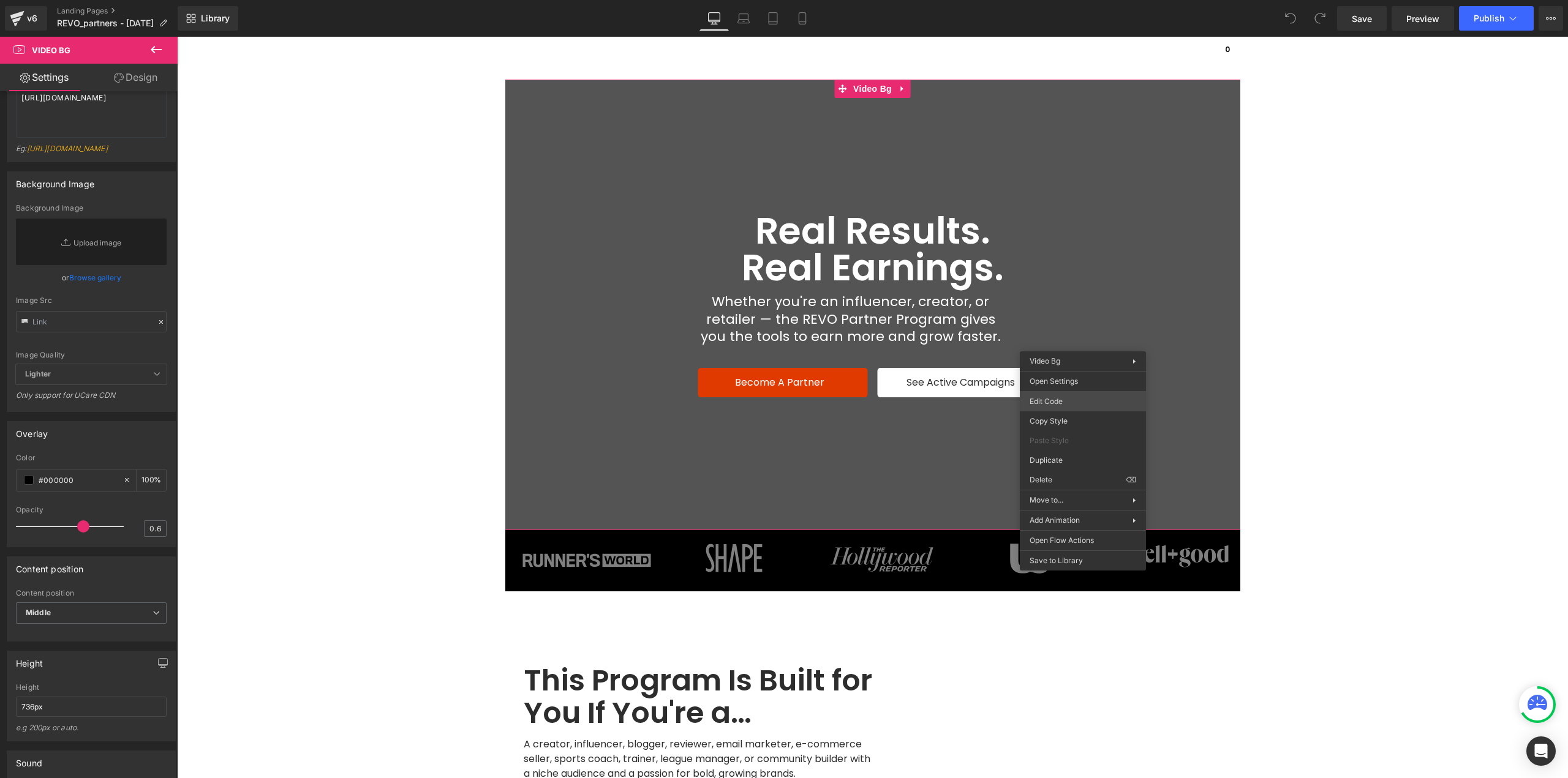
click at [1074, 0] on div "You are previewing how the will restyle your page. You can not edit Elements in…" at bounding box center [784, 0] width 1568 height 0
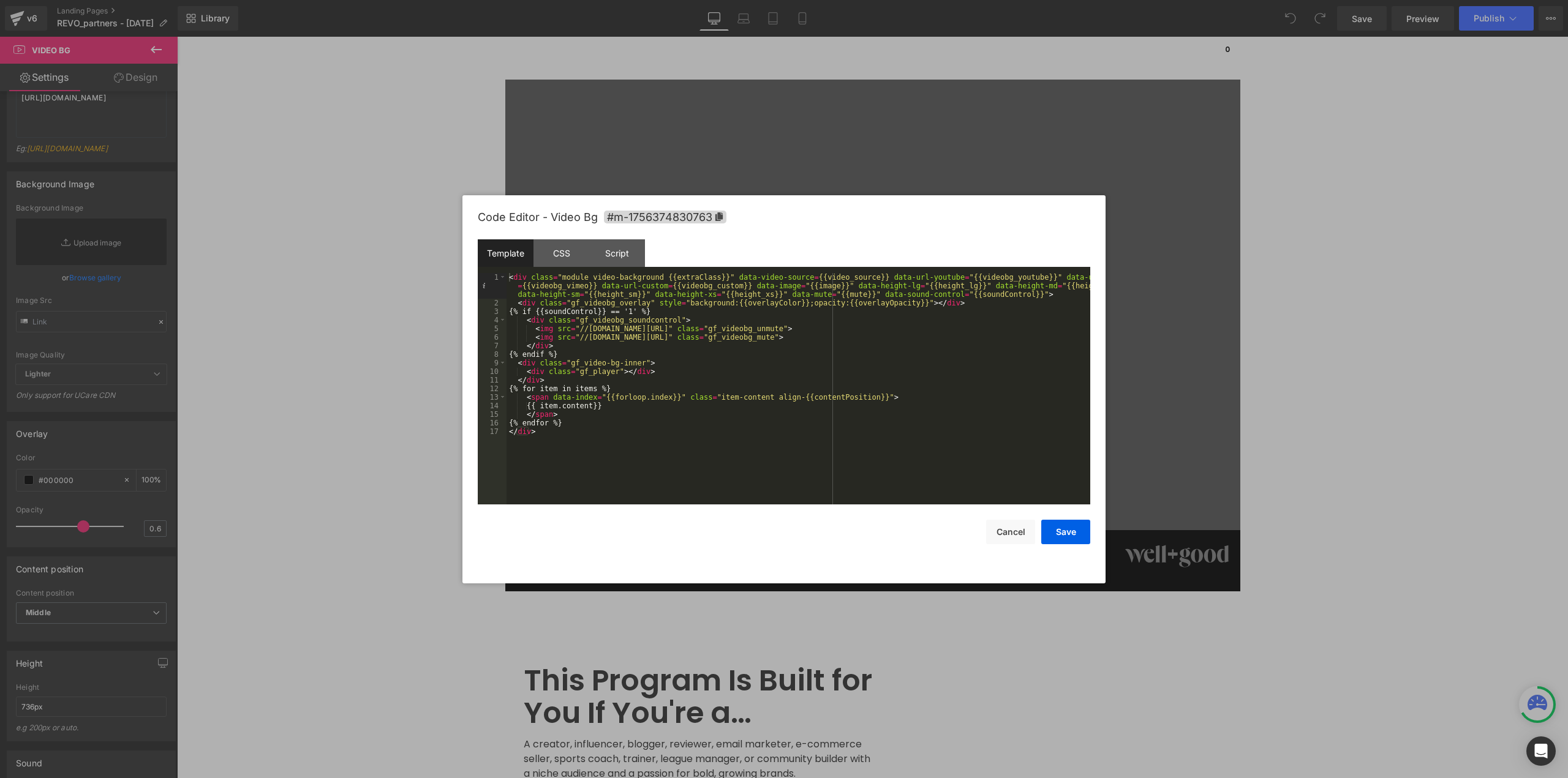
click at [1170, 372] on div at bounding box center [784, 389] width 1568 height 778
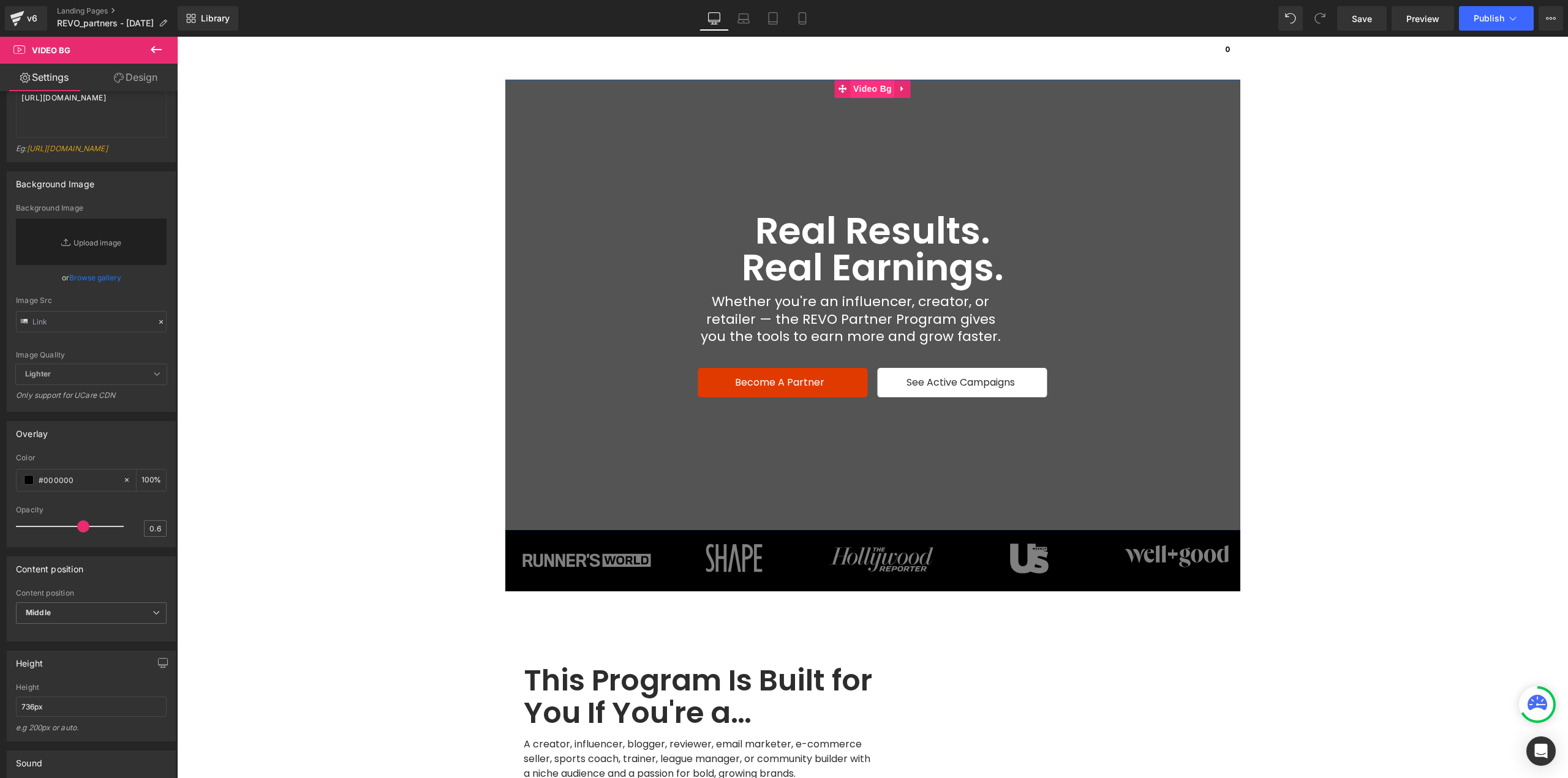
click at [854, 91] on span "Video Bg" at bounding box center [872, 88] width 45 height 19
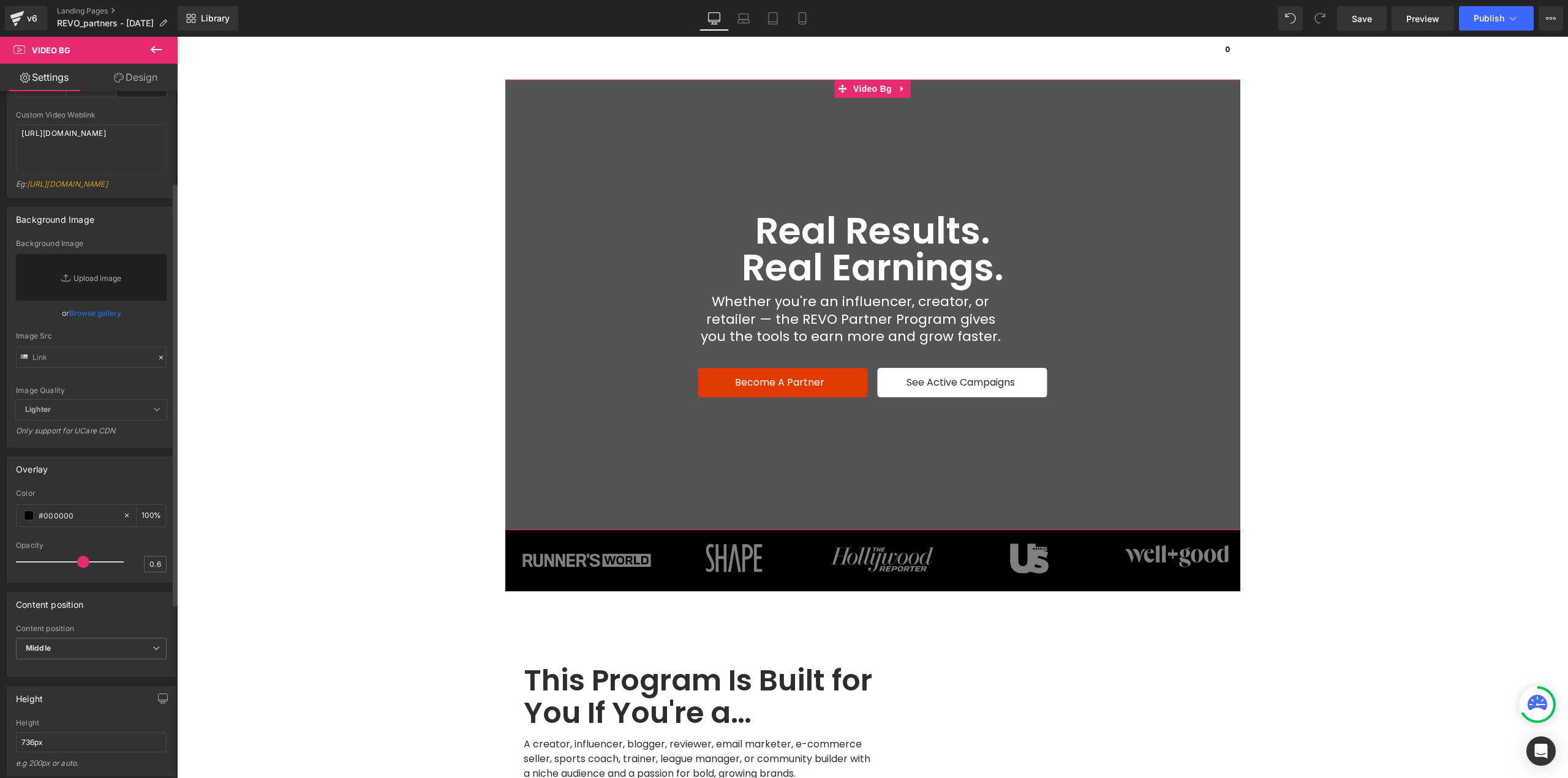
scroll to position [62, 0]
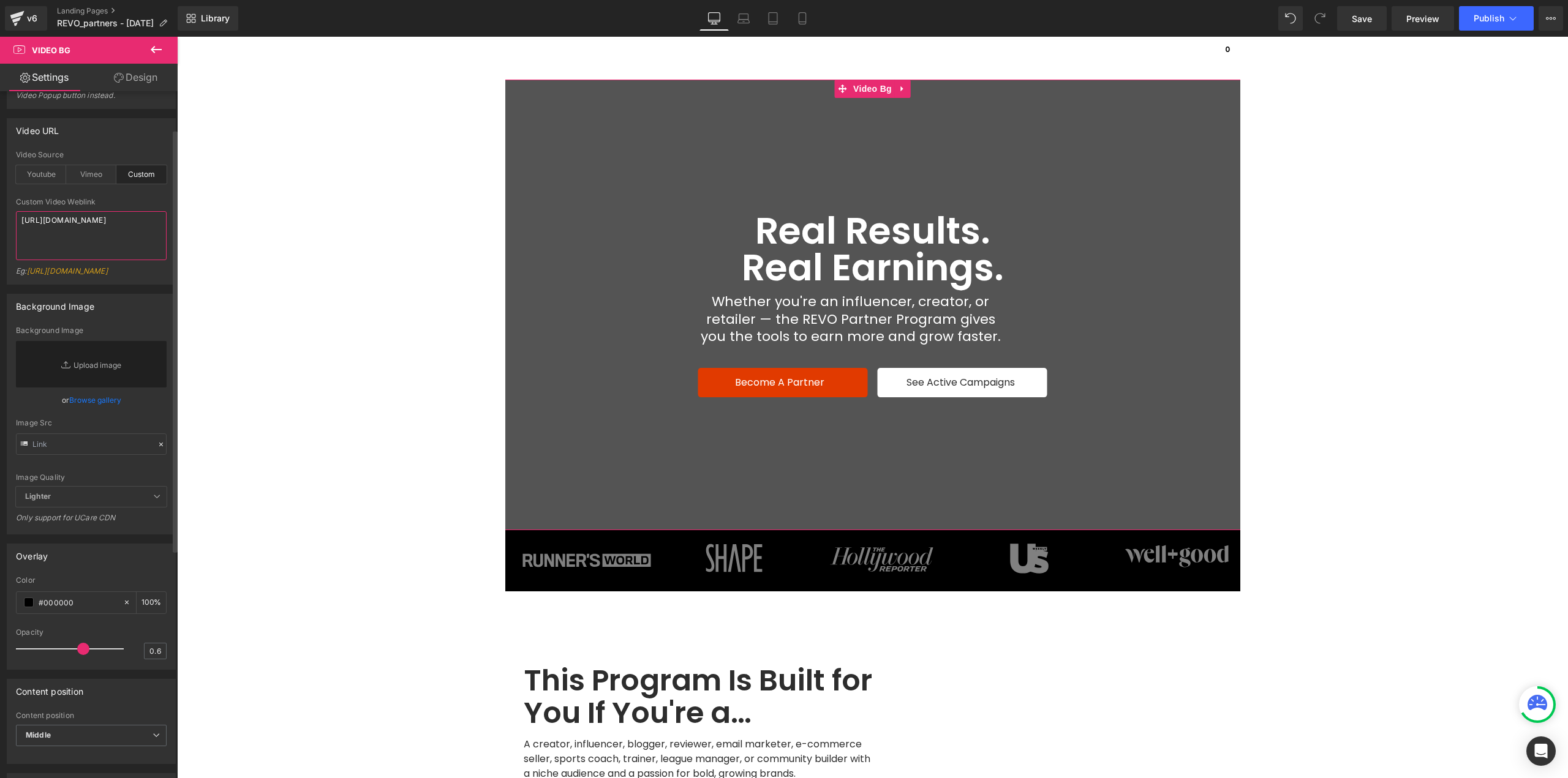
click at [78, 220] on textarea "[URL][DOMAIN_NAME]" at bounding box center [91, 236] width 151 height 49
click at [97, 241] on textarea "[URL][DOMAIN_NAME]" at bounding box center [91, 236] width 151 height 49
click at [825, 234] on h1 "Real Results." at bounding box center [872, 231] width 359 height 37
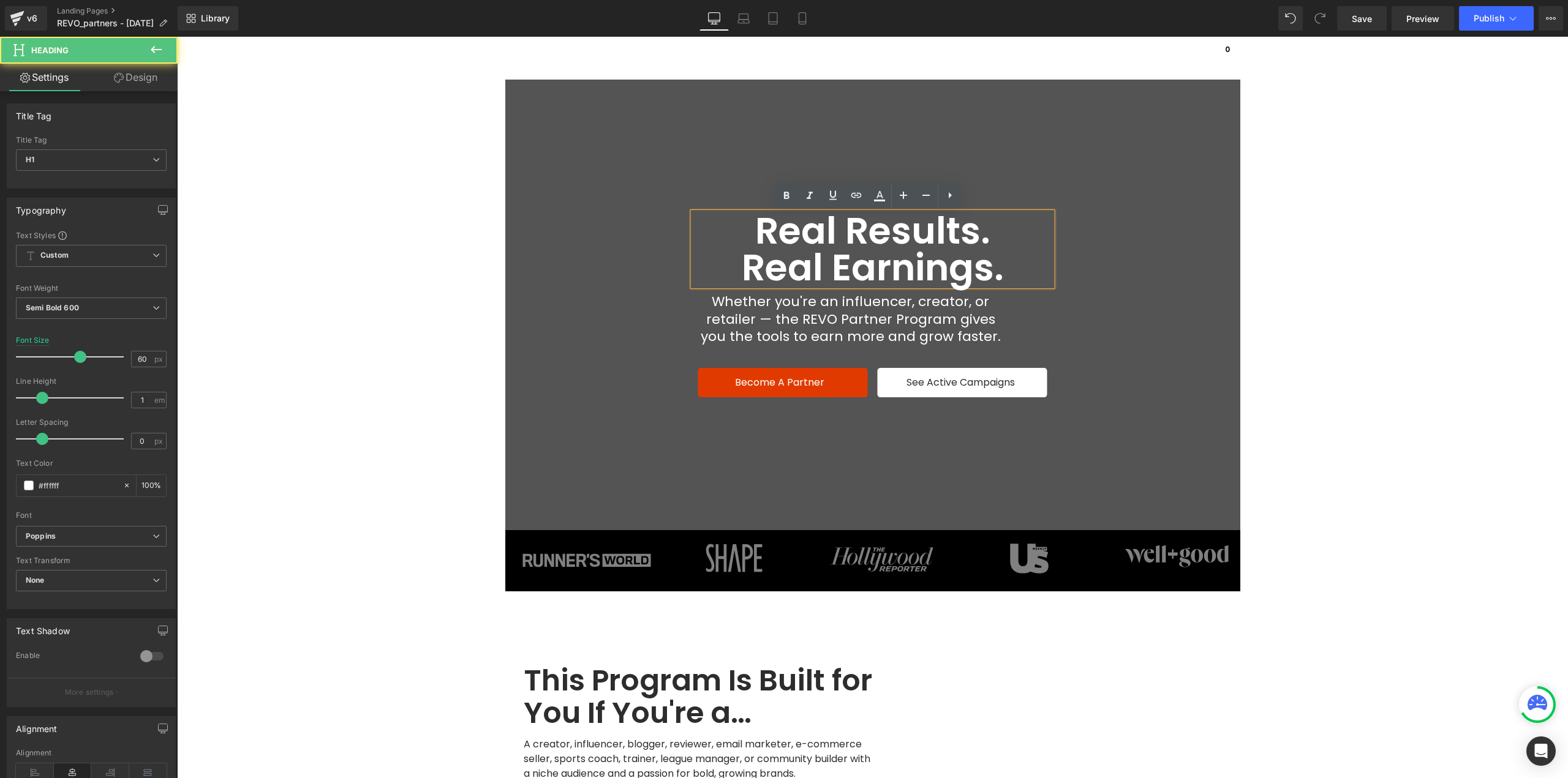
click at [833, 241] on span "Real Earnings." at bounding box center [873, 267] width 262 height 52
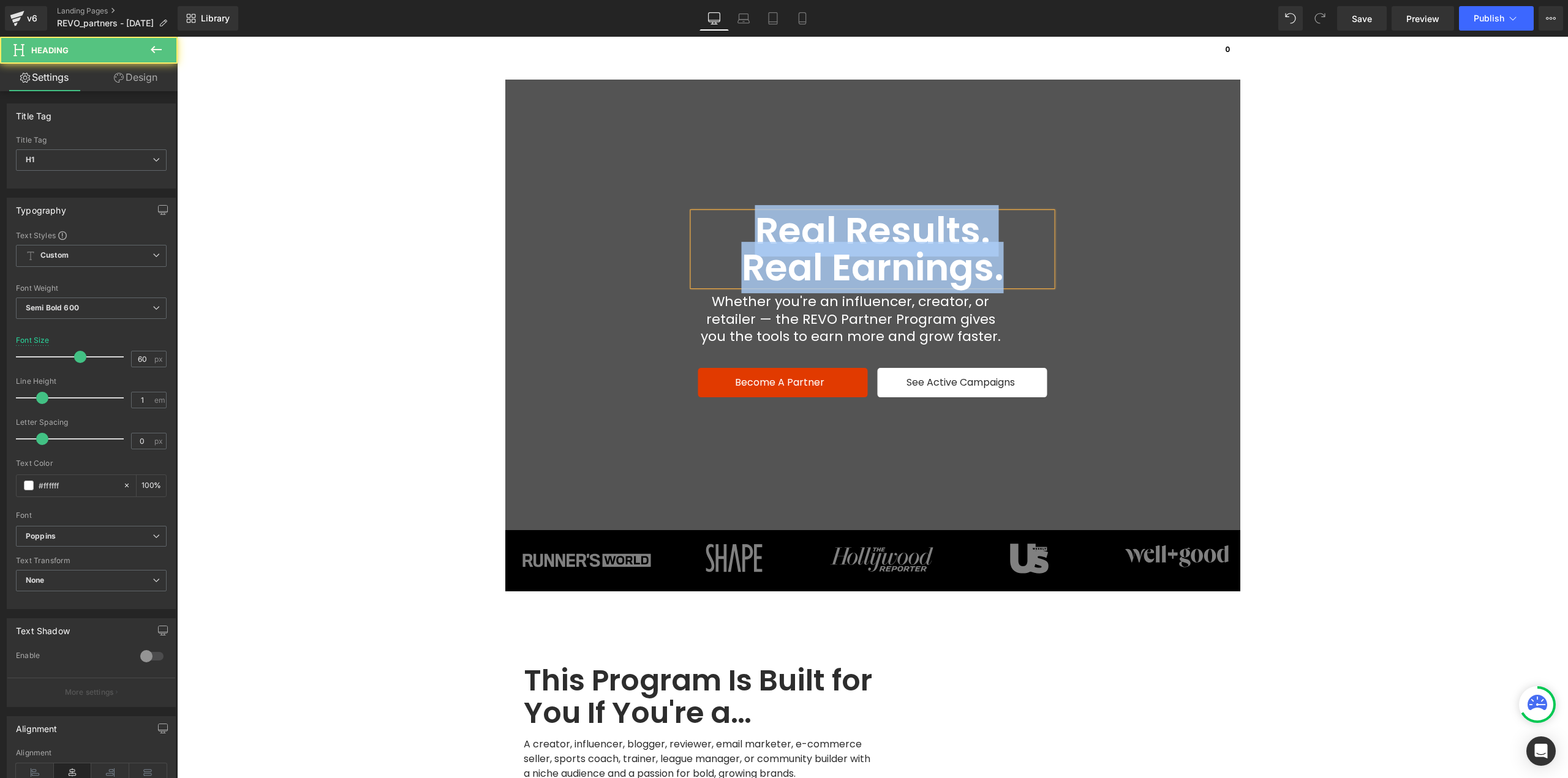
copy div "Real Results. Real Earnings."
click at [796, 313] on span "Whether you're an influencer, creator, or retailer — the REVO Partner Program g…" at bounding box center [850, 319] width 300 height 54
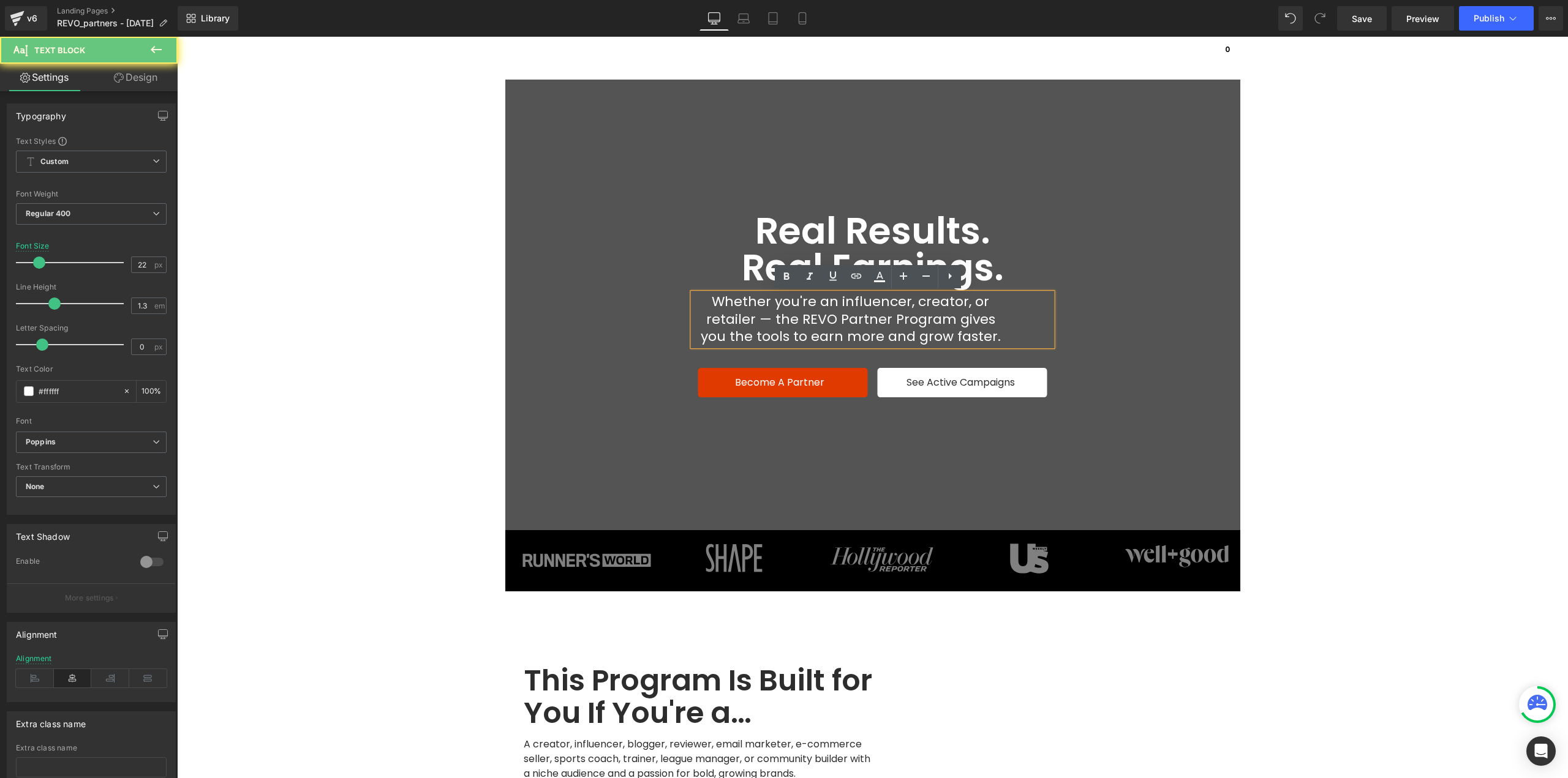
click at [791, 314] on span "Whether you're an influencer, creator, or retailer — the REVO Partner Program g…" at bounding box center [850, 319] width 300 height 54
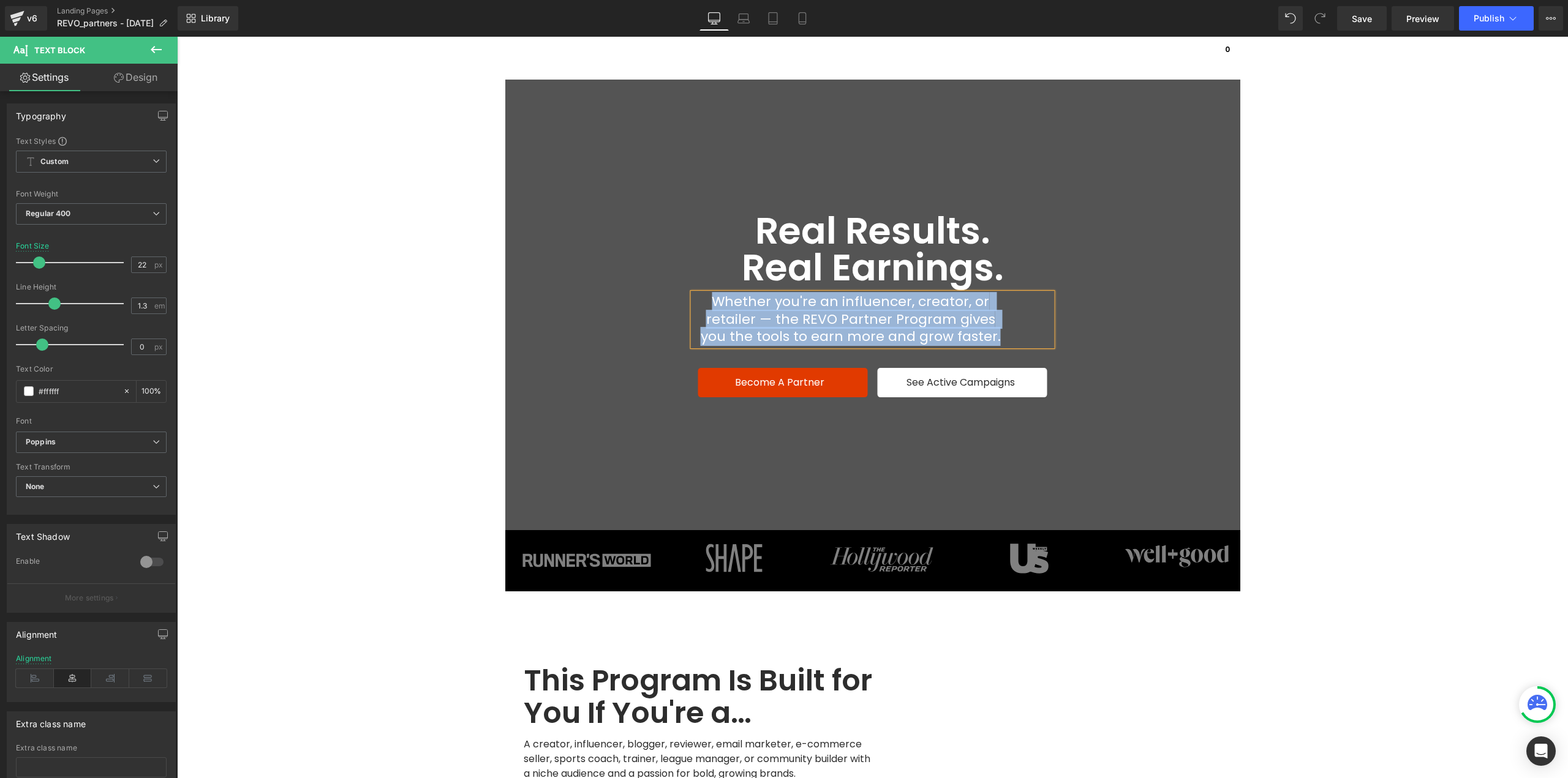
copy span "Whether you're an influencer, creator, or retailer — the REVO Partner Program g…"
click at [762, 381] on icon at bounding box center [762, 383] width 7 height 8
